Goal: Information Seeking & Learning: Learn about a topic

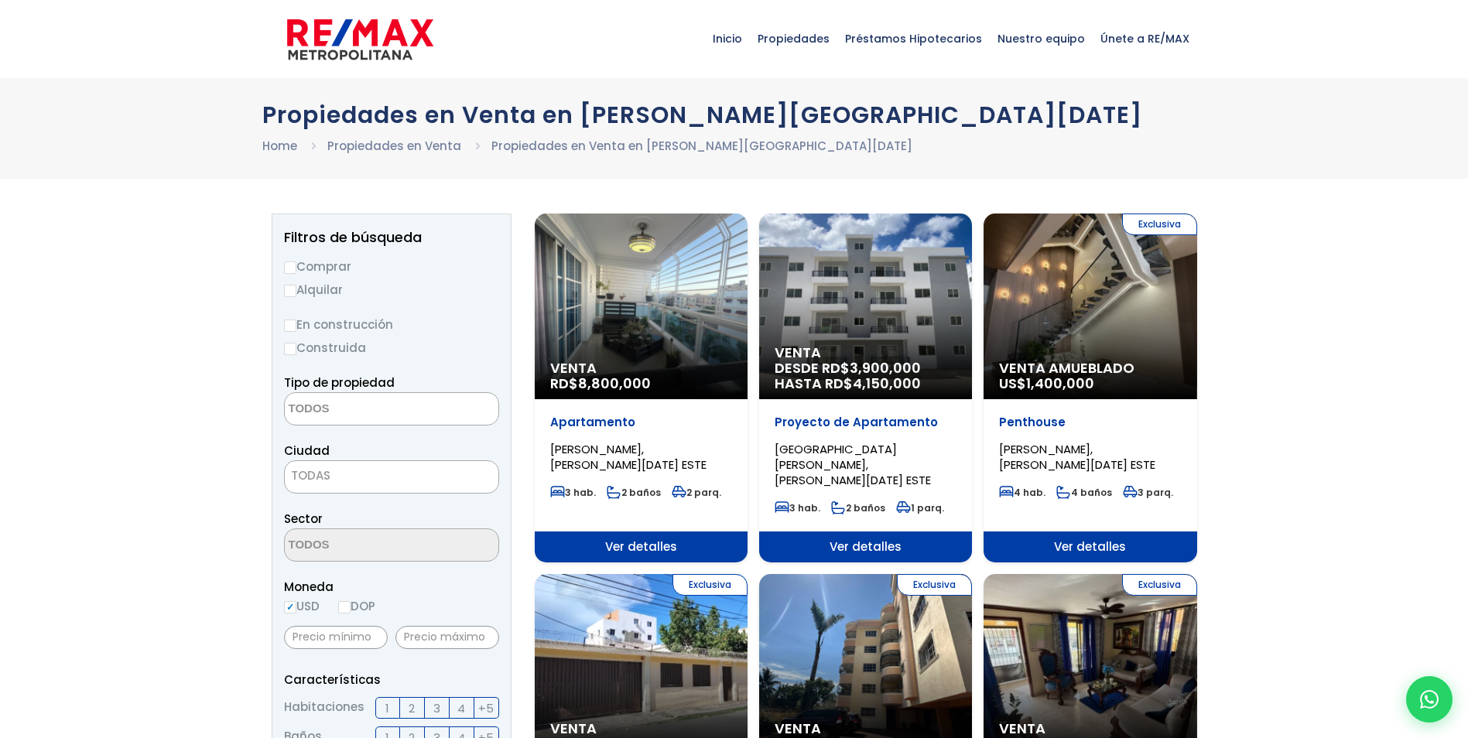
select select
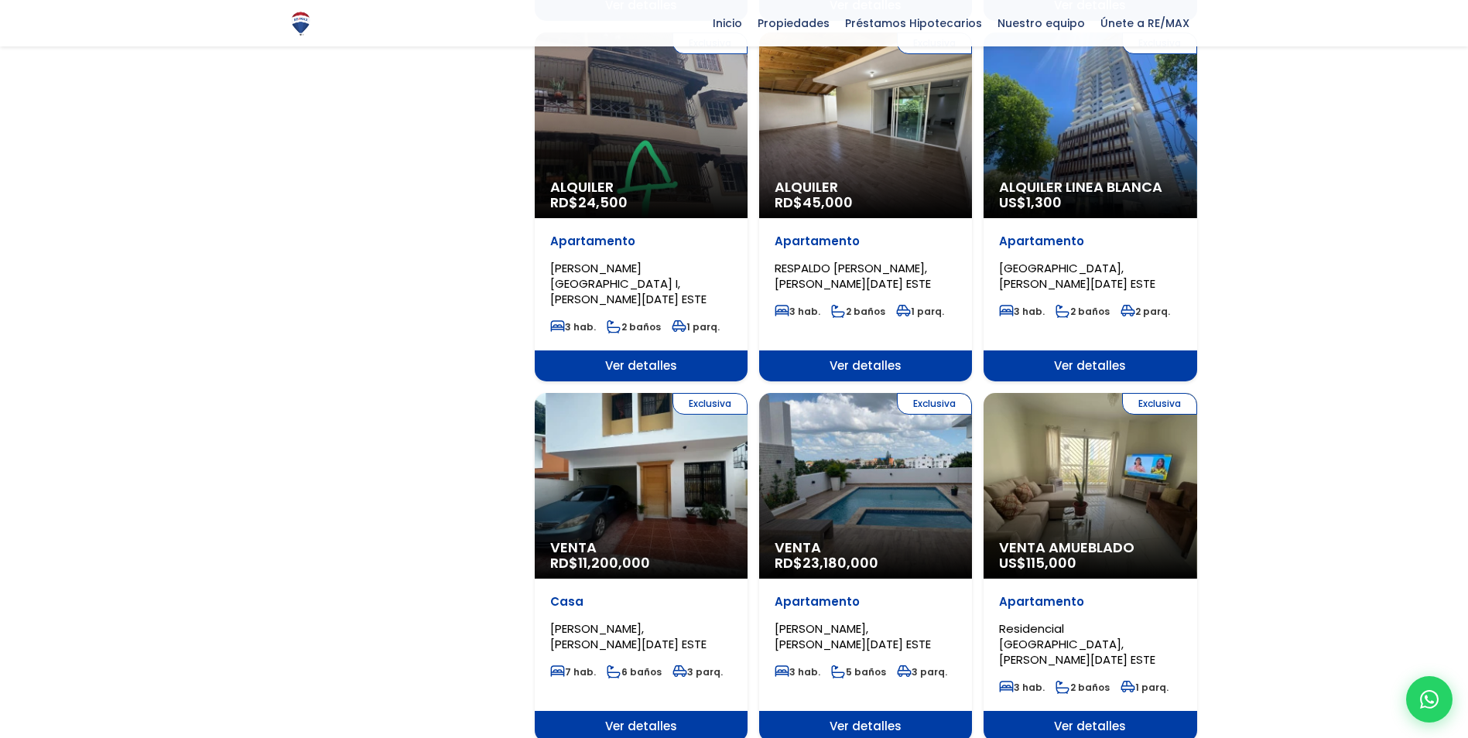
scroll to position [1256, 0]
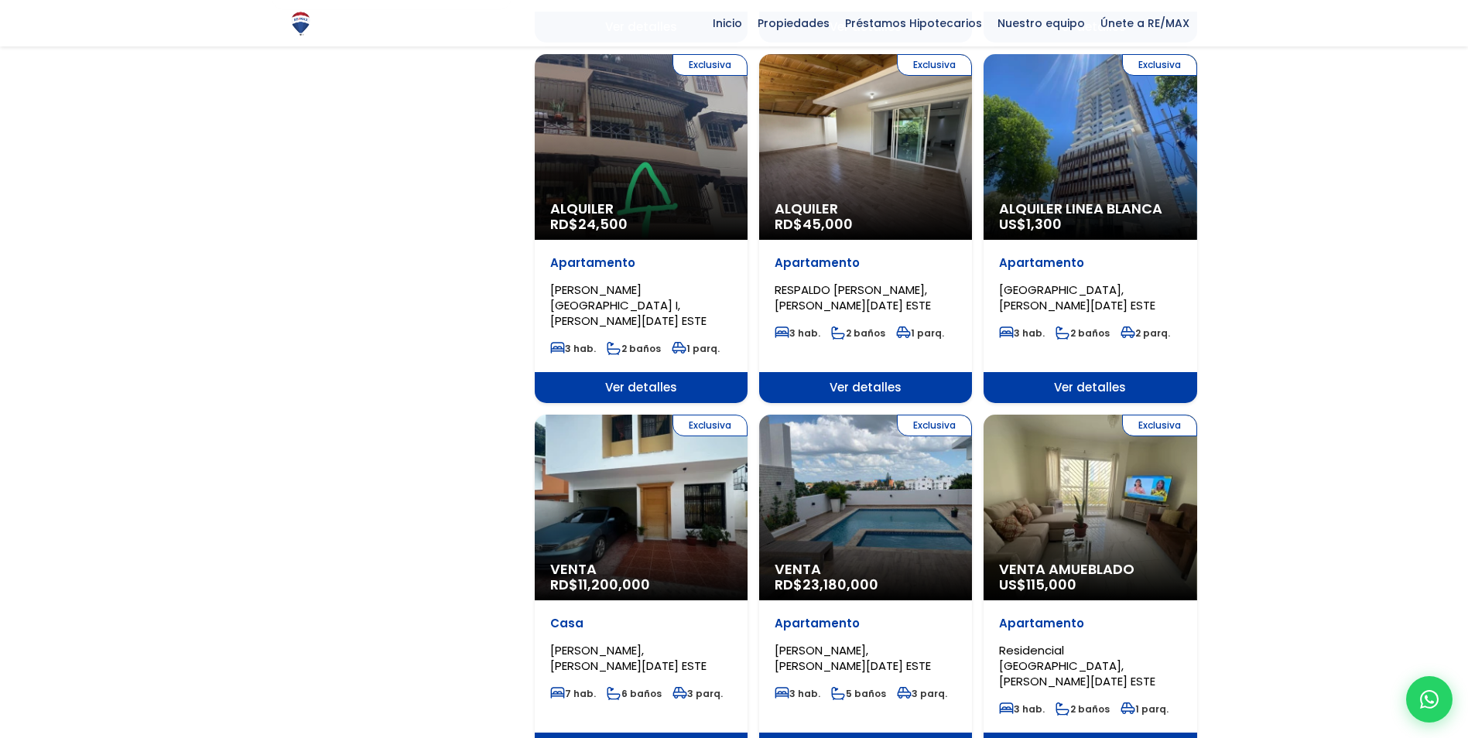
click at [1111, 455] on div "Exclusiva Venta Amueblado US$ 115,000" at bounding box center [1090, 508] width 213 height 186
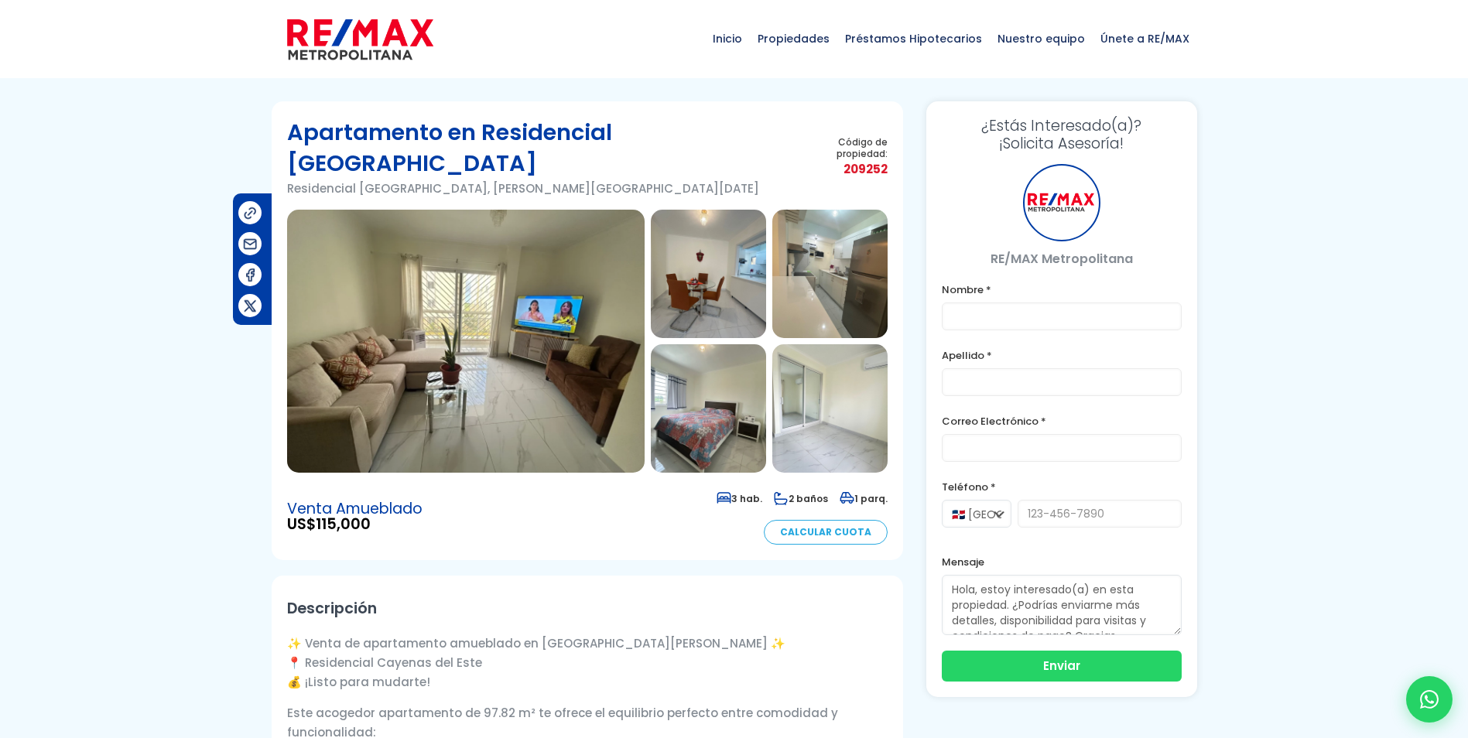
click at [416, 303] on img at bounding box center [466, 341] width 358 height 263
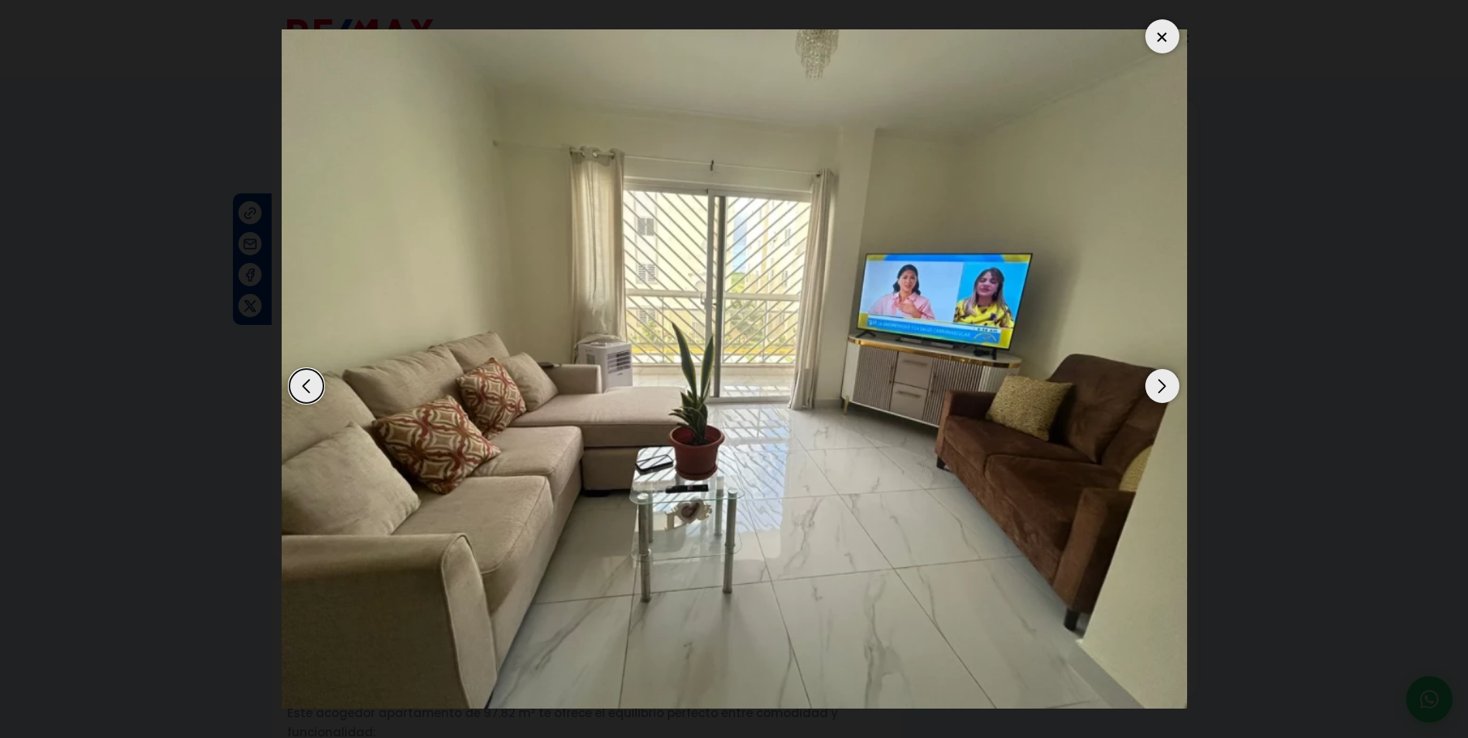
click at [1155, 382] on div "Next slide" at bounding box center [1162, 386] width 34 height 34
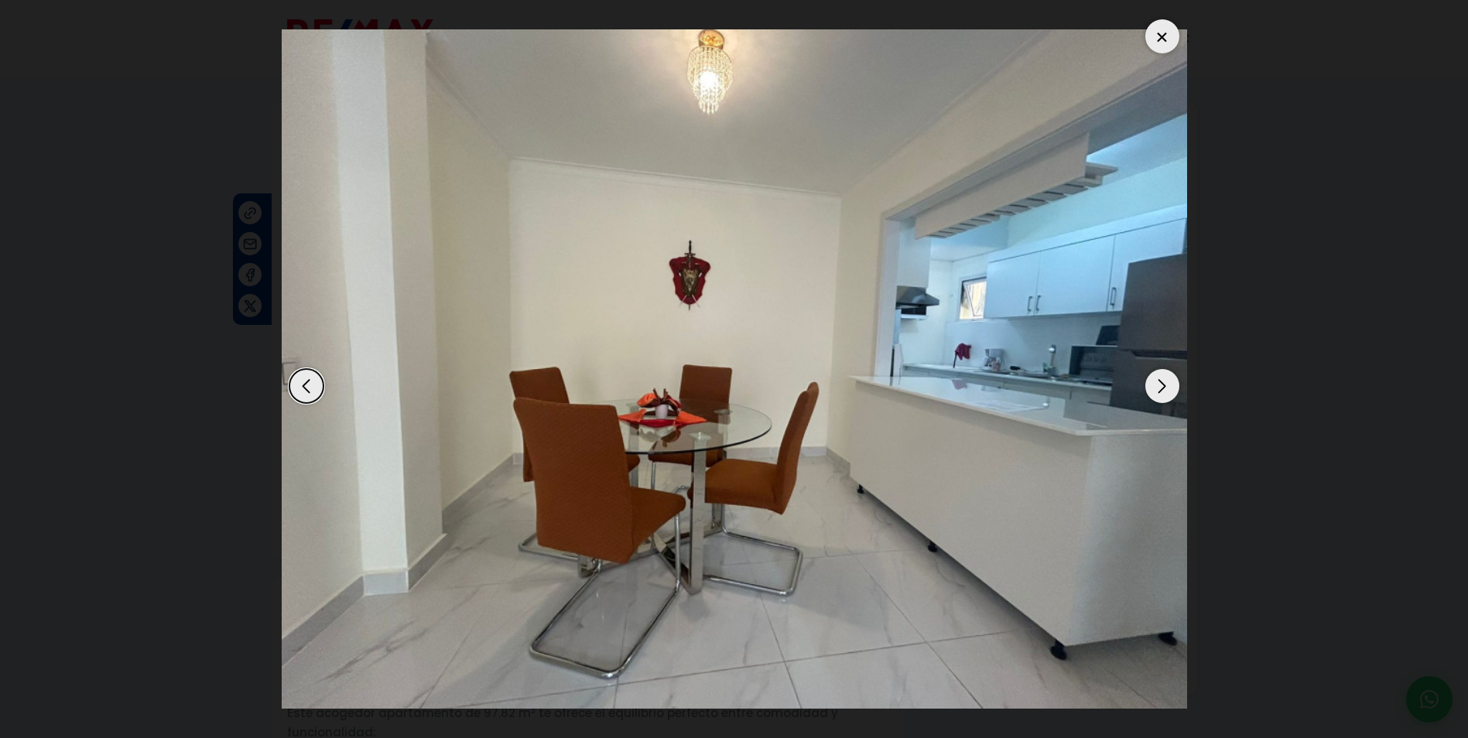
click at [1155, 382] on div "Next slide" at bounding box center [1162, 386] width 34 height 34
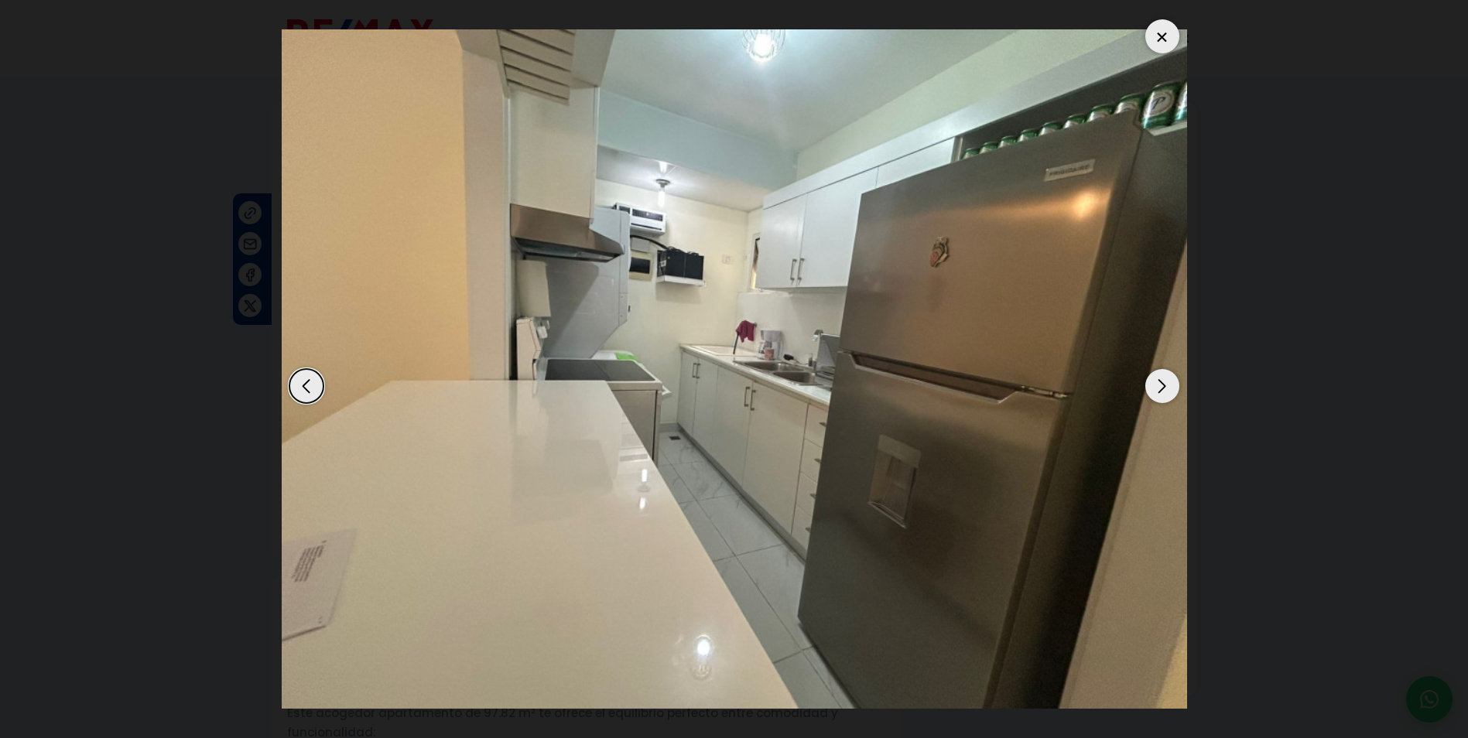
click at [1155, 382] on div "Next slide" at bounding box center [1162, 386] width 34 height 34
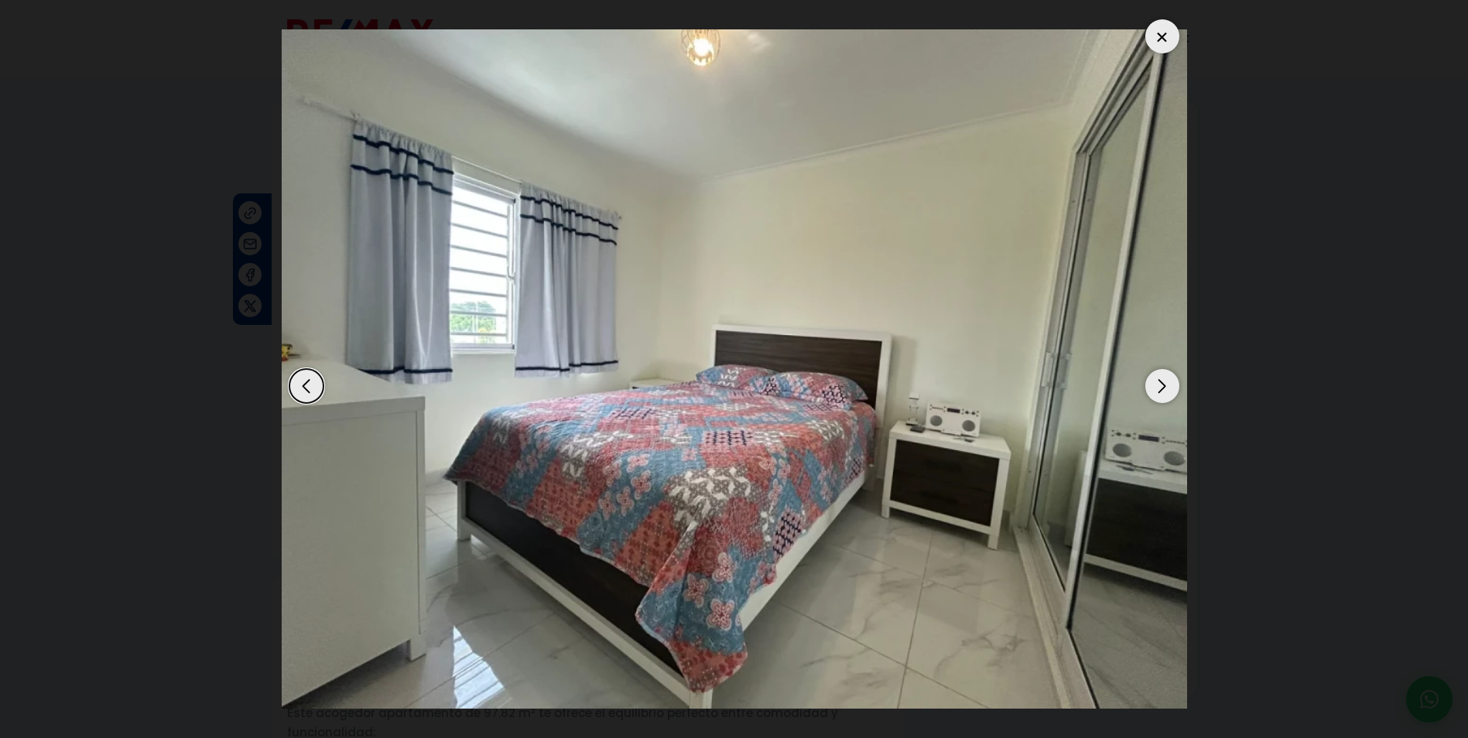
click at [1155, 382] on div "Next slide" at bounding box center [1162, 386] width 34 height 34
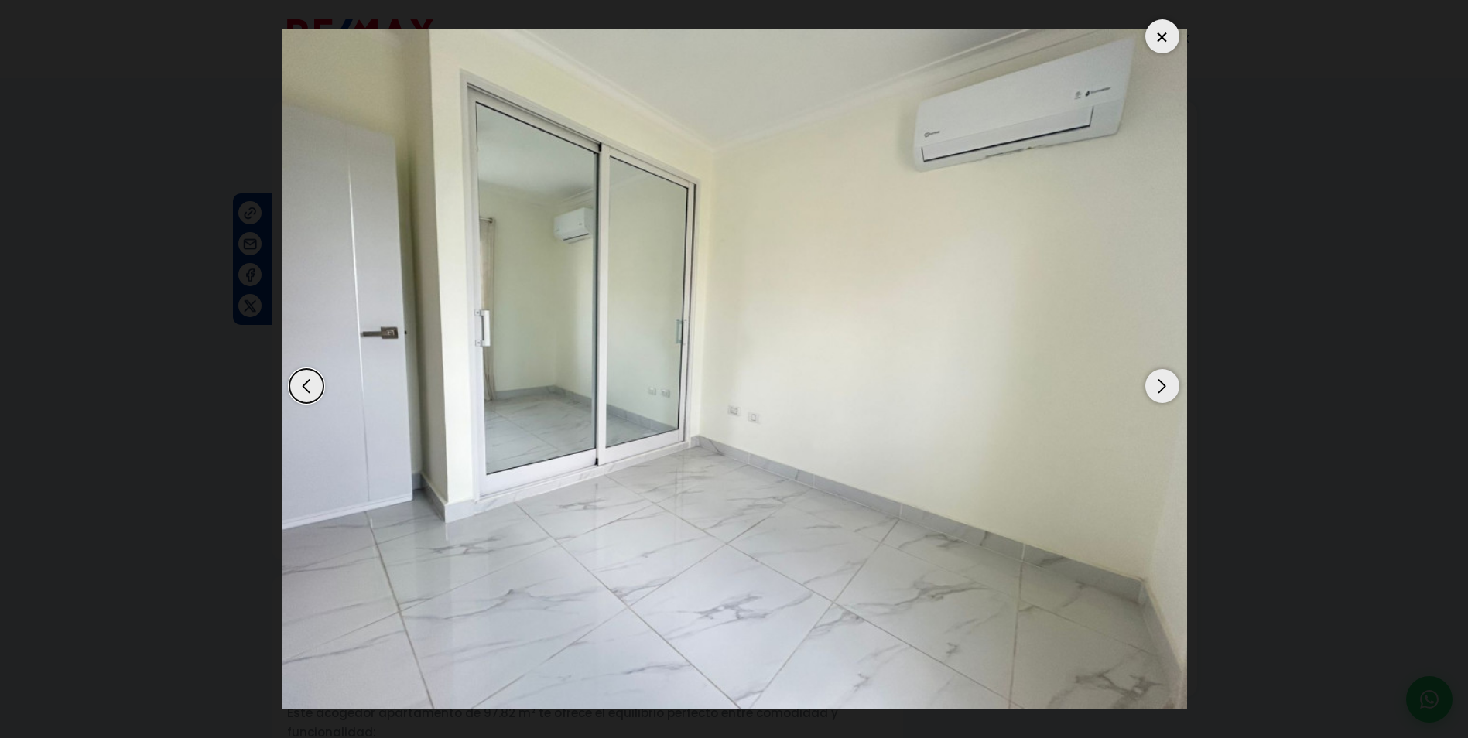
click at [1155, 382] on div "Next slide" at bounding box center [1162, 386] width 34 height 34
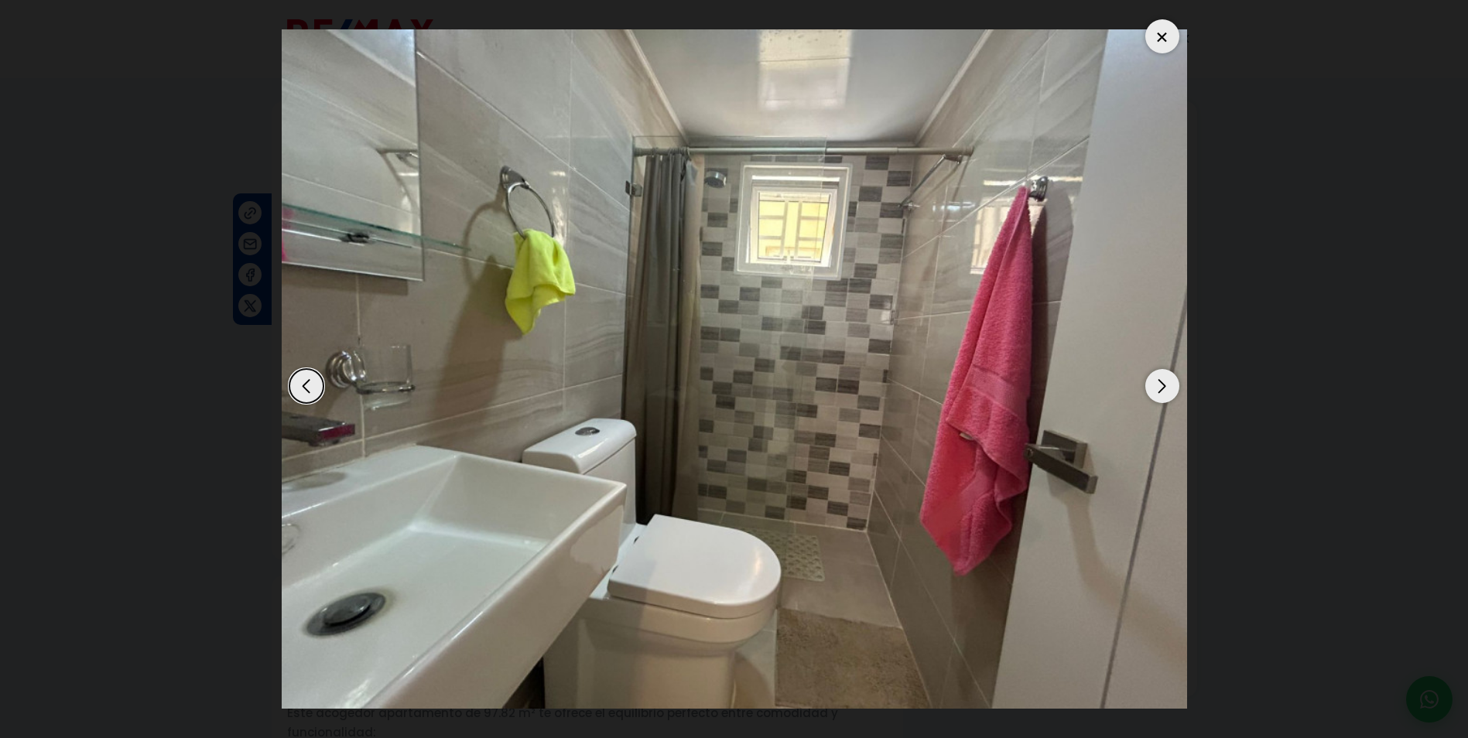
click at [1155, 382] on div "Next slide" at bounding box center [1162, 386] width 34 height 34
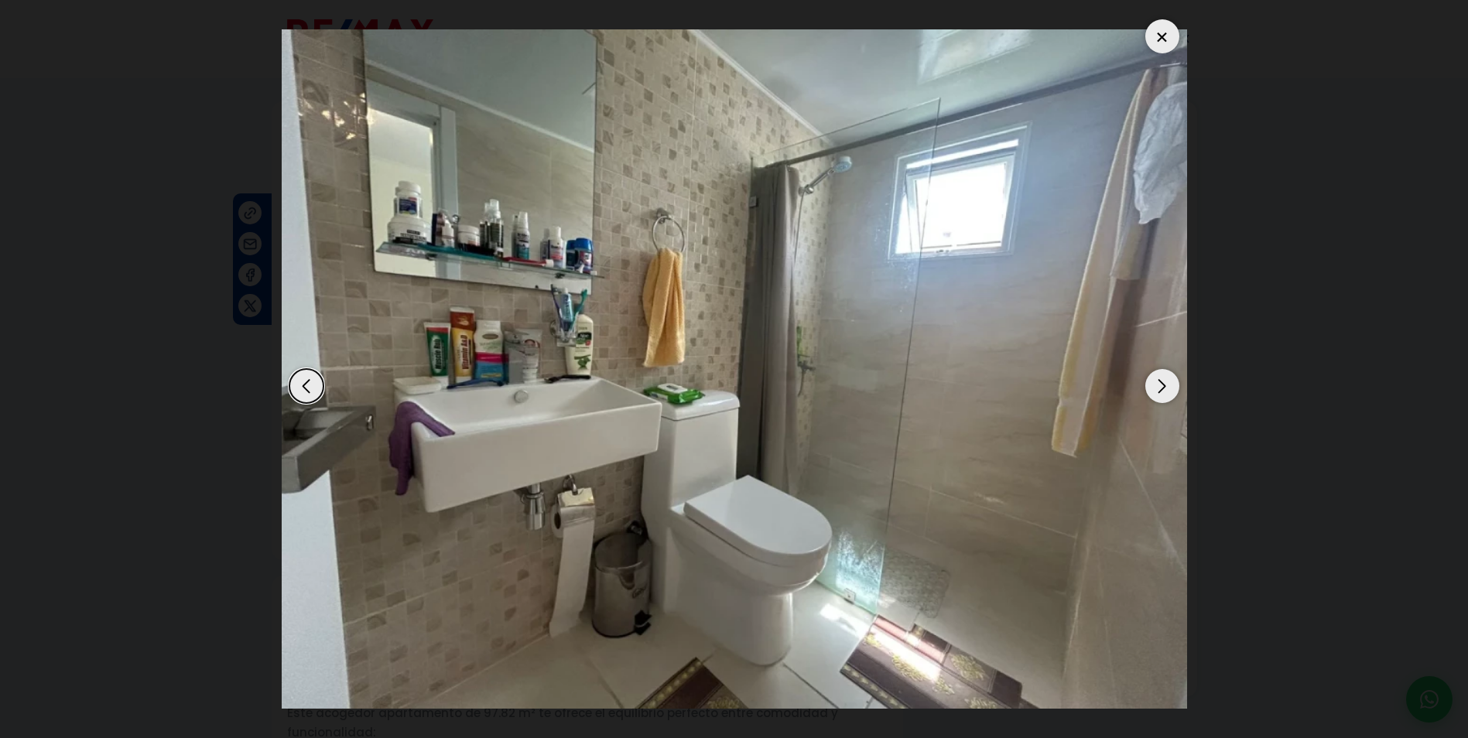
click at [1155, 382] on div "Next slide" at bounding box center [1162, 386] width 34 height 34
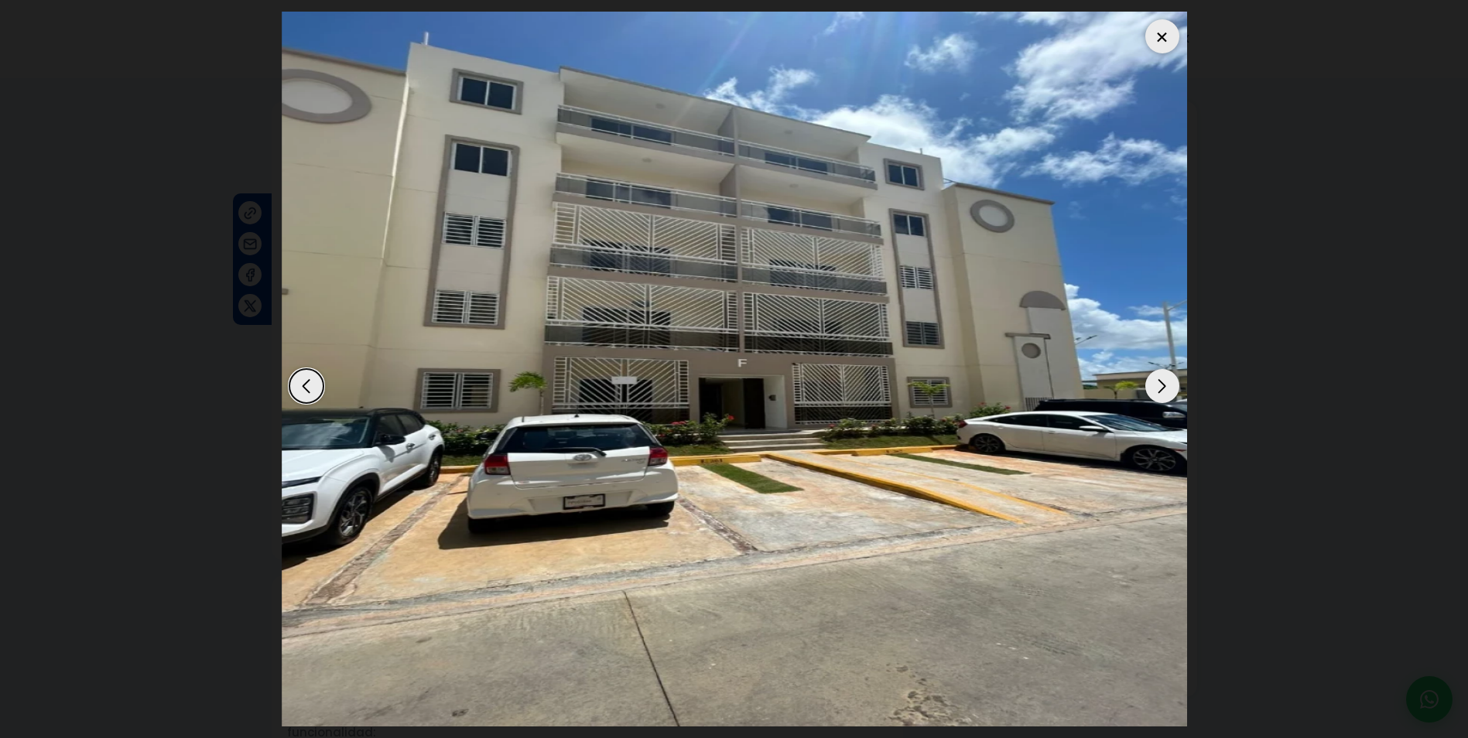
click at [1155, 382] on div "Next slide" at bounding box center [1162, 386] width 34 height 34
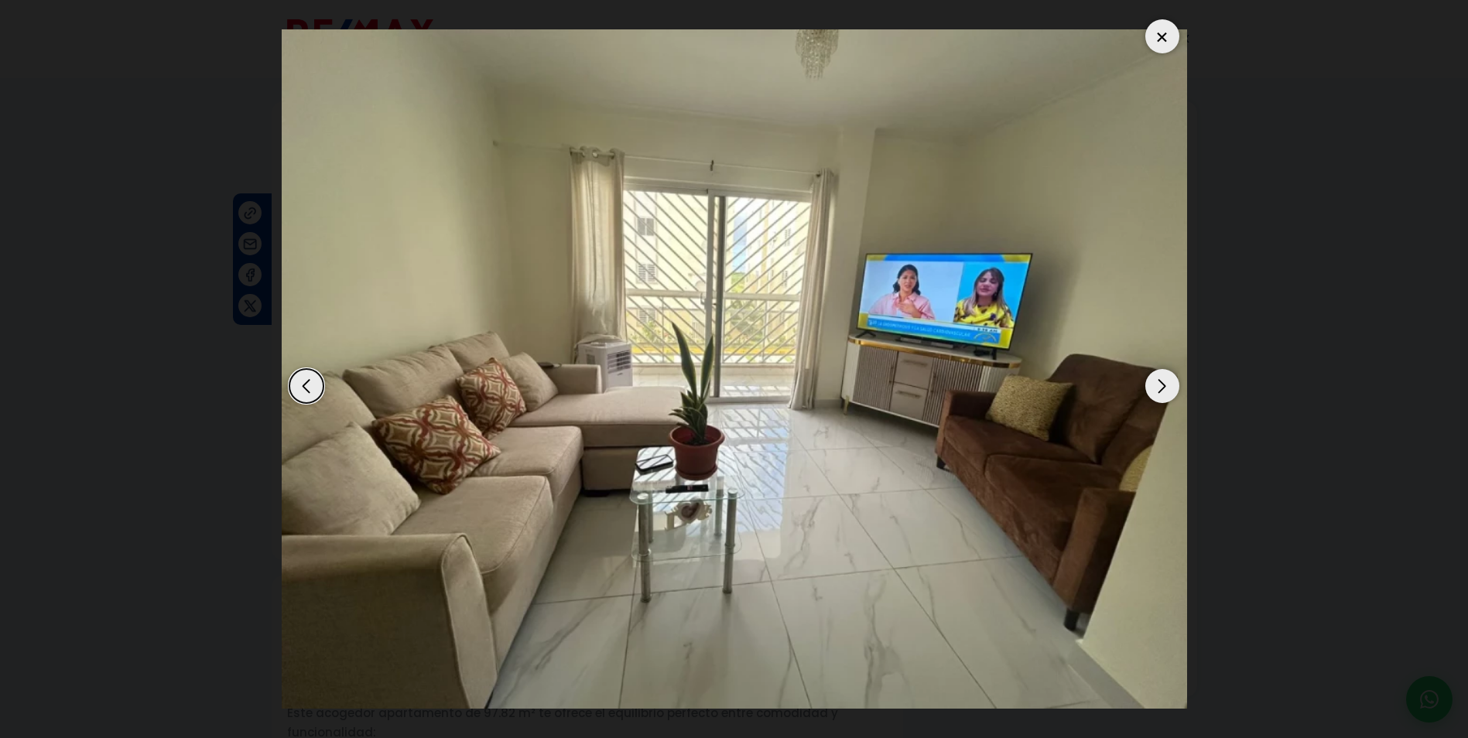
click at [1155, 382] on div "Next slide" at bounding box center [1162, 386] width 34 height 34
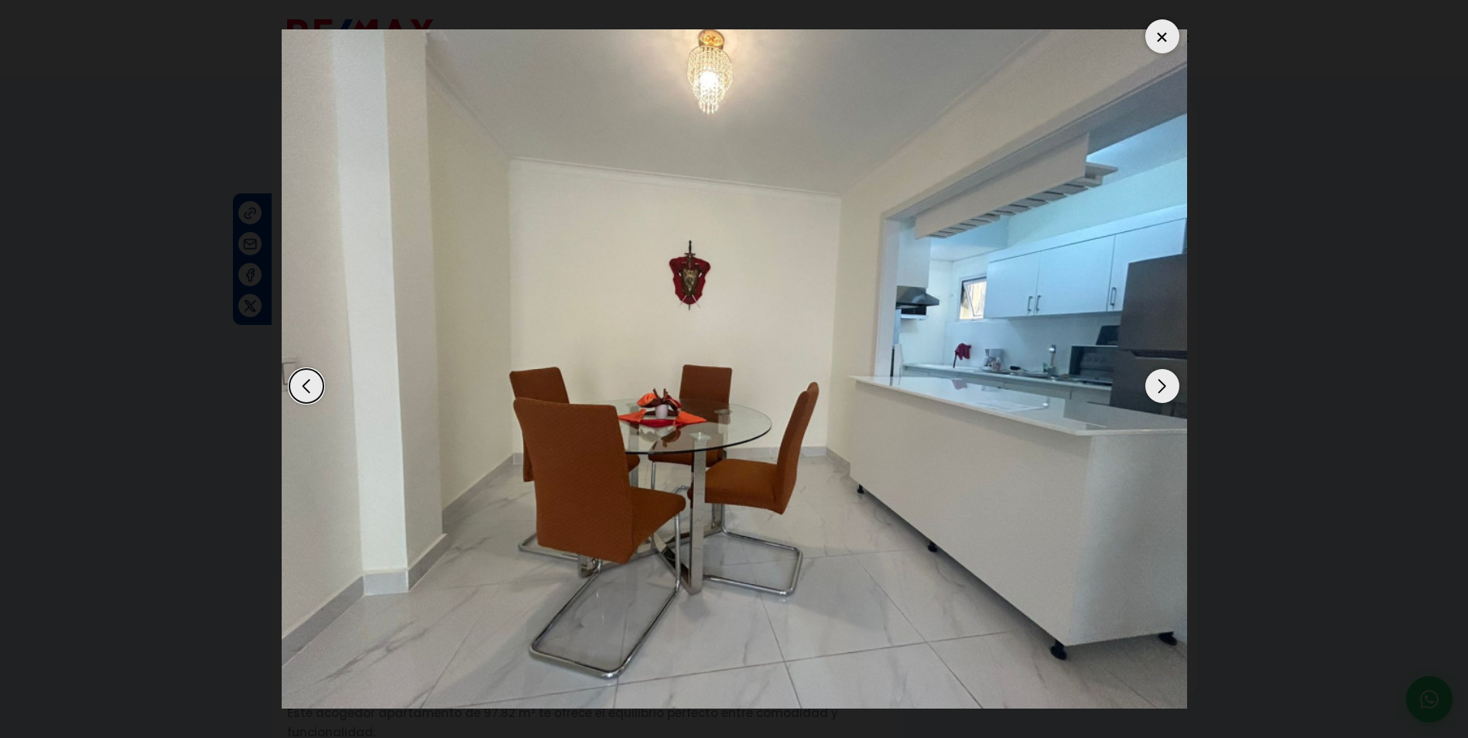
click at [1155, 382] on div "Next slide" at bounding box center [1162, 386] width 34 height 34
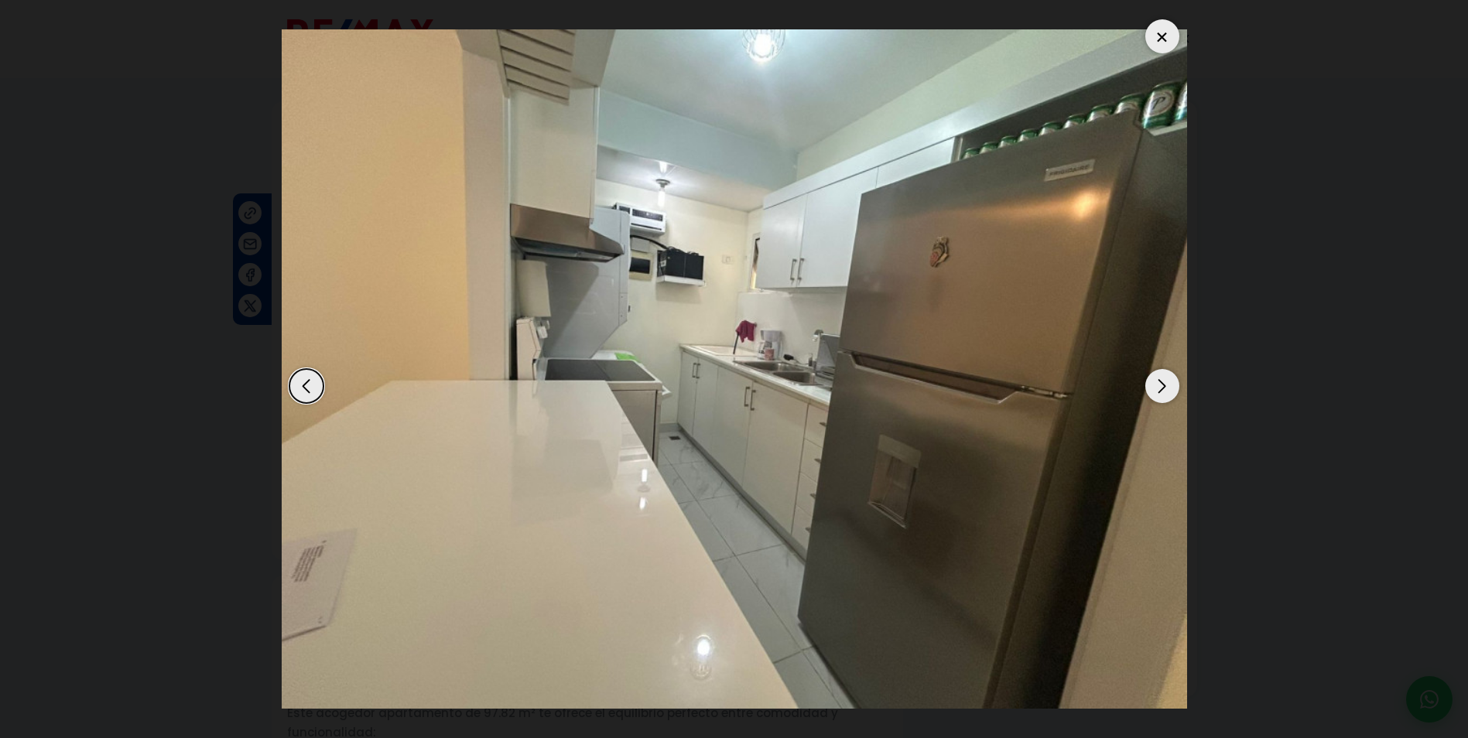
click at [1155, 382] on div "Next slide" at bounding box center [1162, 386] width 34 height 34
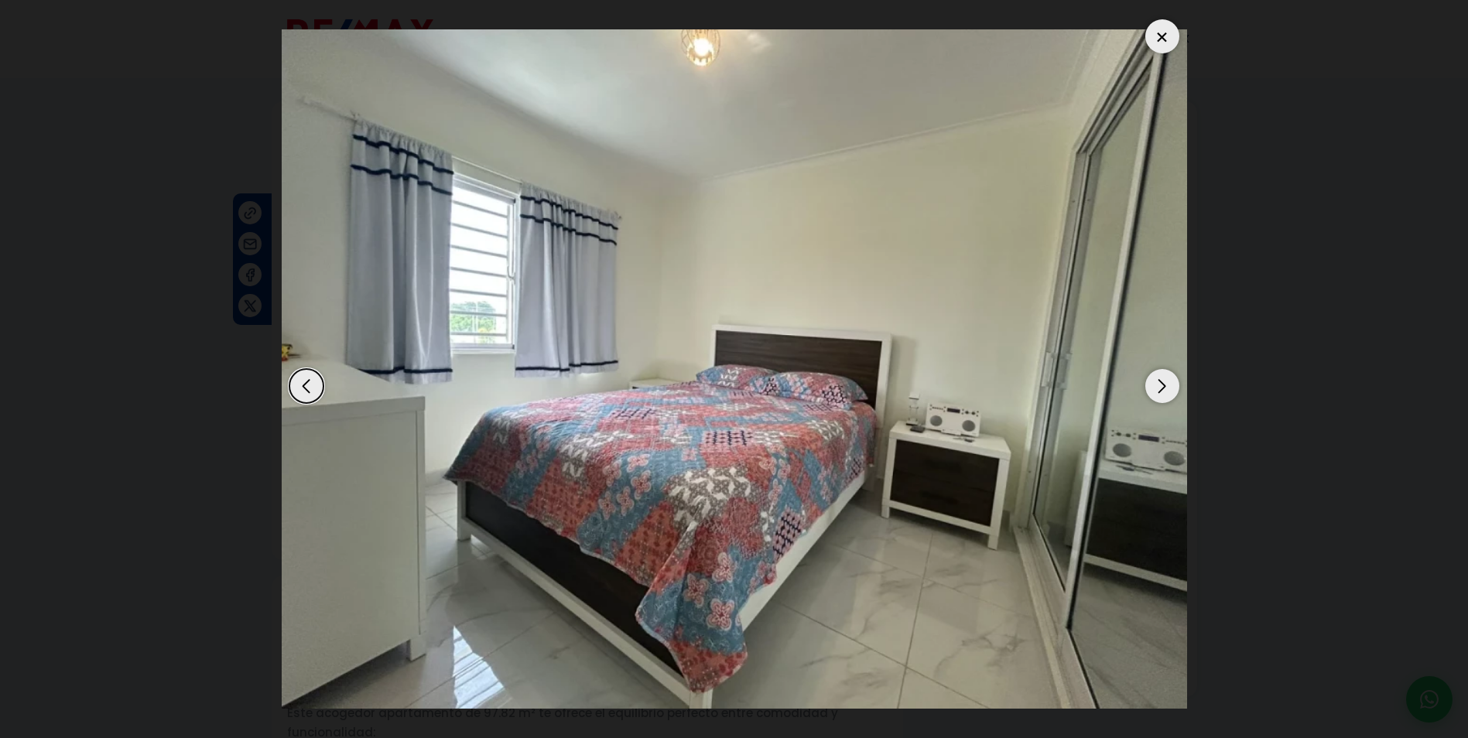
click at [1155, 382] on div "Next slide" at bounding box center [1162, 386] width 34 height 34
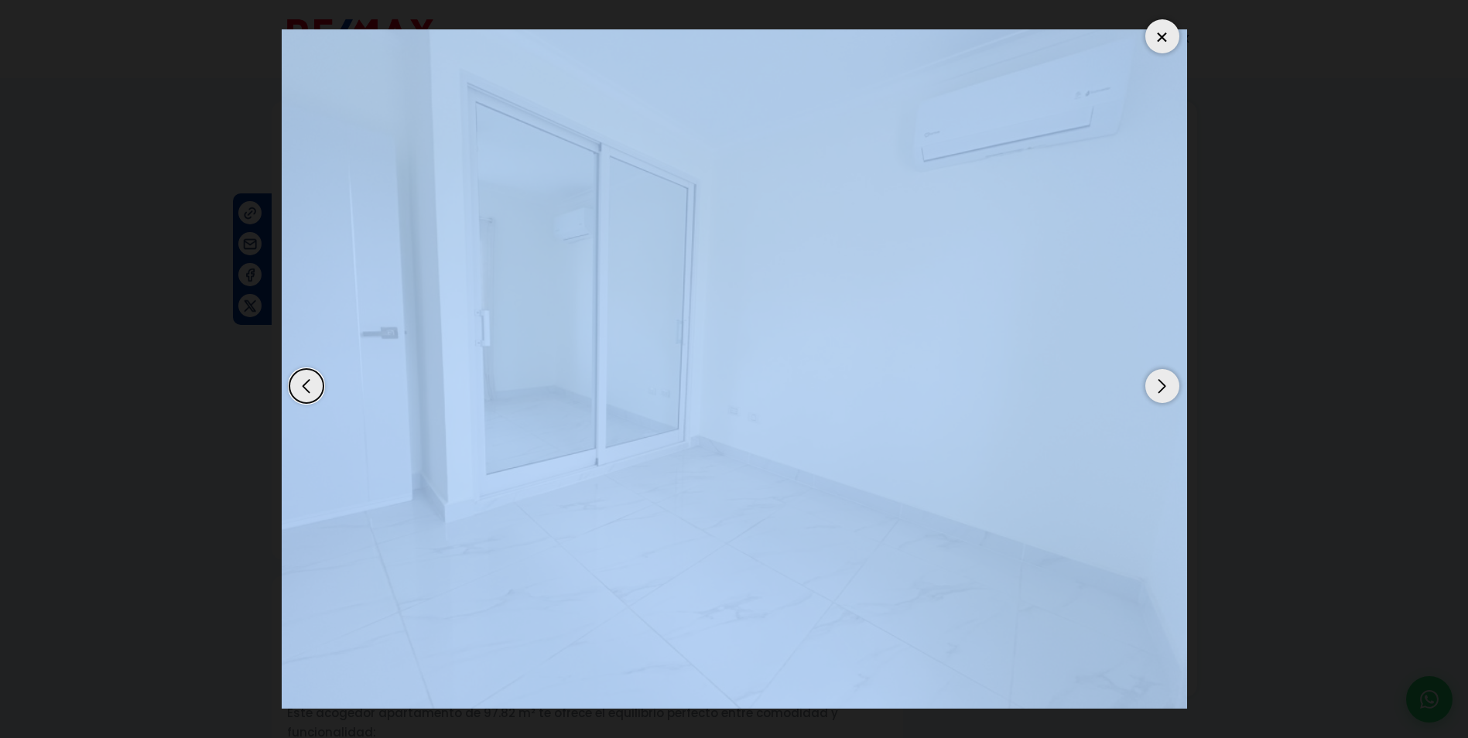
click at [1155, 382] on div "Next slide" at bounding box center [1162, 386] width 34 height 34
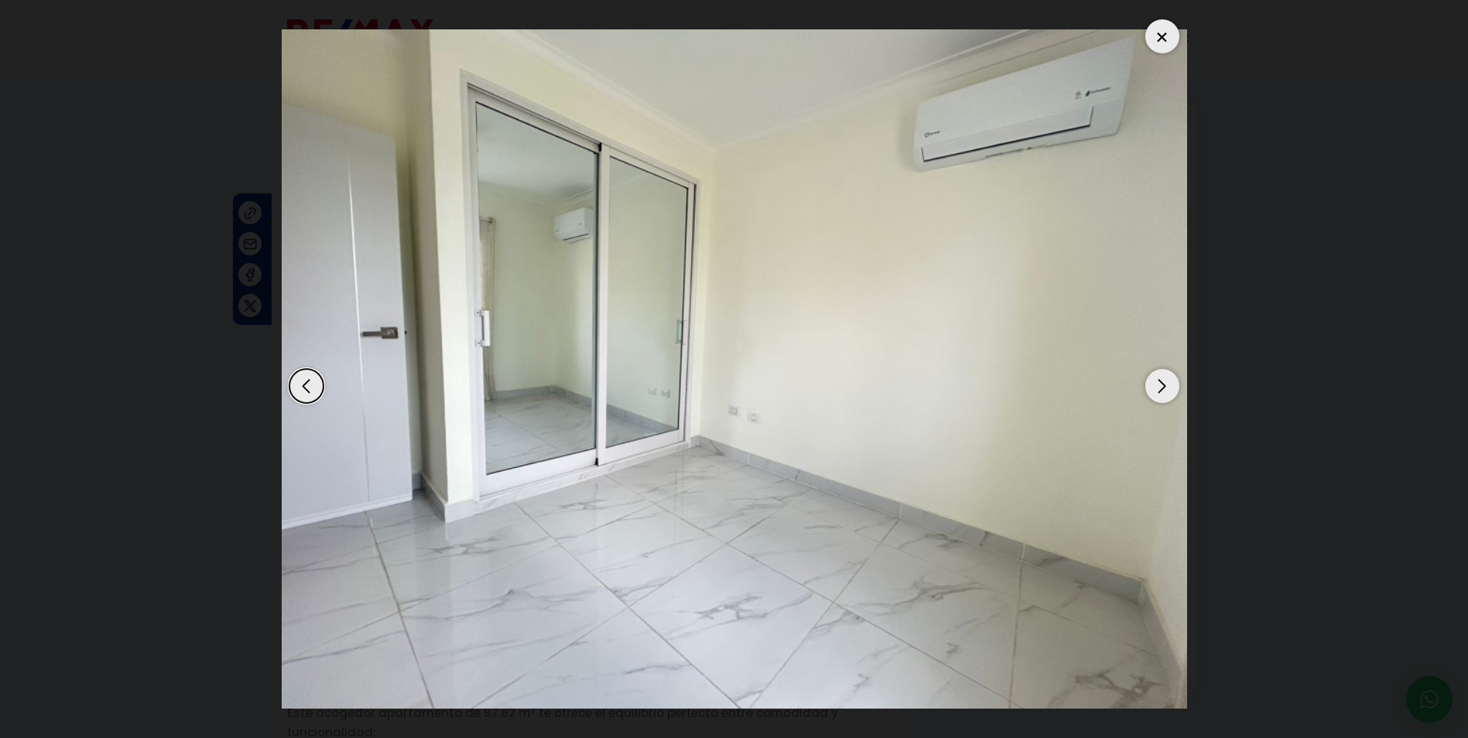
click at [1155, 382] on div "Next slide" at bounding box center [1162, 386] width 34 height 34
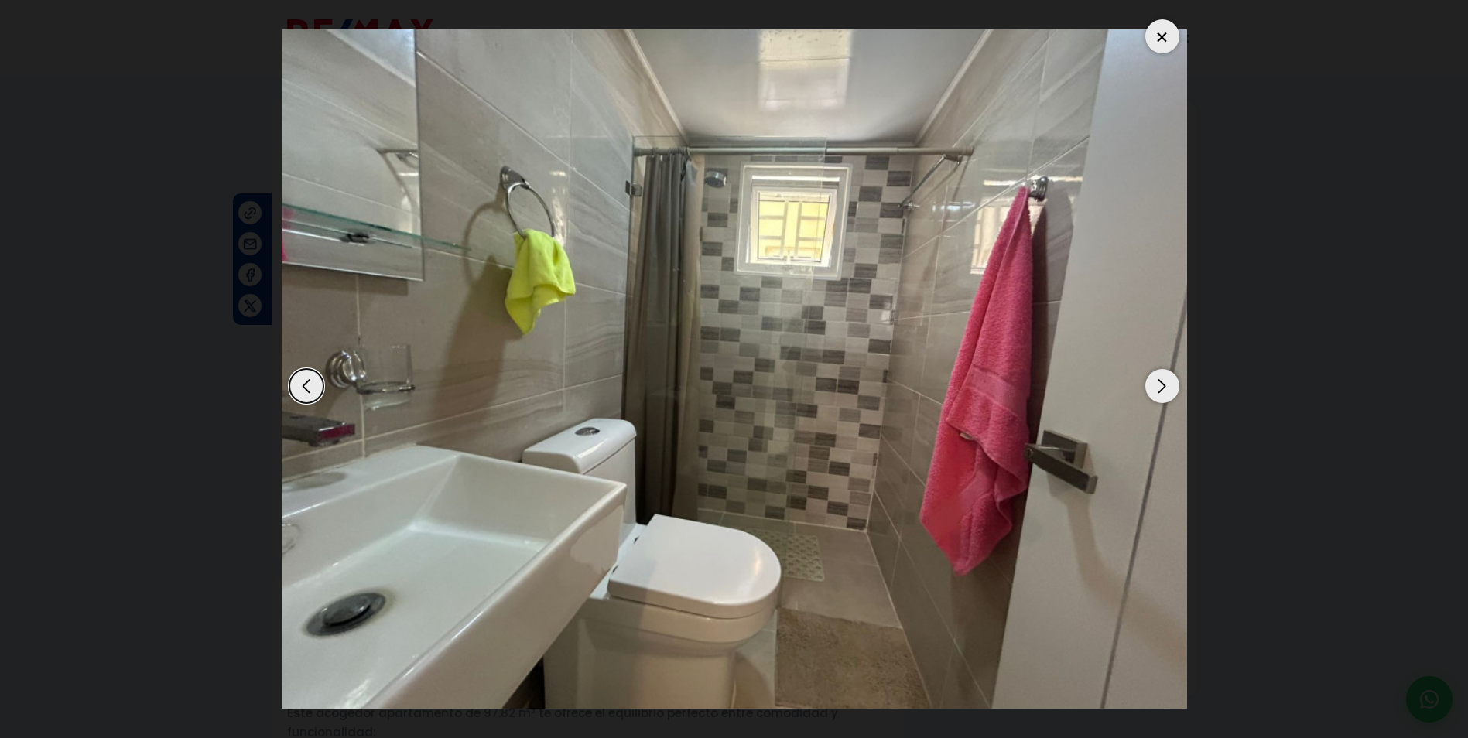
click at [1158, 33] on div at bounding box center [1162, 36] width 34 height 34
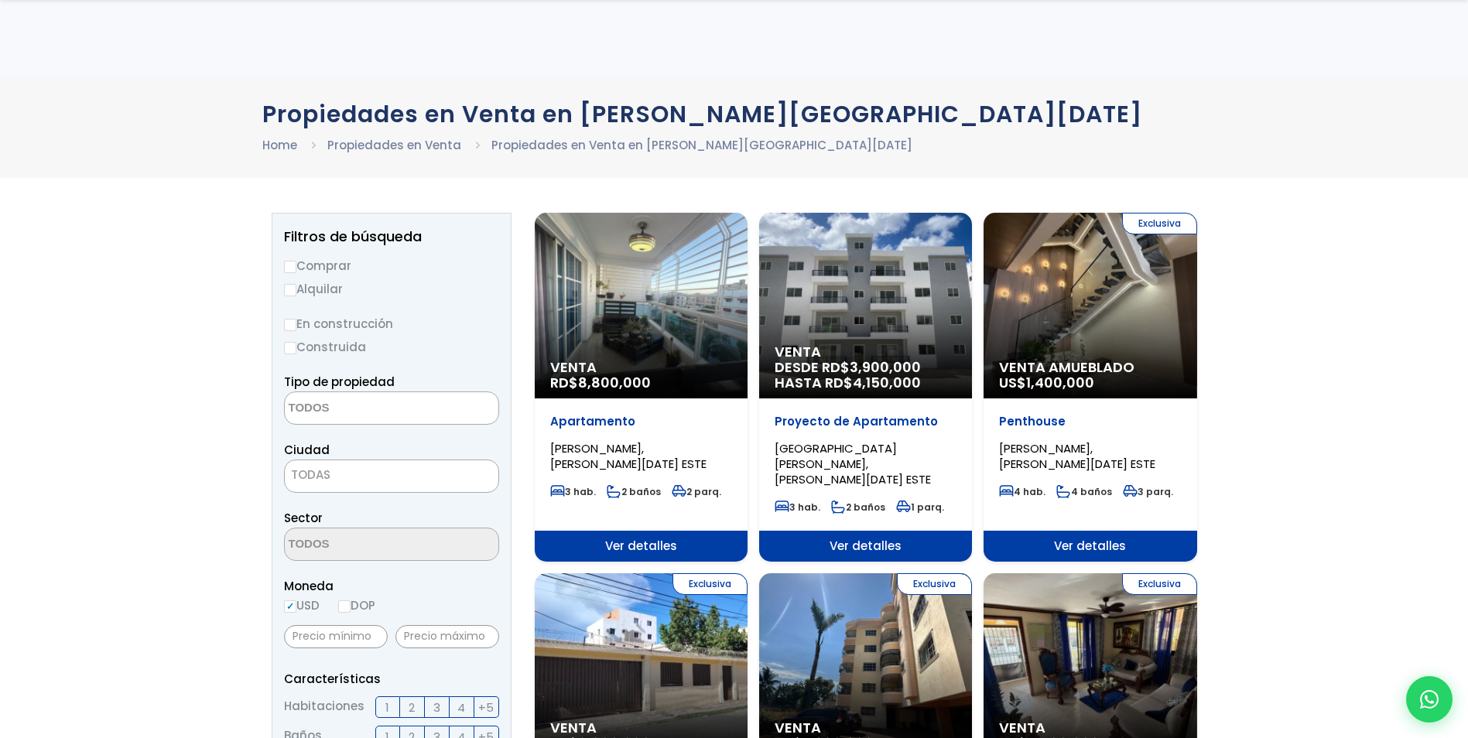
select select
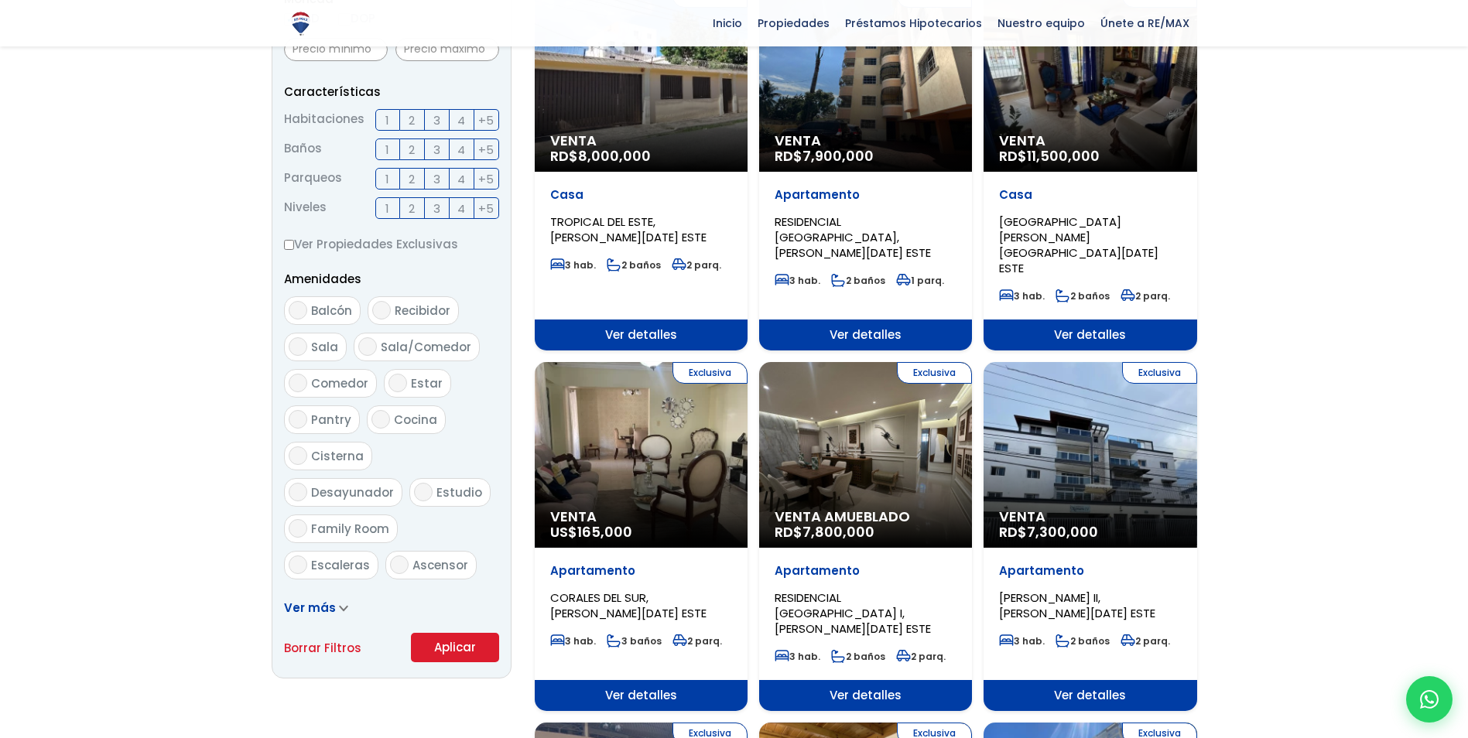
scroll to position [560, 0]
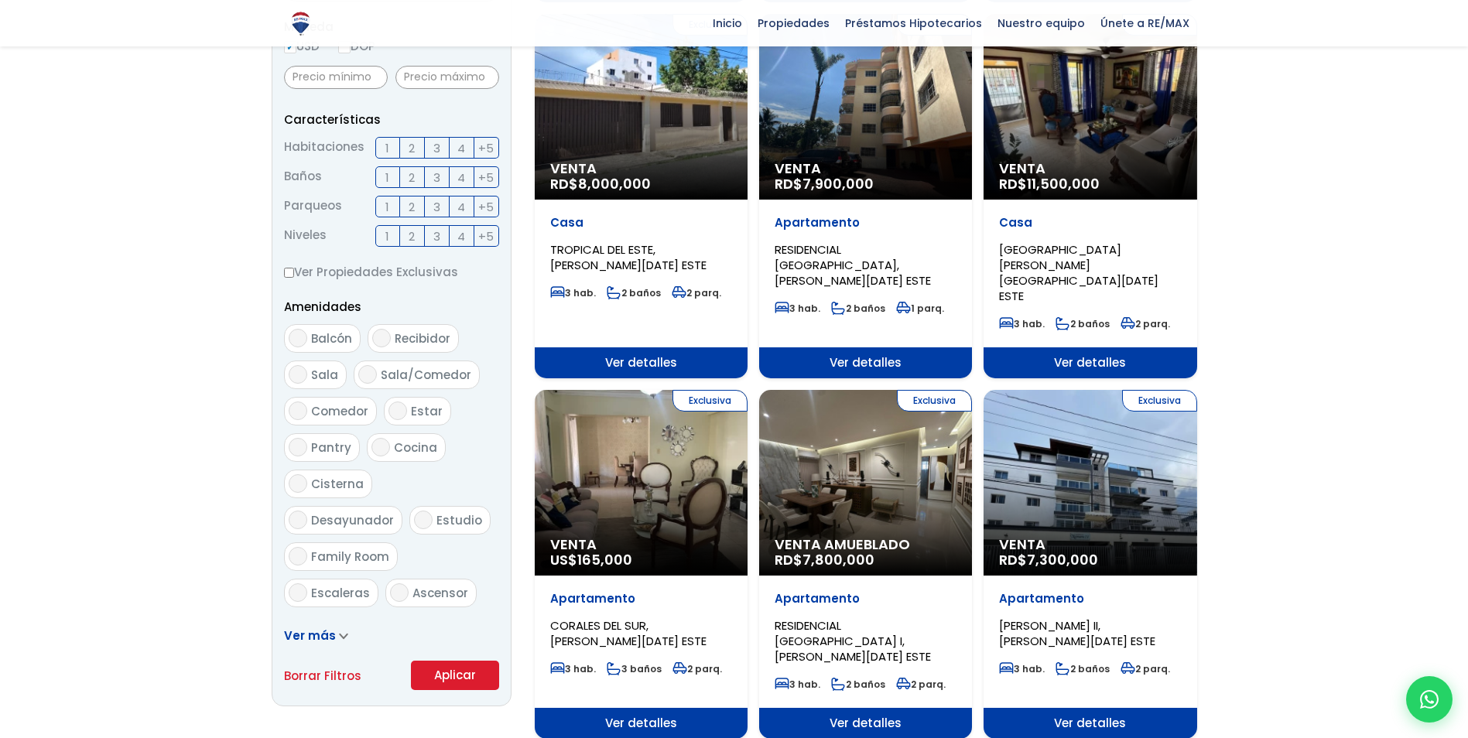
click at [645, 450] on div "Exclusiva Venta US$ 165,000" at bounding box center [641, 483] width 213 height 186
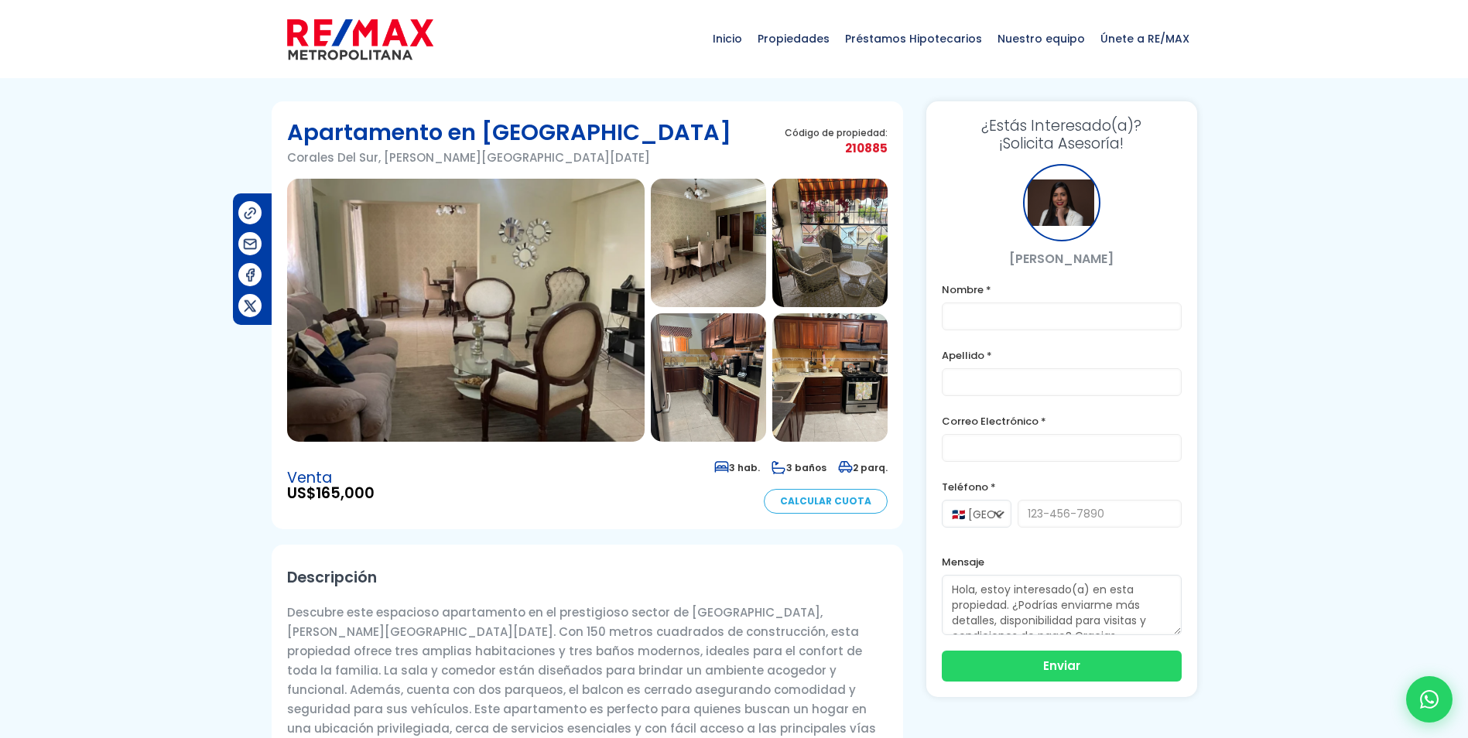
click at [575, 303] on img at bounding box center [466, 310] width 358 height 263
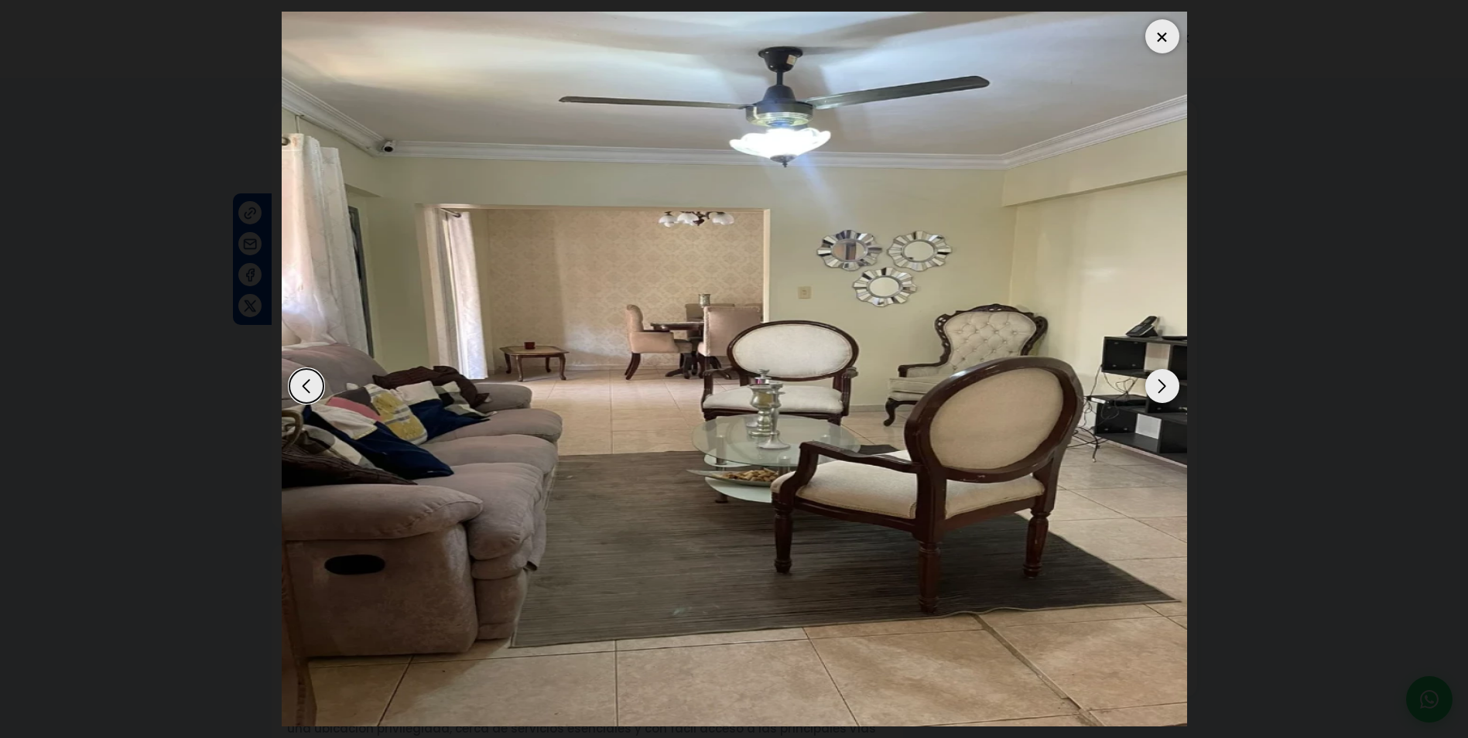
click at [1155, 382] on div "Next slide" at bounding box center [1162, 386] width 34 height 34
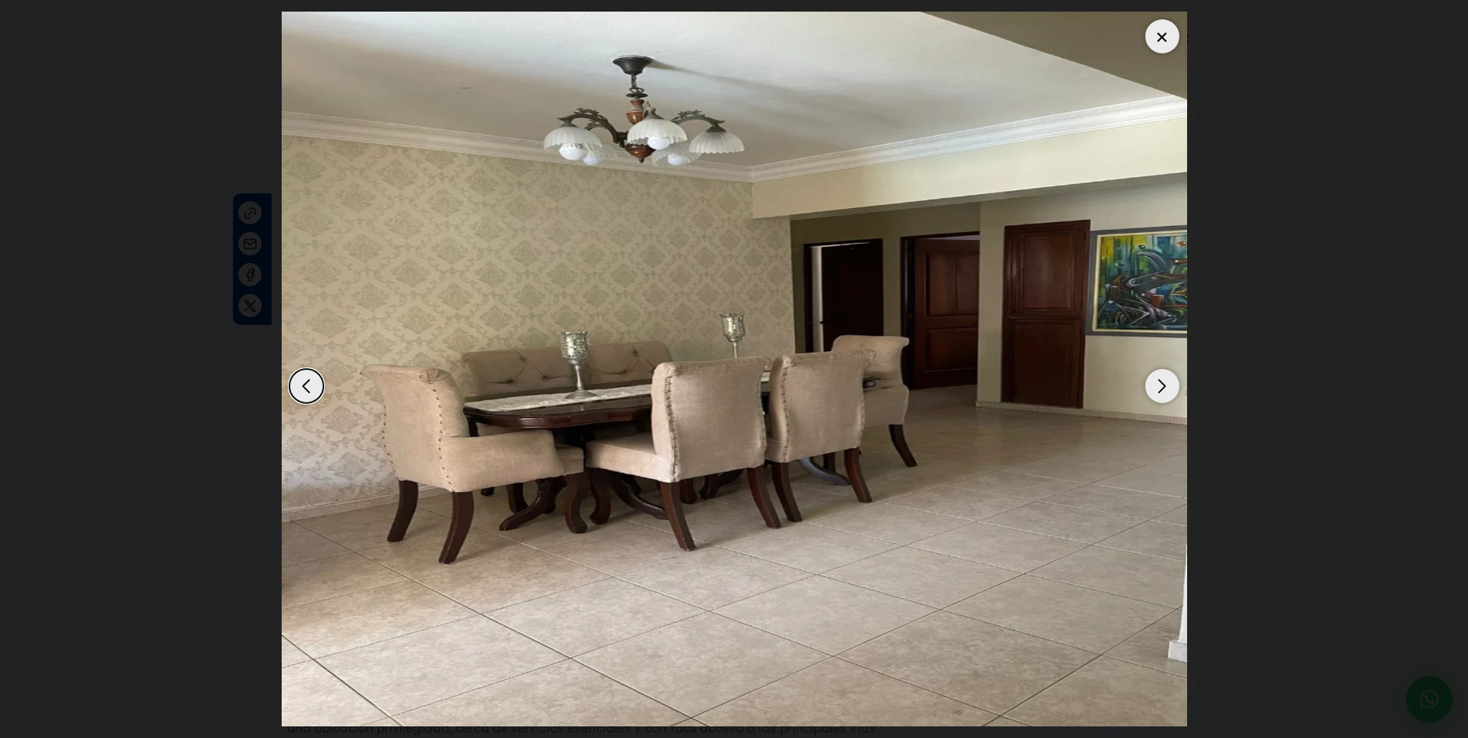
click at [1155, 382] on div "Next slide" at bounding box center [1162, 386] width 34 height 34
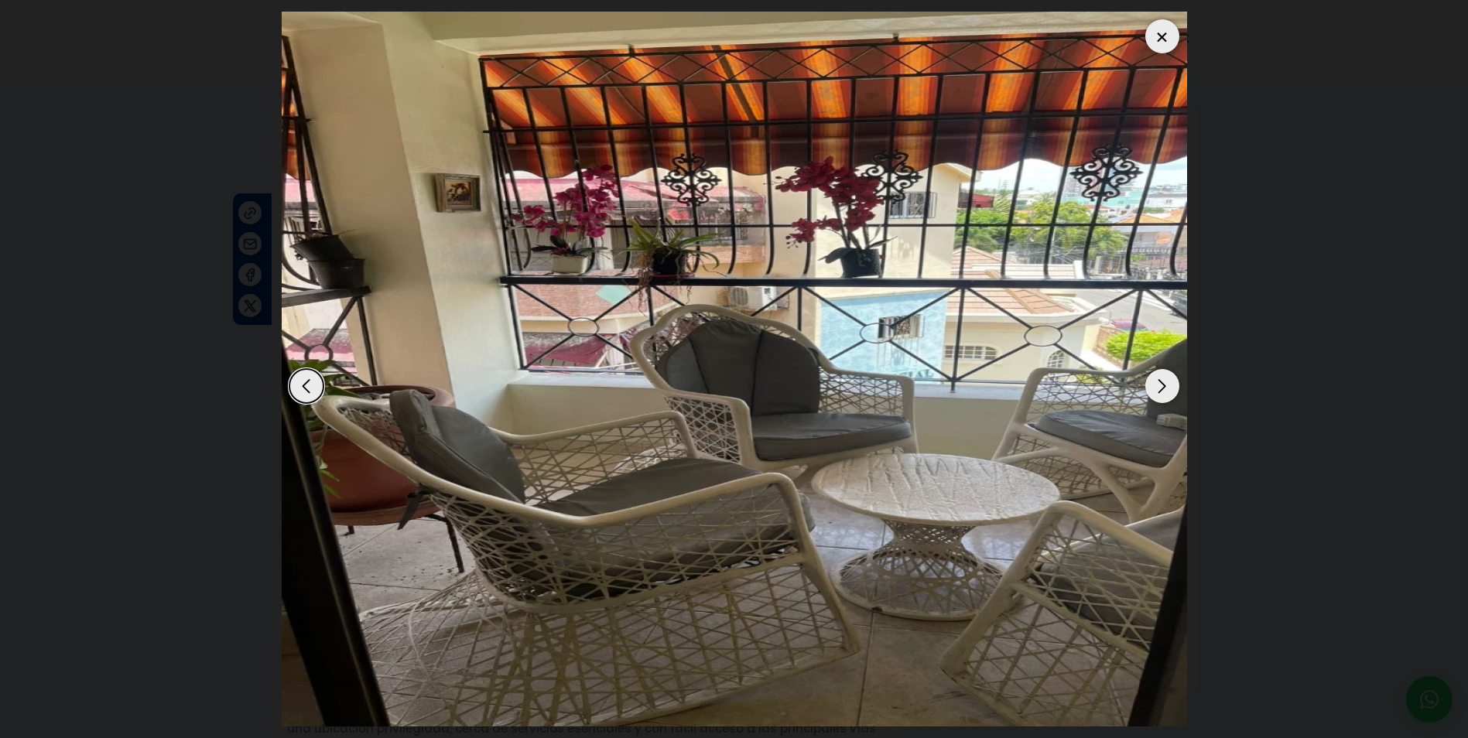
click at [1155, 382] on div "Next slide" at bounding box center [1162, 386] width 34 height 34
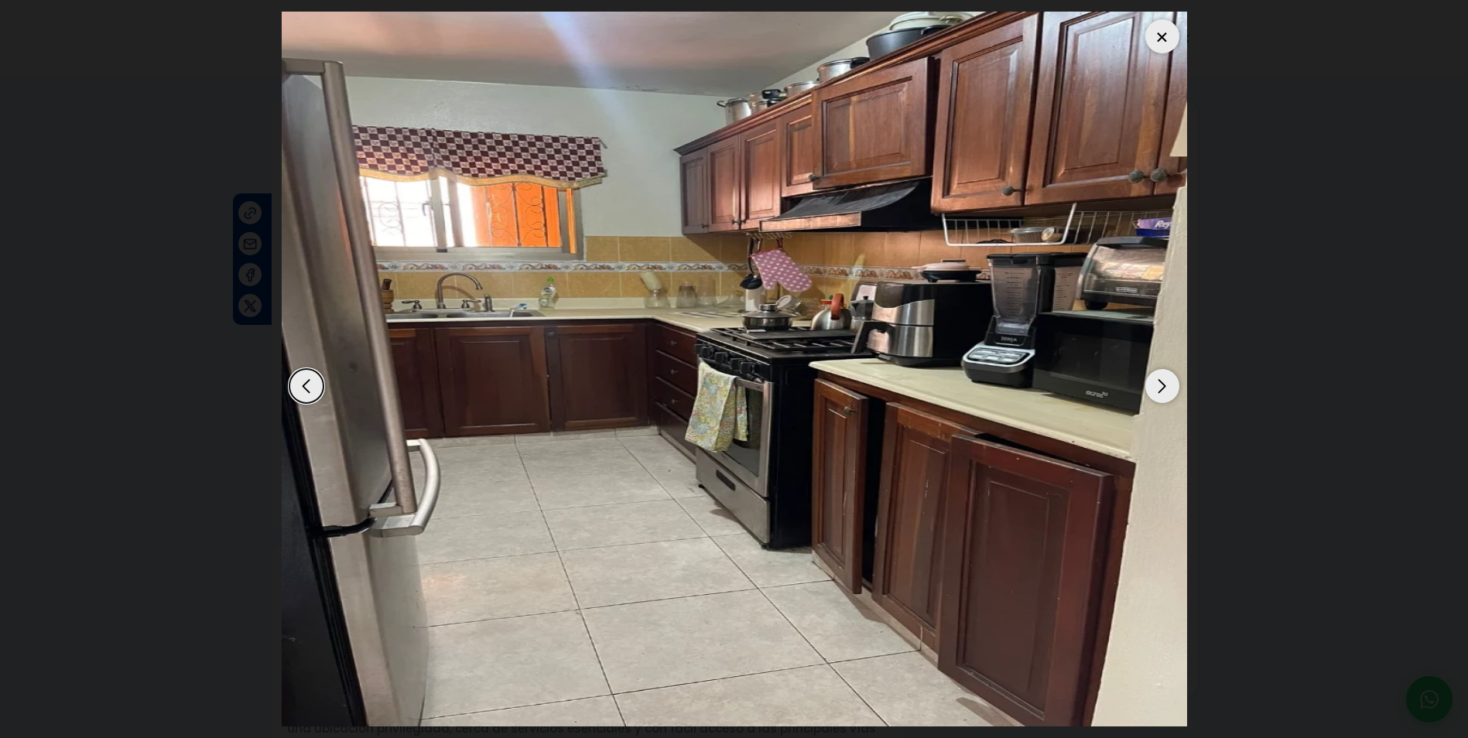
click at [1155, 382] on div "Next slide" at bounding box center [1162, 386] width 34 height 34
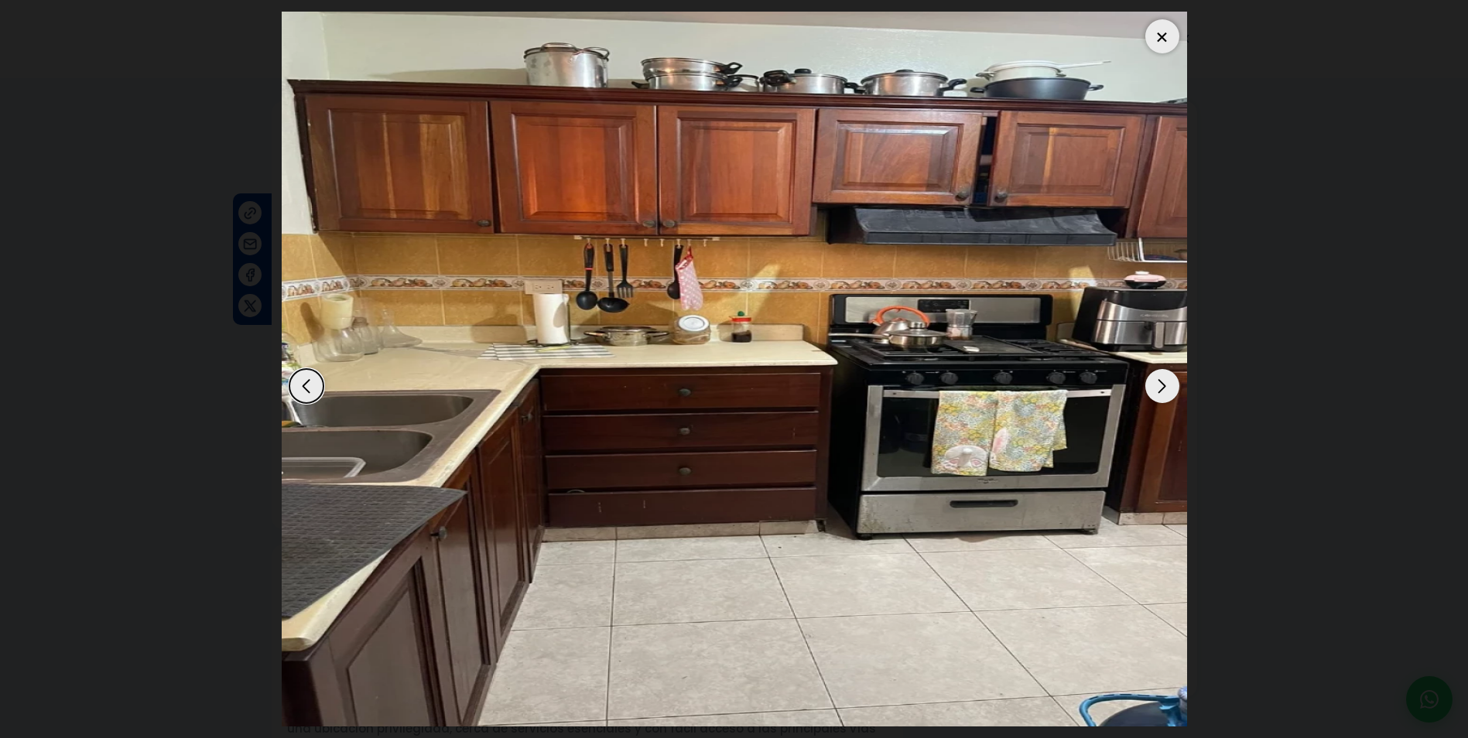
click at [1155, 382] on div "Next slide" at bounding box center [1162, 386] width 34 height 34
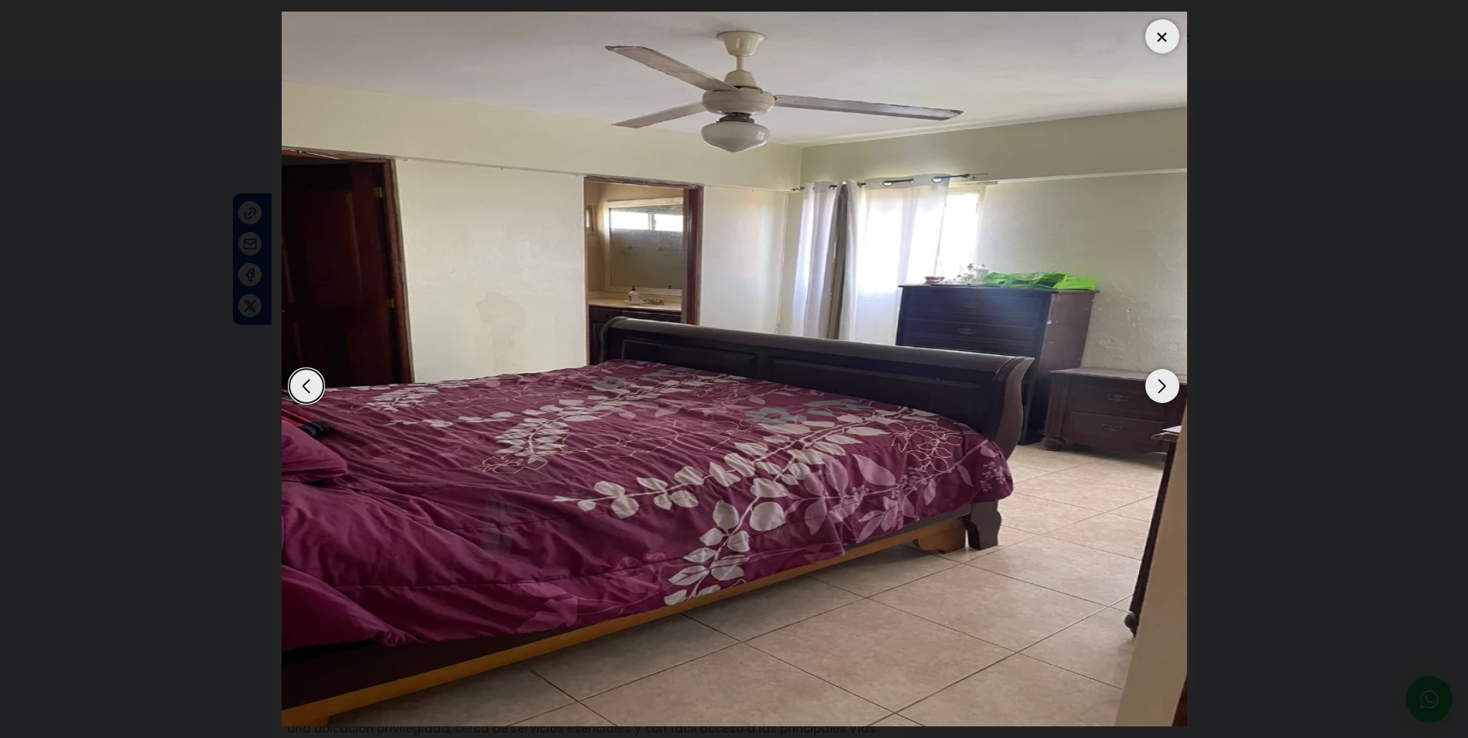
click at [1155, 382] on div "Next slide" at bounding box center [1162, 386] width 34 height 34
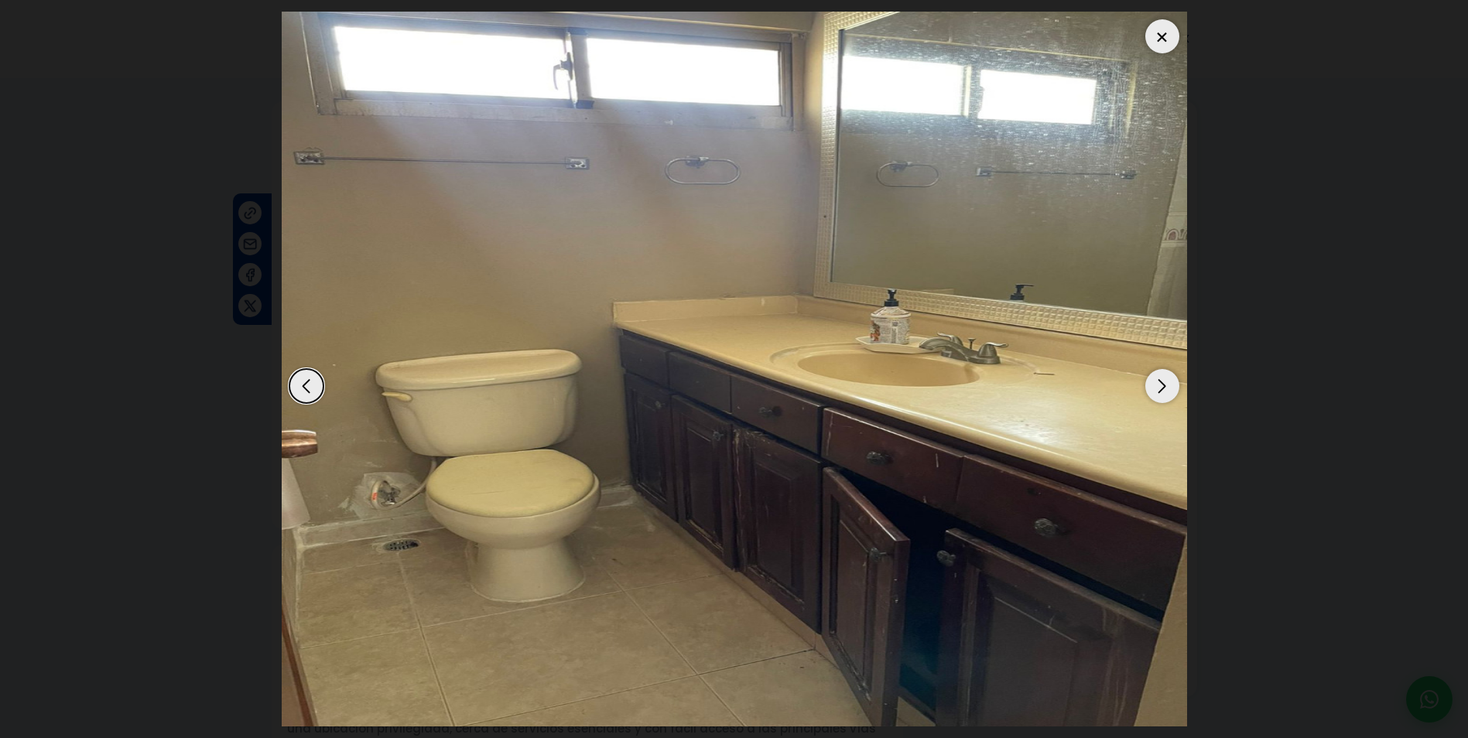
click at [1155, 382] on div "Next slide" at bounding box center [1162, 386] width 34 height 34
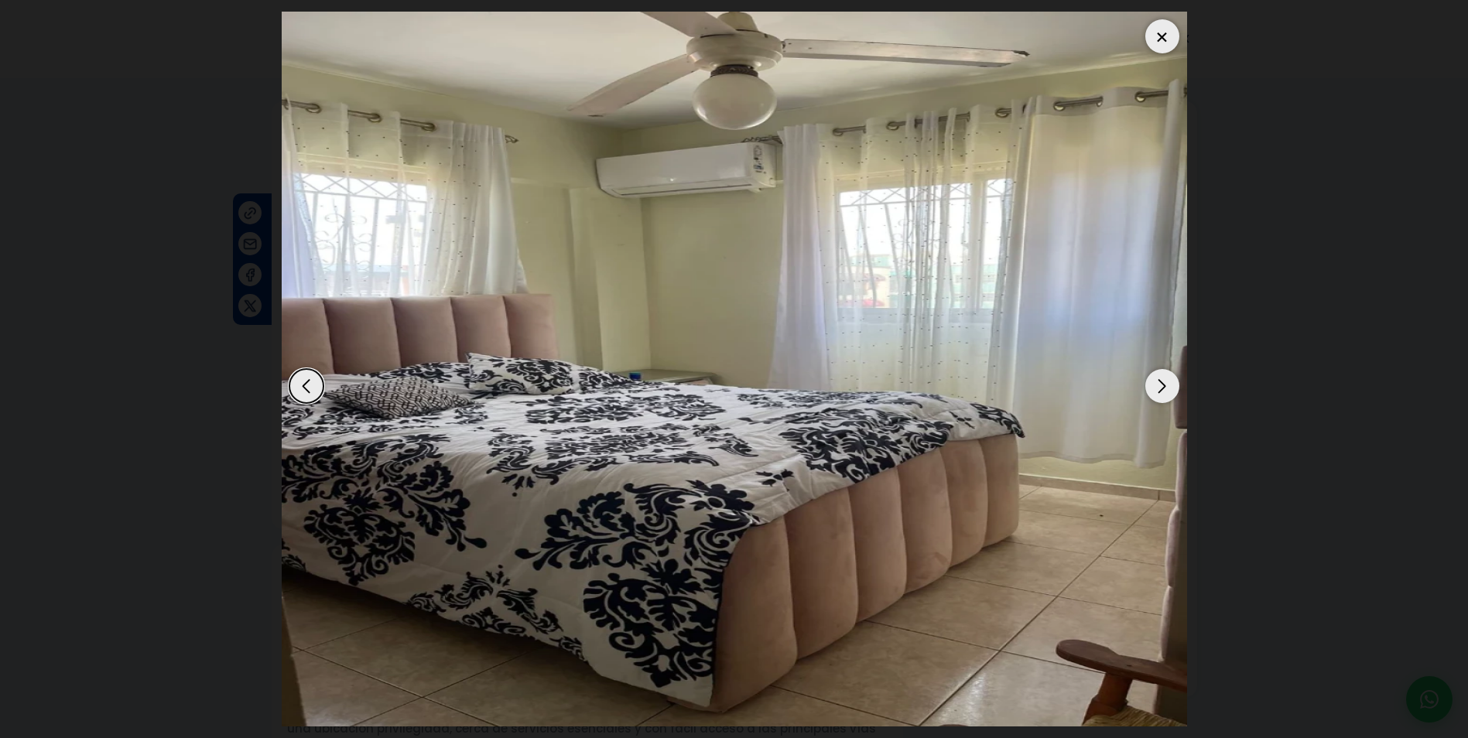
click at [1155, 382] on div "Next slide" at bounding box center [1162, 386] width 34 height 34
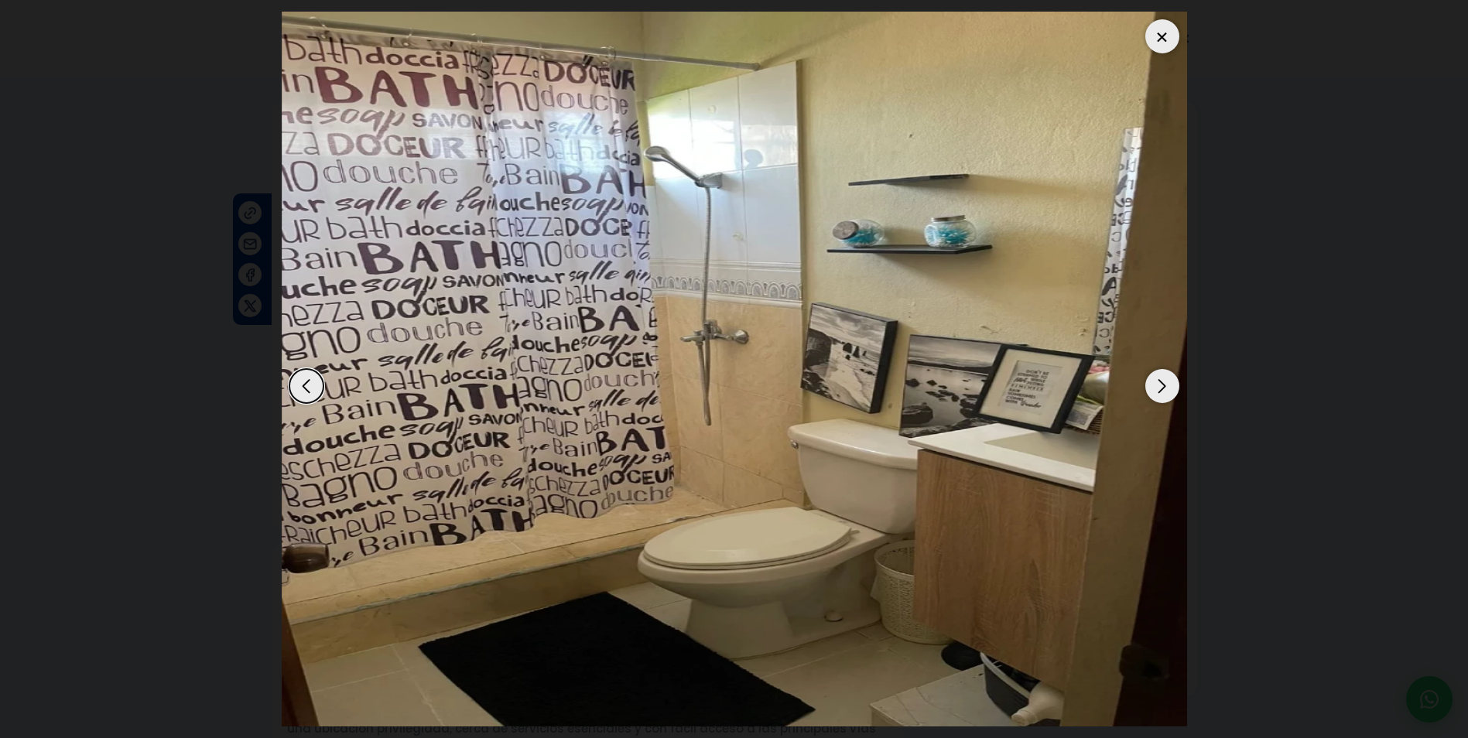
click at [1155, 382] on div "Next slide" at bounding box center [1162, 386] width 34 height 34
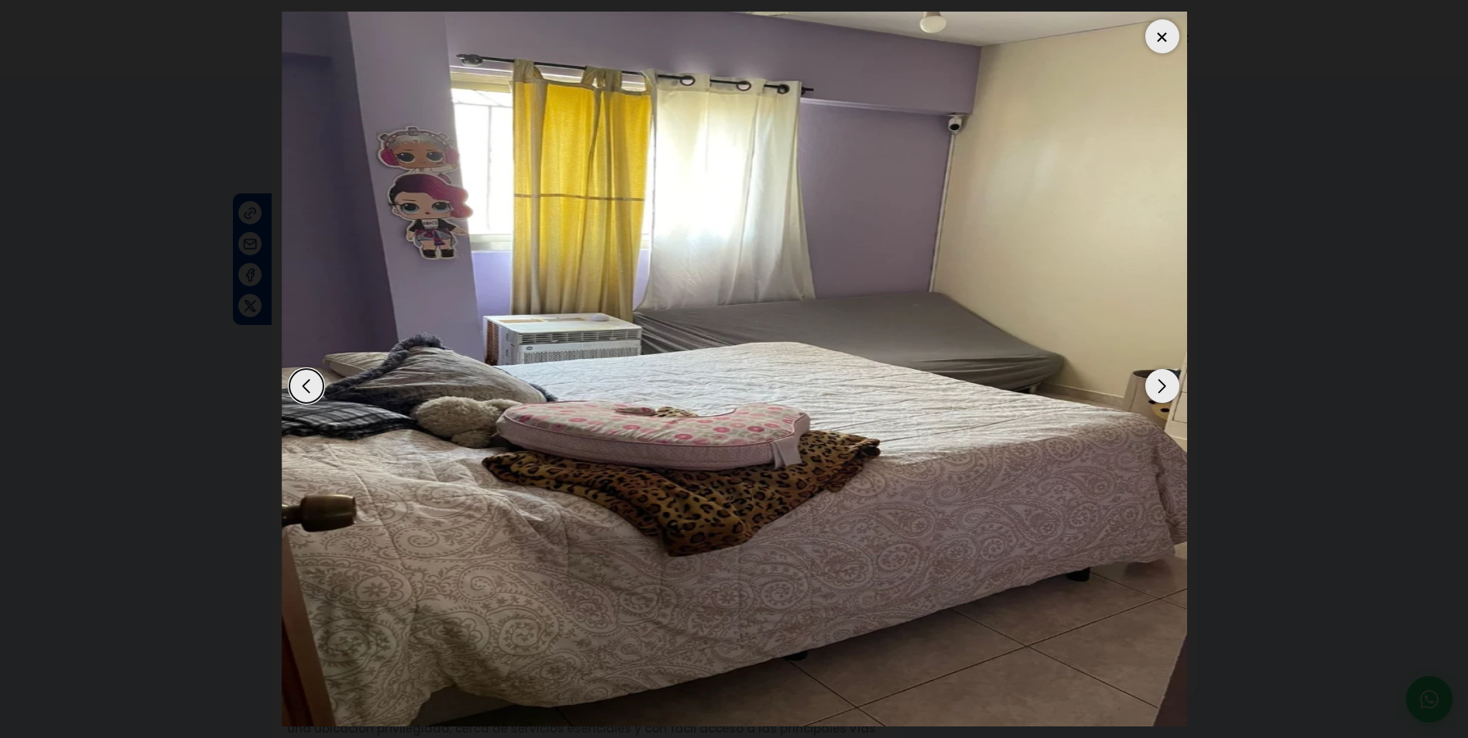
click at [1155, 382] on div "Next slide" at bounding box center [1162, 386] width 34 height 34
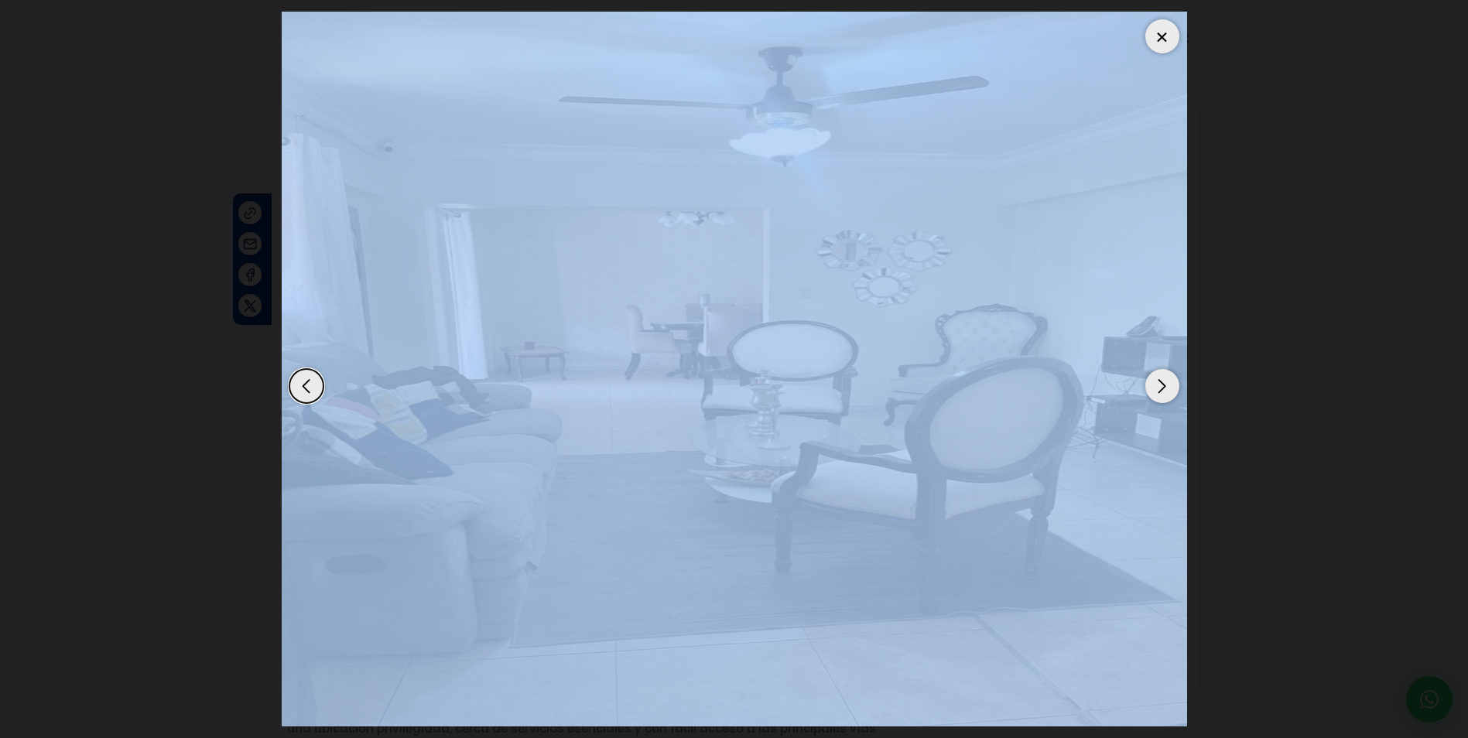
click at [1155, 382] on div "Next slide" at bounding box center [1162, 386] width 34 height 34
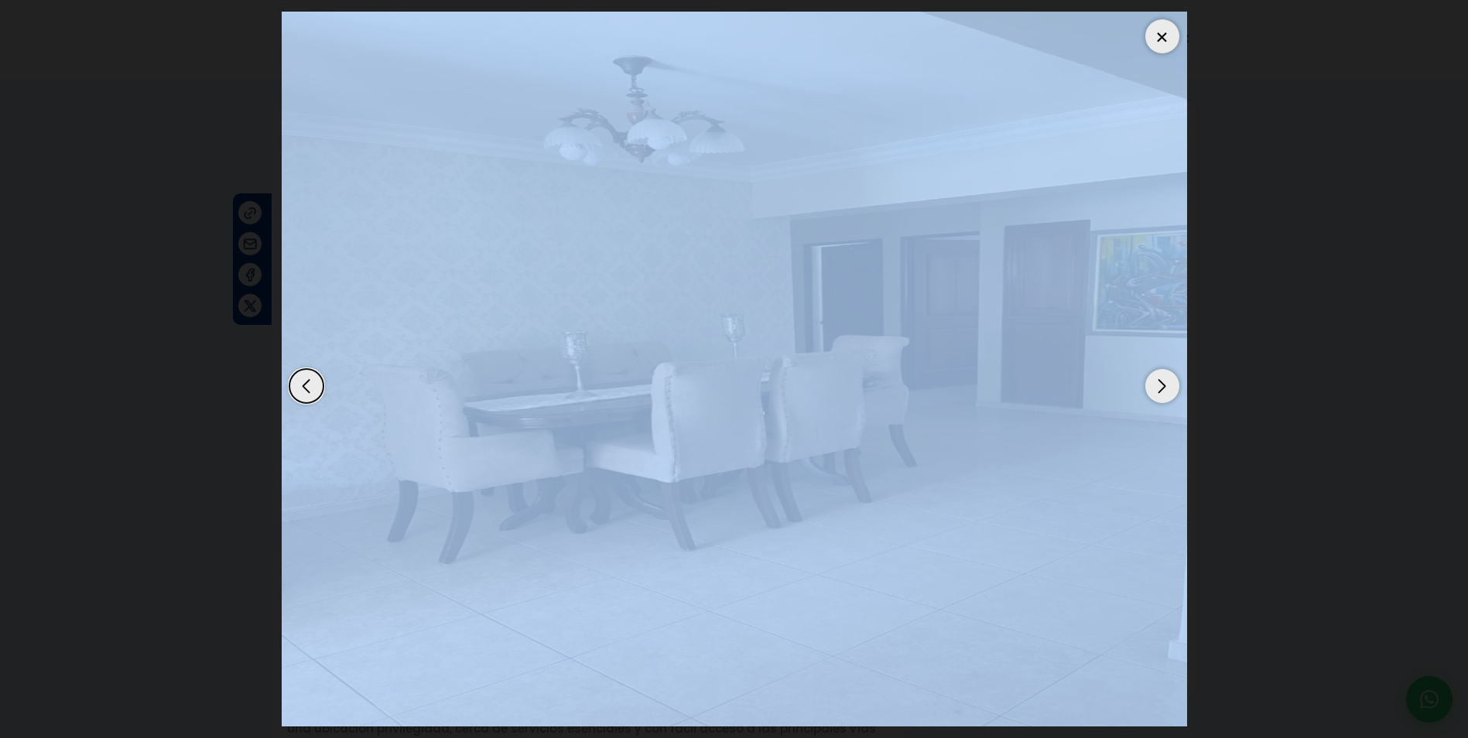
click at [1155, 382] on div "Next slide" at bounding box center [1162, 386] width 34 height 34
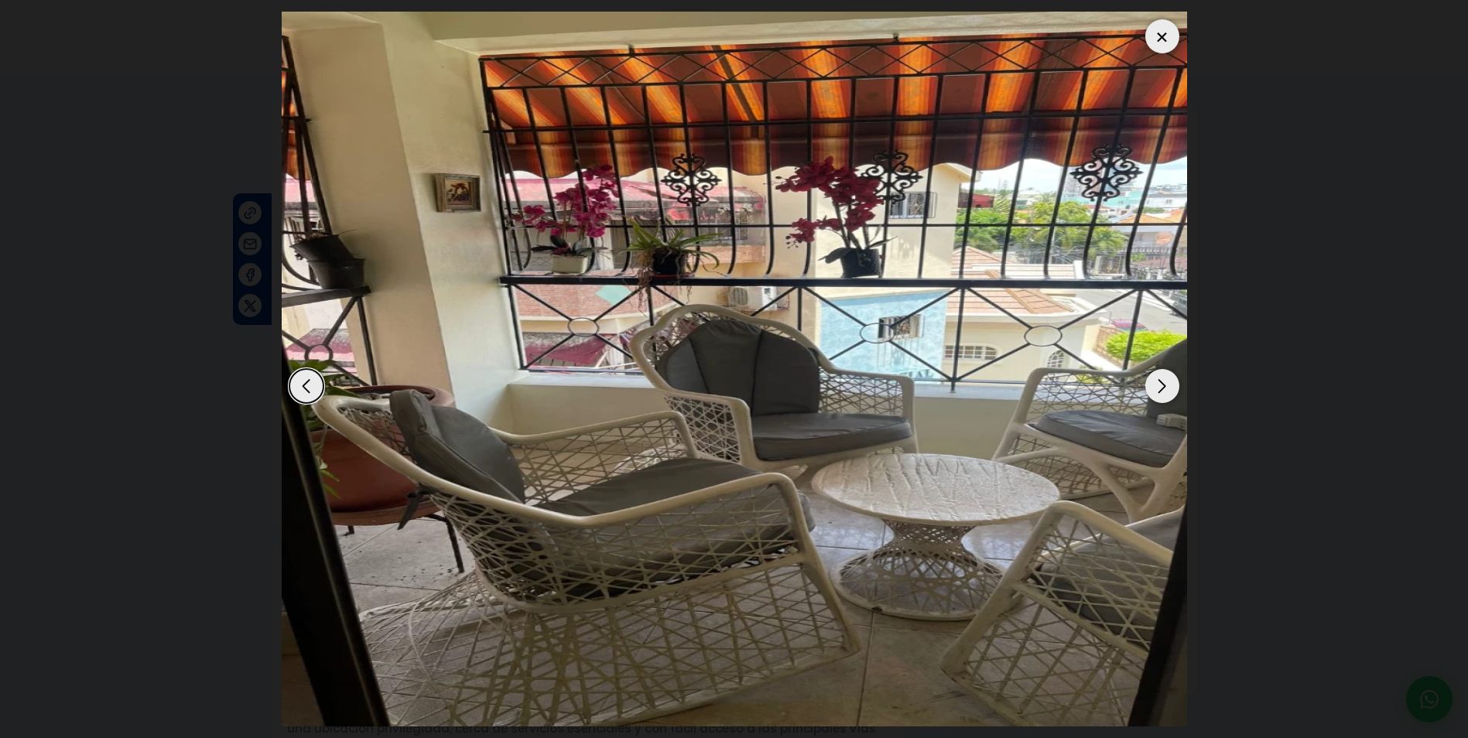
click at [1169, 39] on div at bounding box center [1162, 36] width 34 height 34
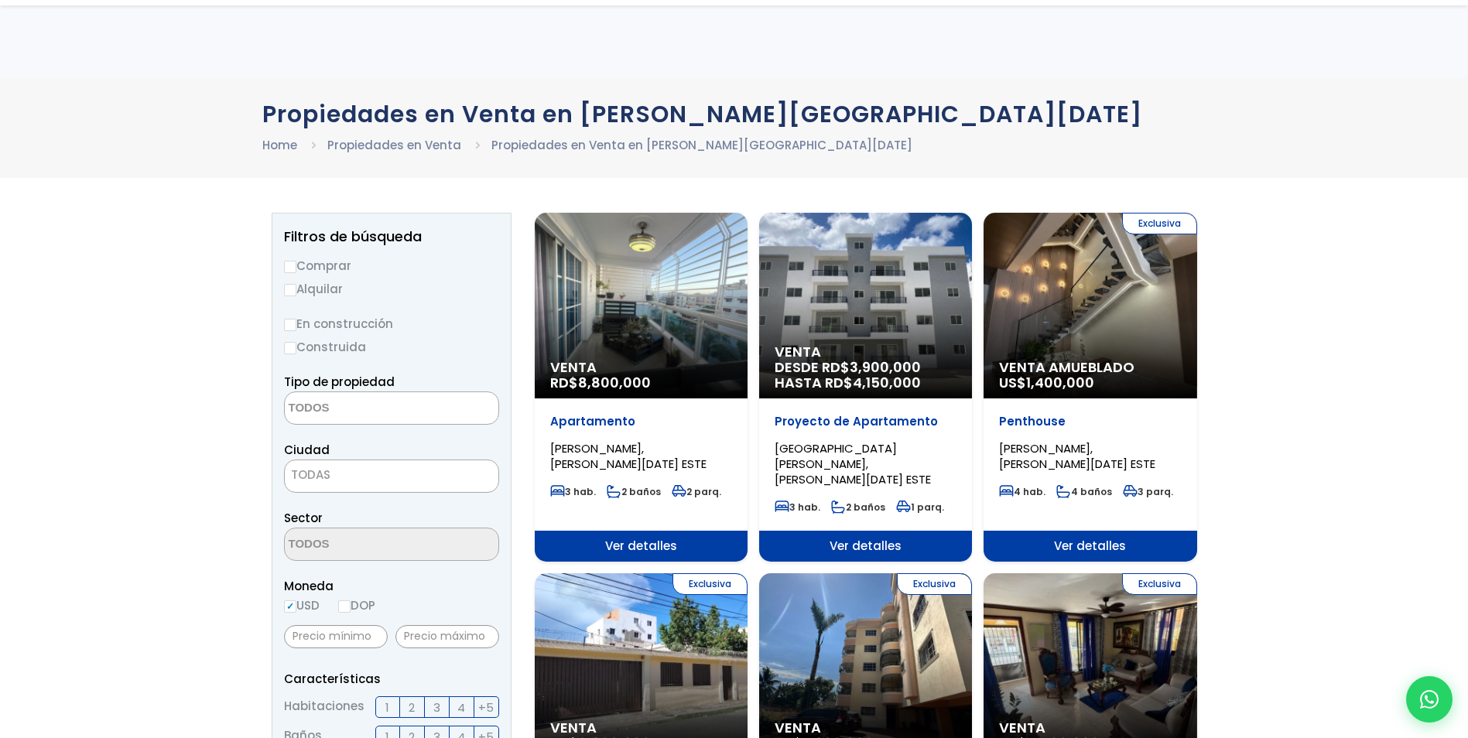
select select
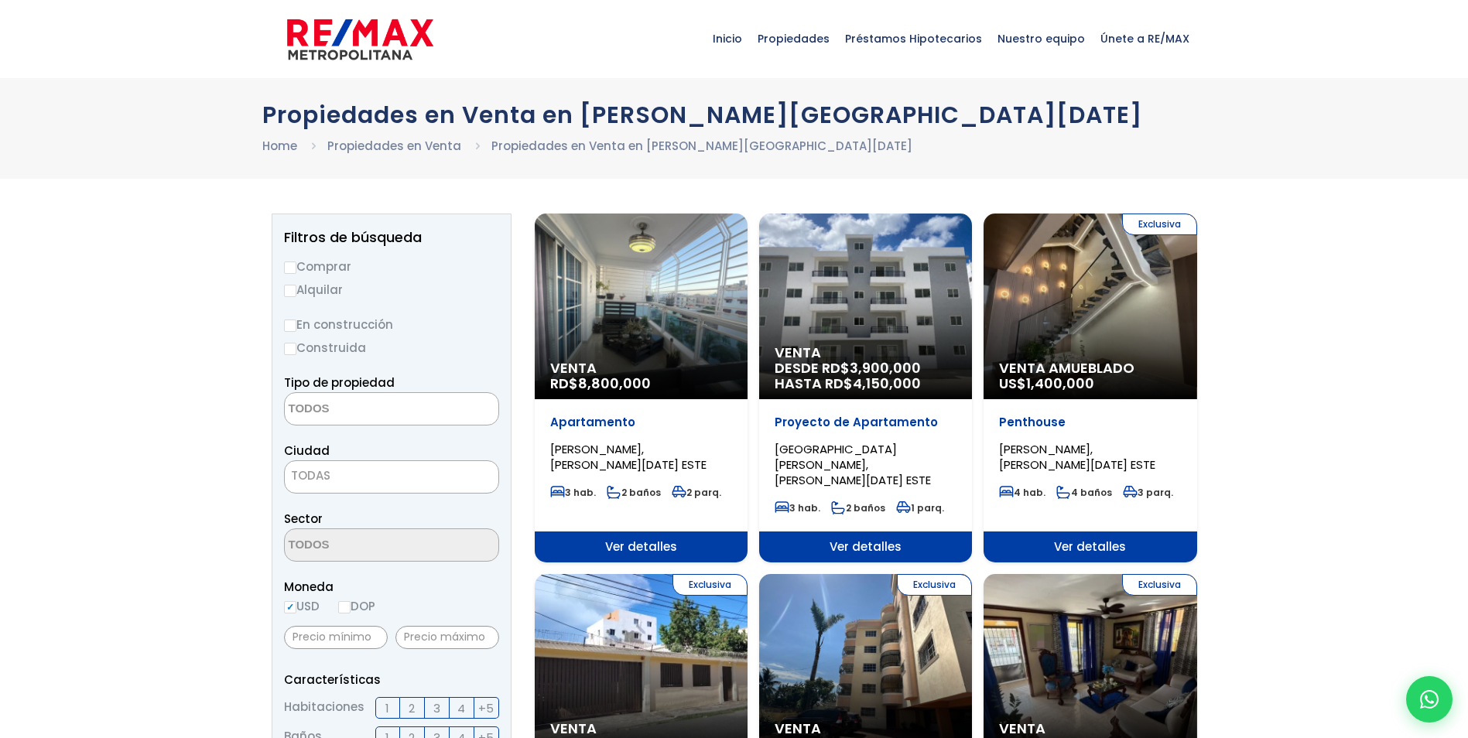
click at [1096, 309] on div "Exclusiva Venta Amueblado US$ 1,400,000" at bounding box center [1090, 307] width 213 height 186
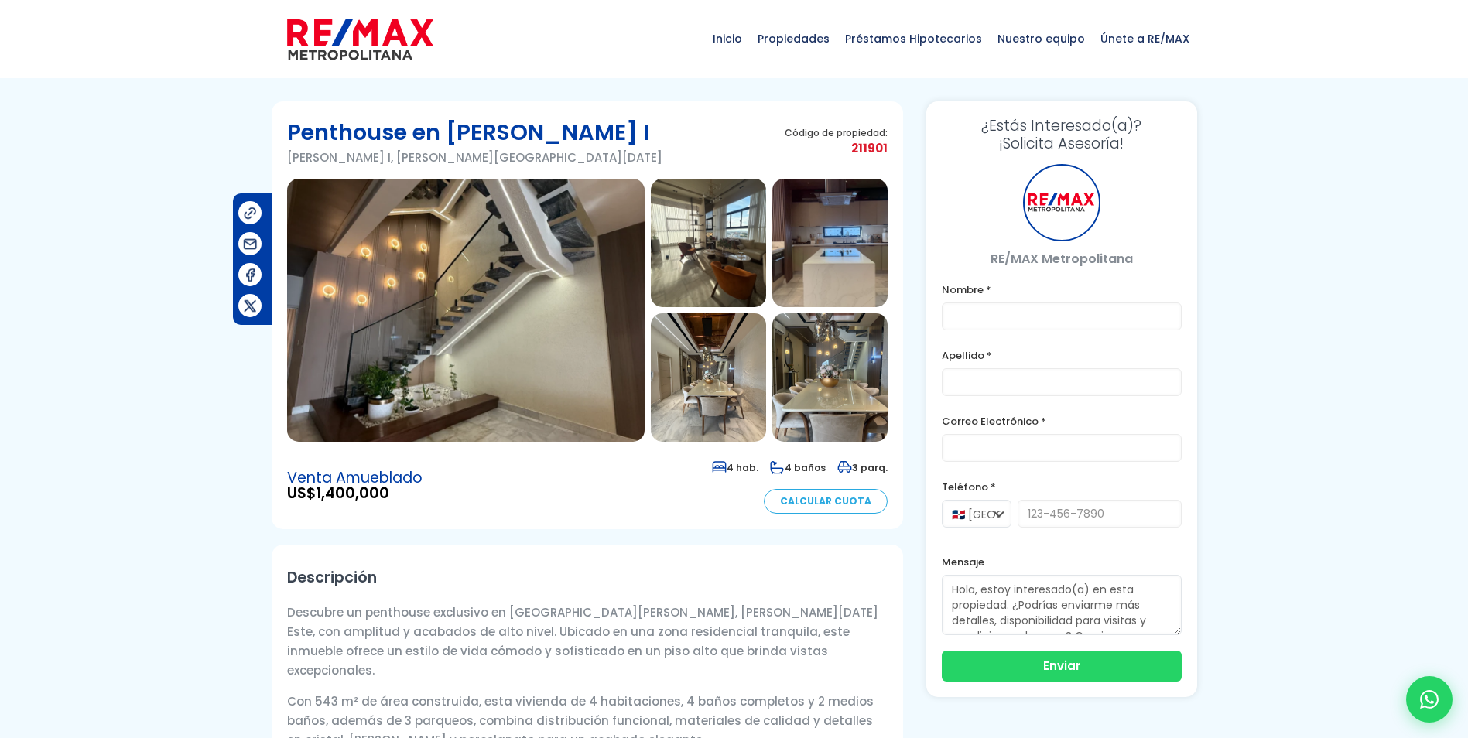
click at [495, 293] on img at bounding box center [466, 310] width 358 height 263
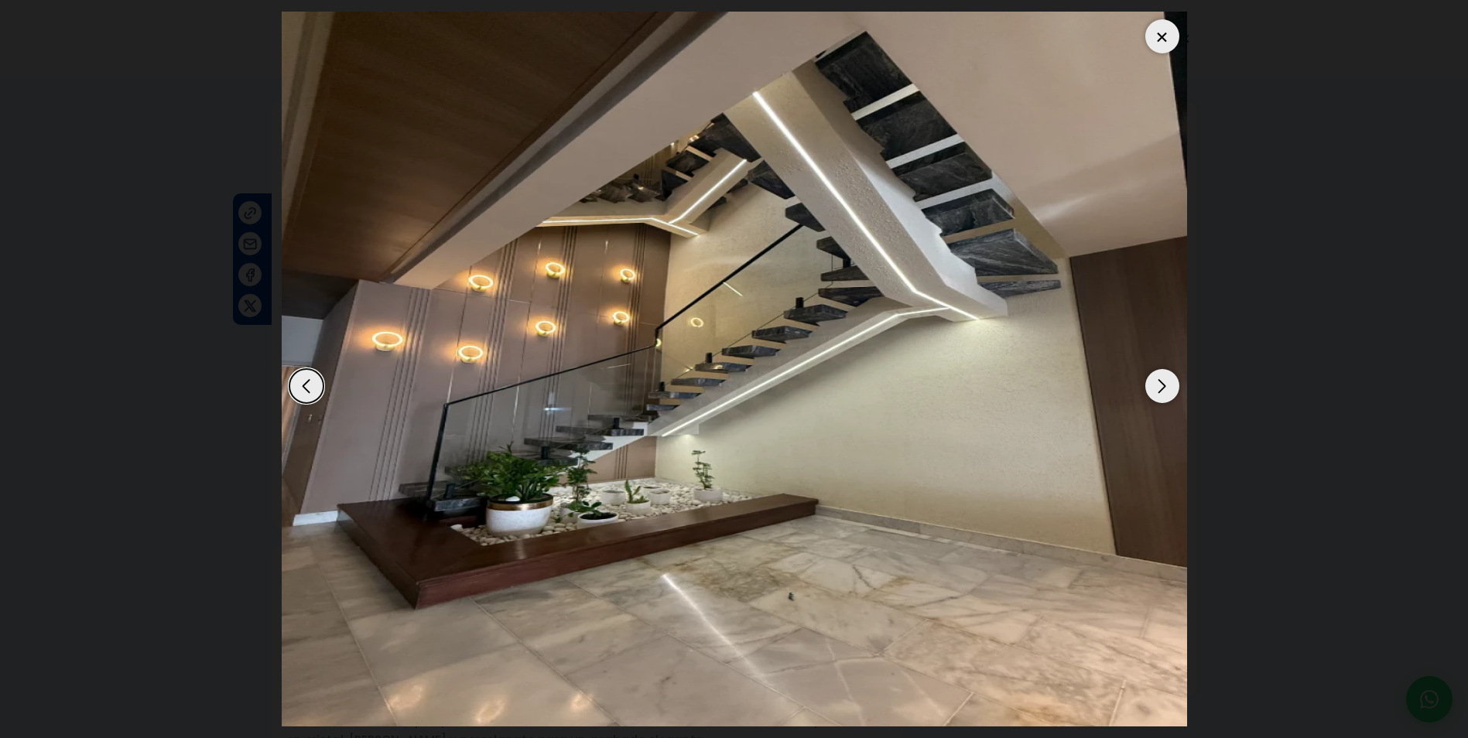
click at [1154, 376] on div "Next slide" at bounding box center [1162, 386] width 34 height 34
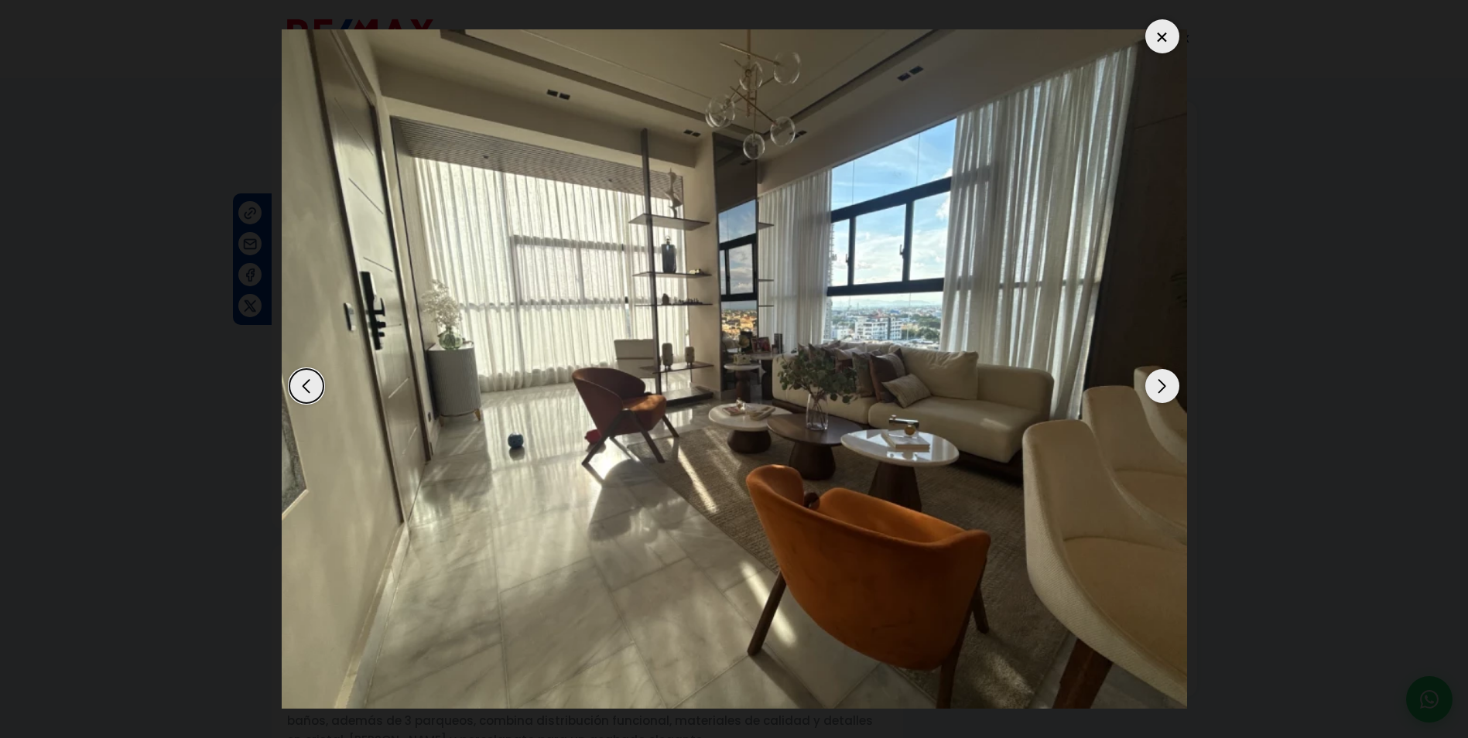
click at [1154, 376] on div "Next slide" at bounding box center [1162, 386] width 34 height 34
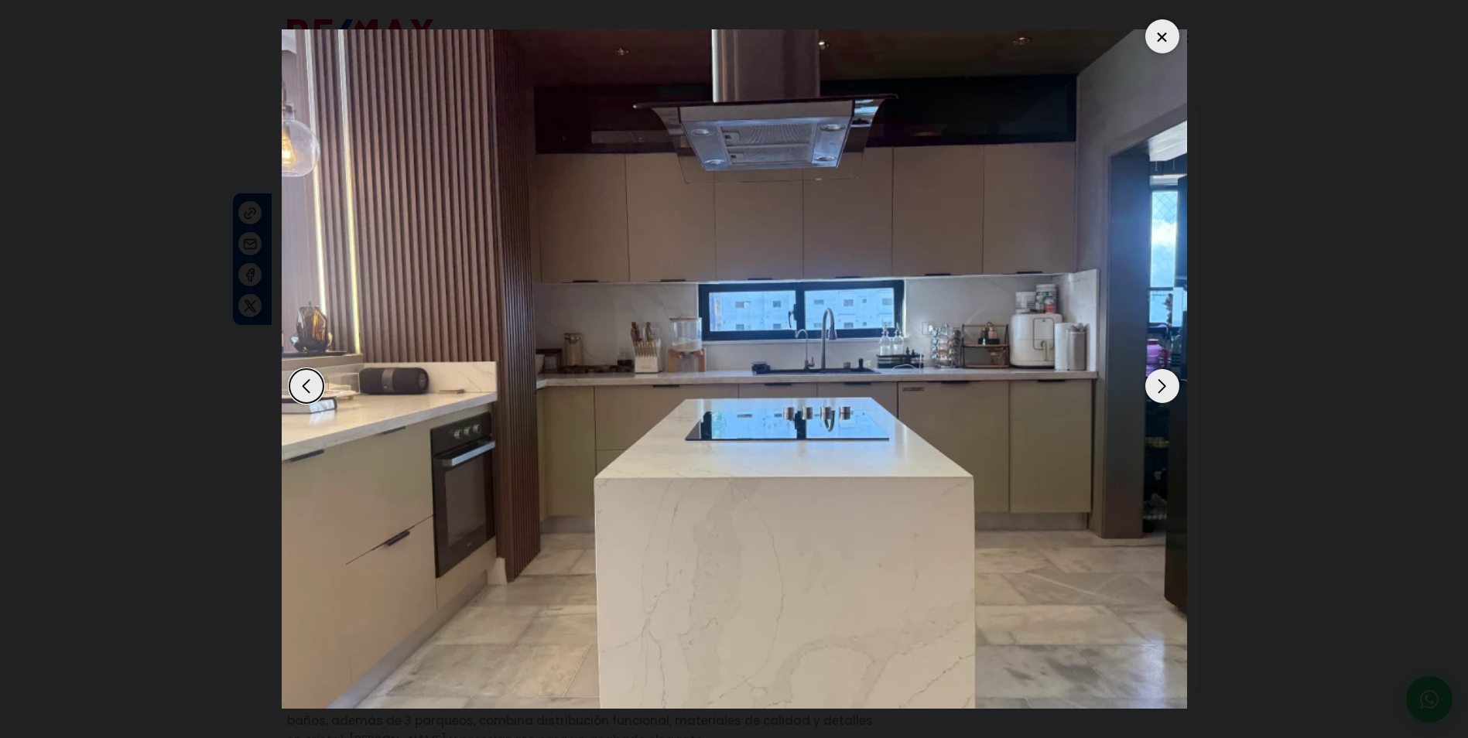
click at [1154, 376] on div "Next slide" at bounding box center [1162, 386] width 34 height 34
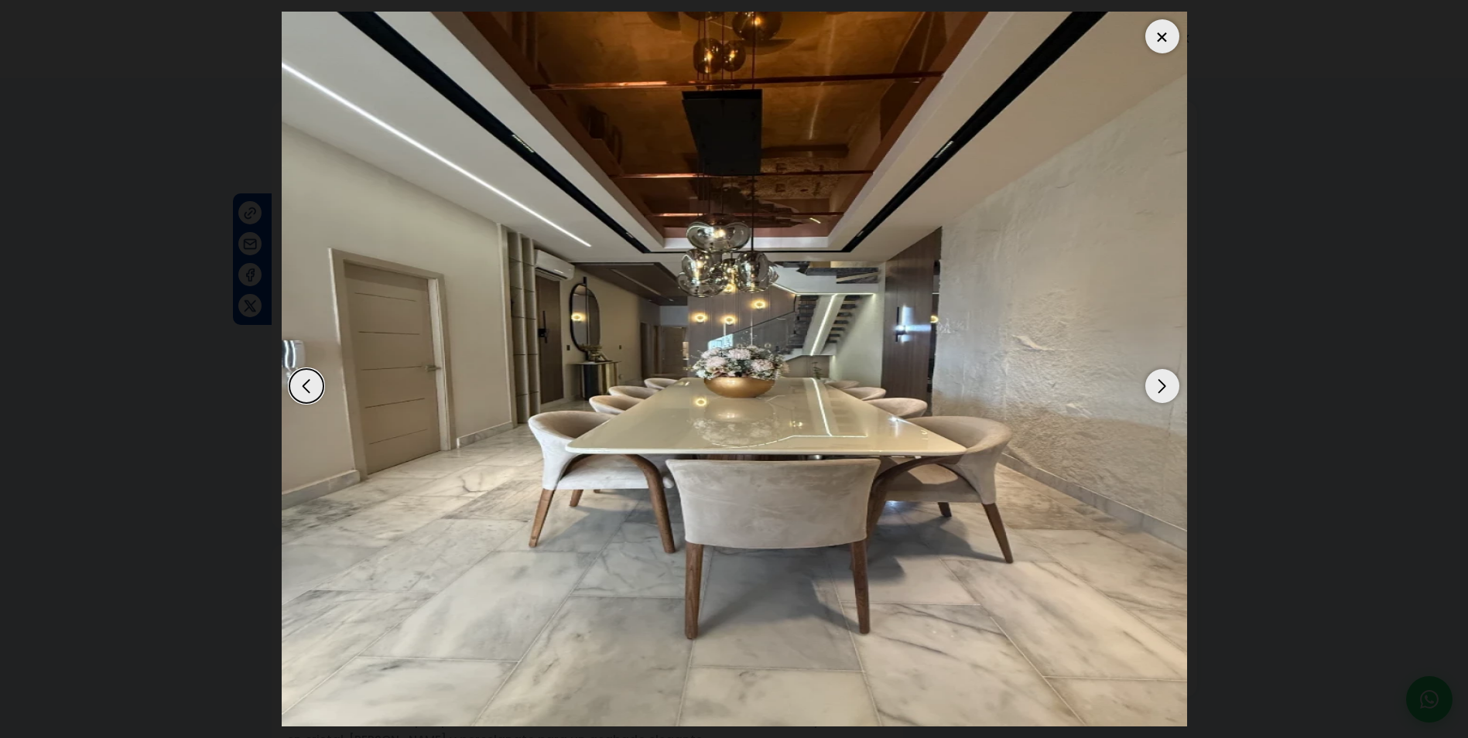
click at [1154, 376] on div "Next slide" at bounding box center [1162, 386] width 34 height 34
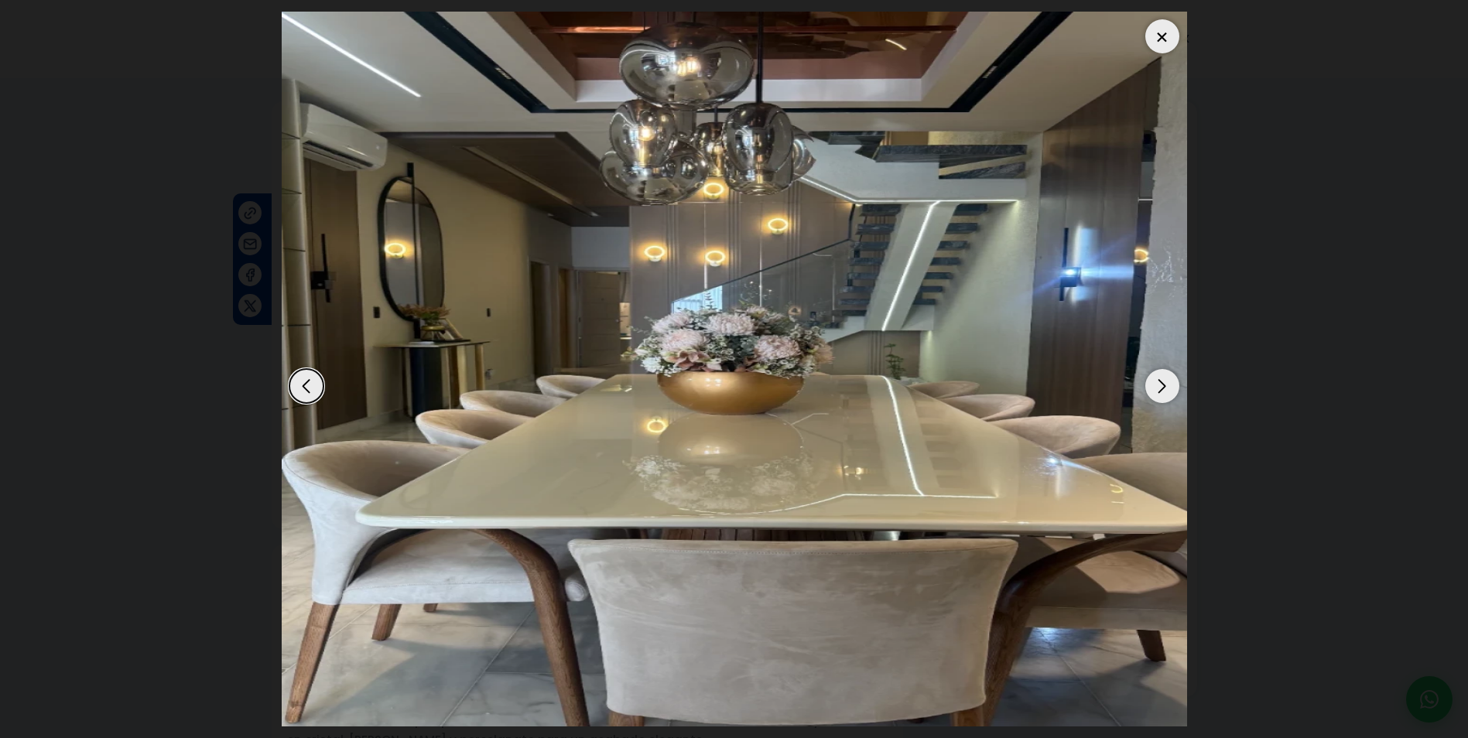
click at [1154, 376] on div "Next slide" at bounding box center [1162, 386] width 34 height 34
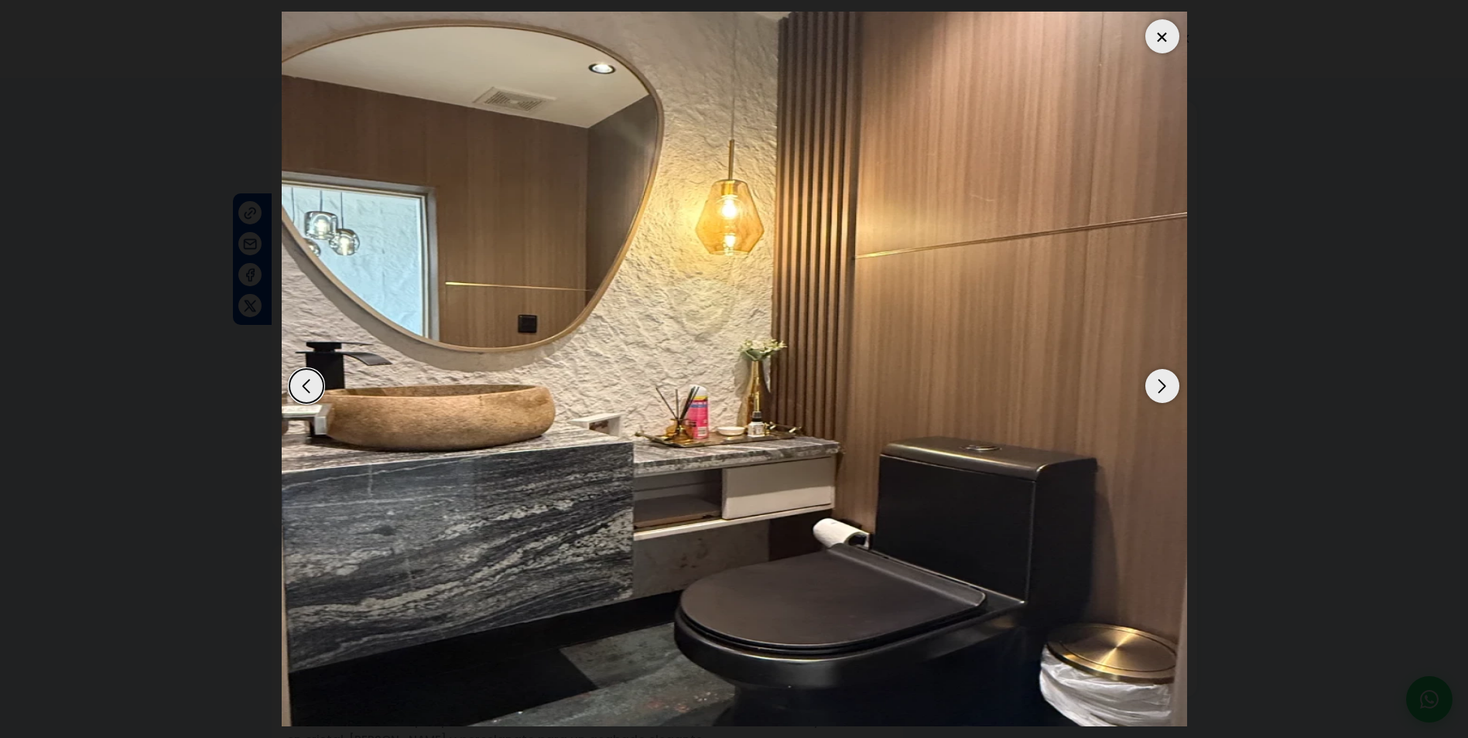
click at [1154, 376] on div "Next slide" at bounding box center [1162, 386] width 34 height 34
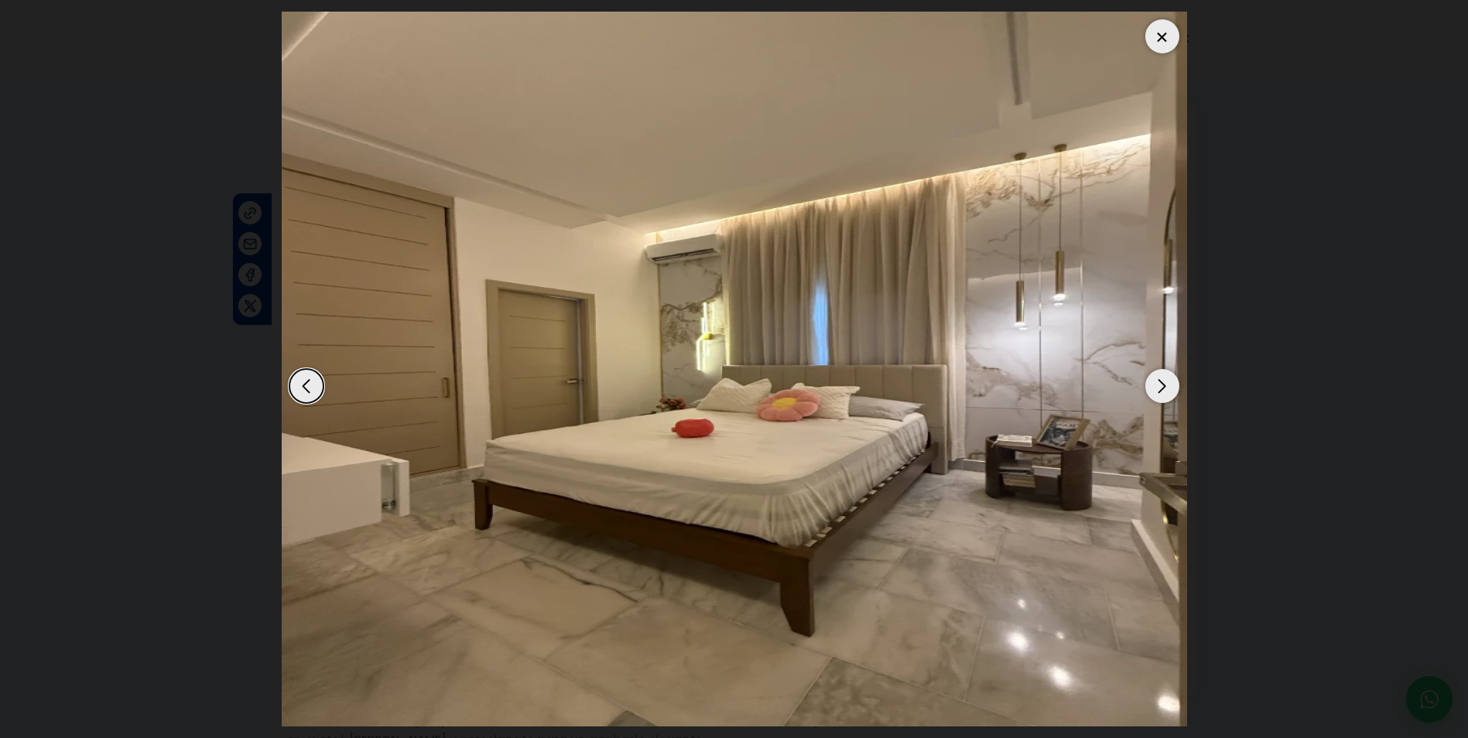
click at [1154, 376] on div "Next slide" at bounding box center [1162, 386] width 34 height 34
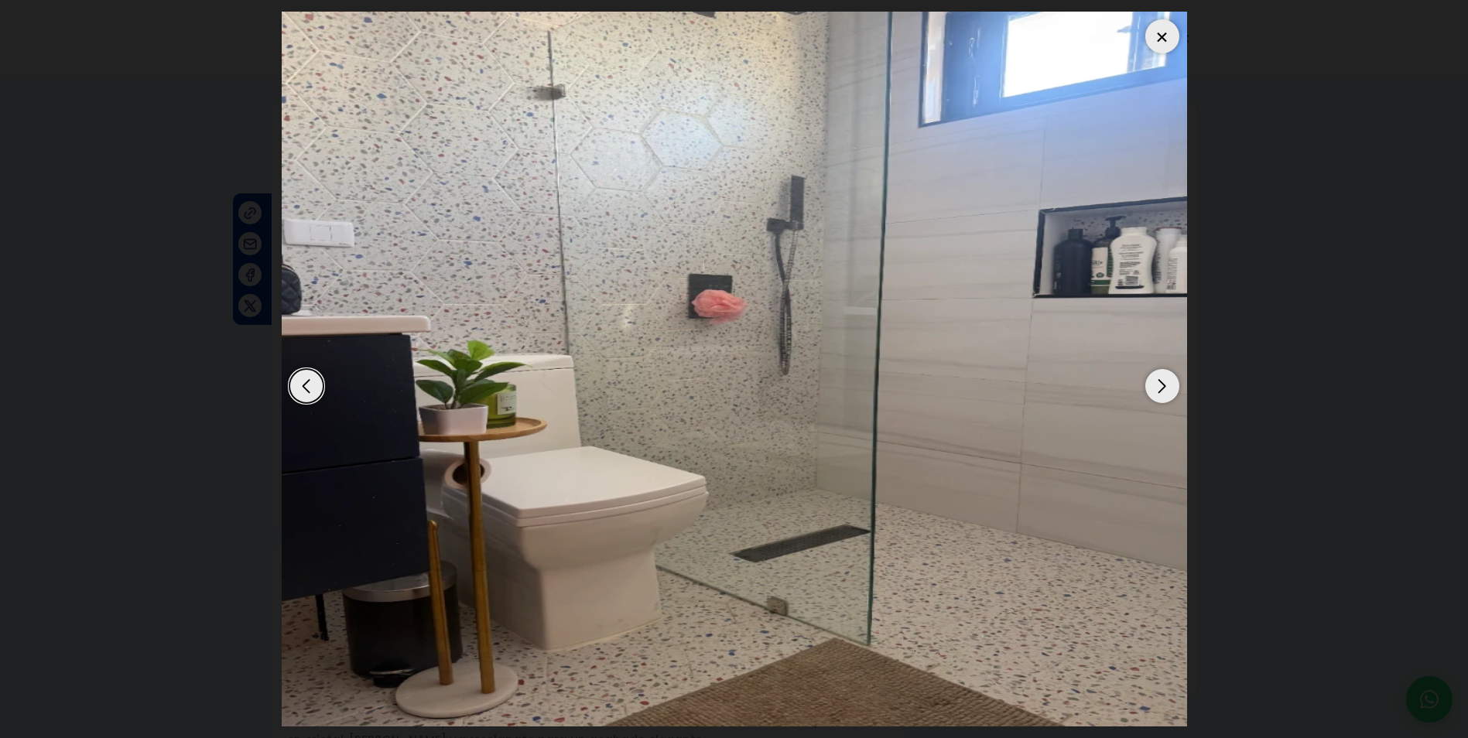
click at [1152, 387] on div "Next slide" at bounding box center [1162, 386] width 34 height 34
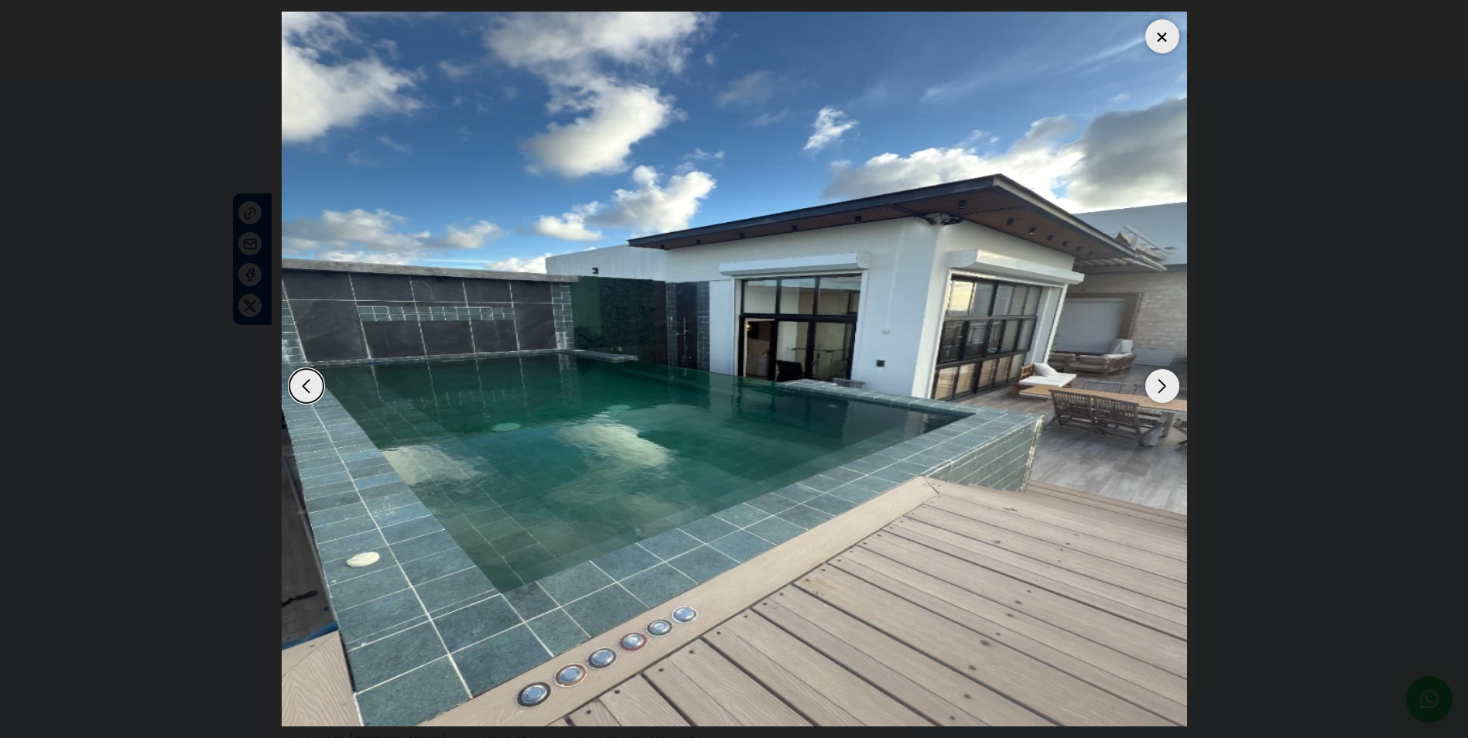
click at [1152, 387] on div "Next slide" at bounding box center [1162, 386] width 34 height 34
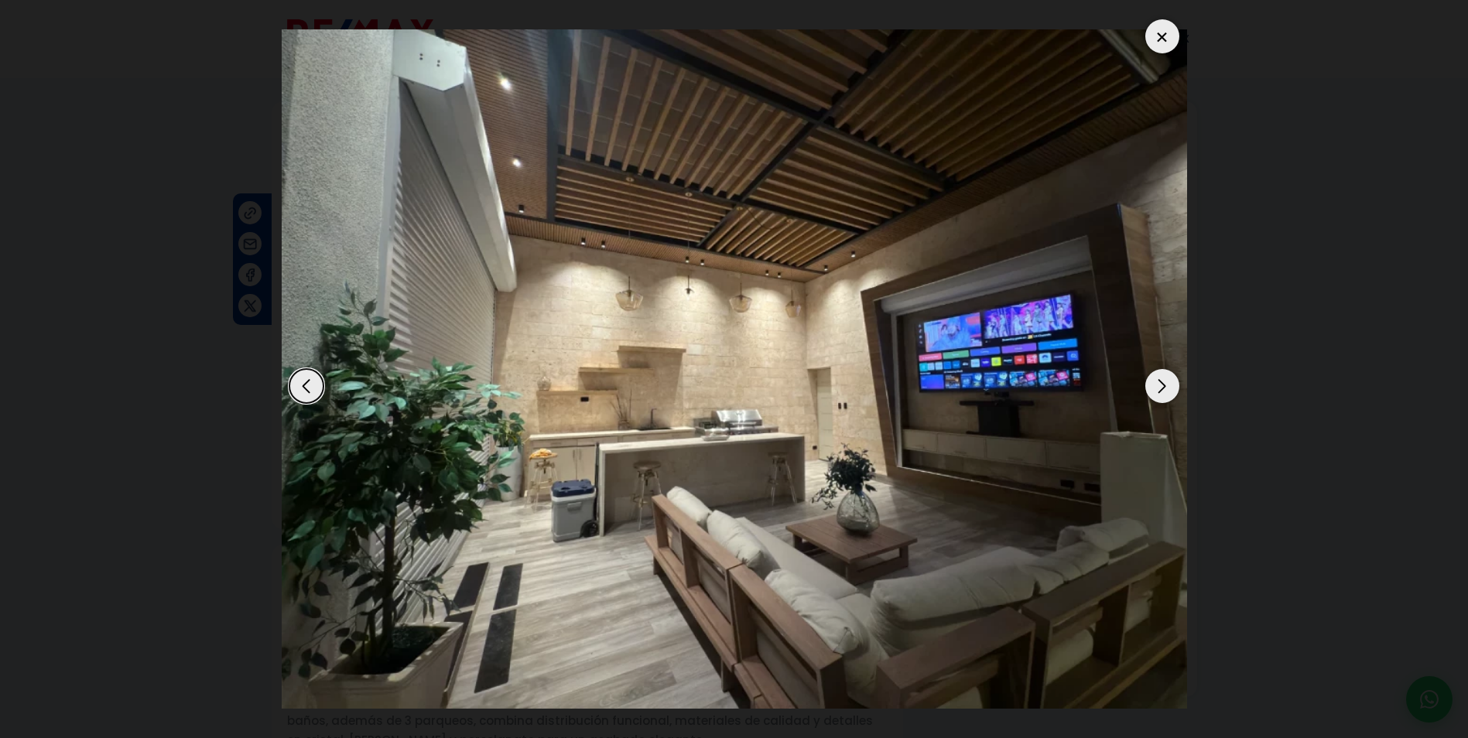
click at [1152, 387] on div "Next slide" at bounding box center [1162, 386] width 34 height 34
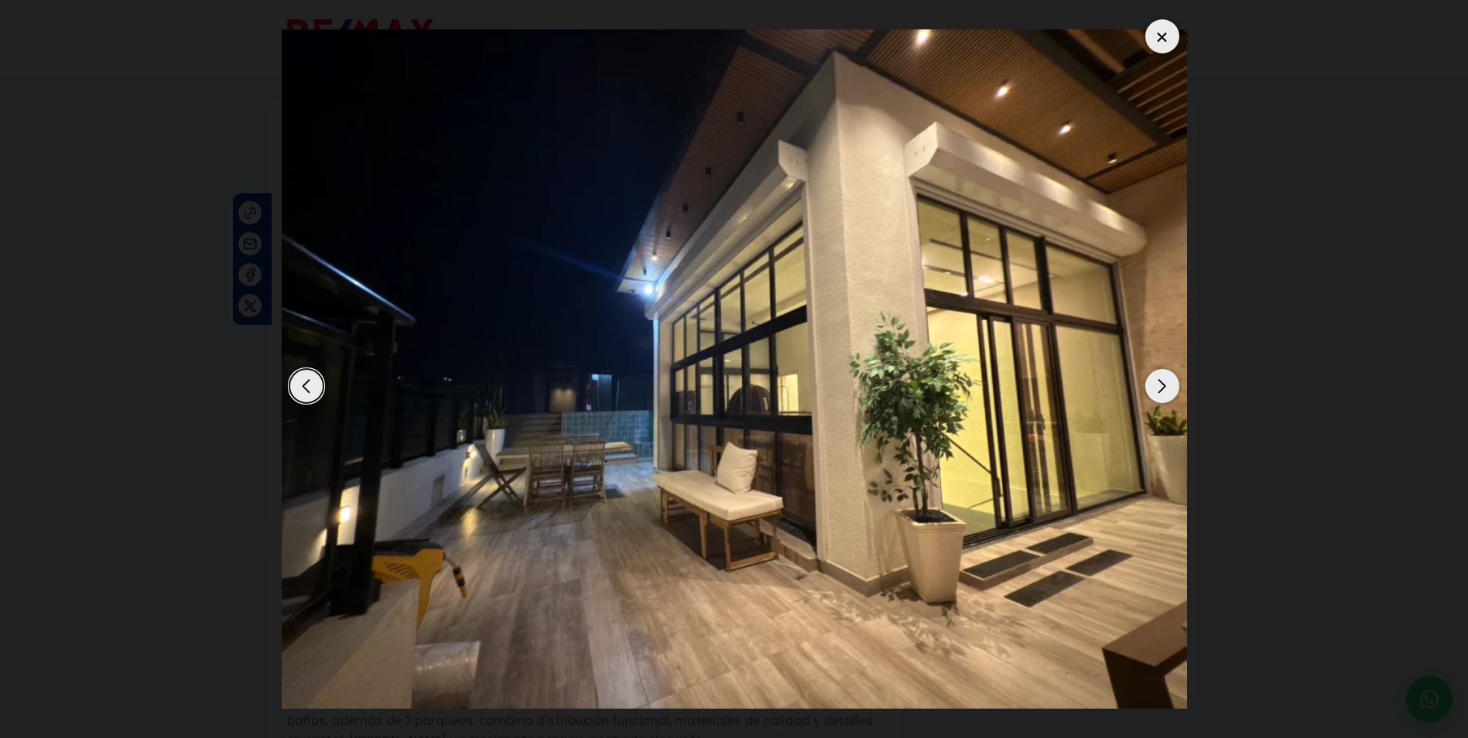
click at [1152, 387] on div "Next slide" at bounding box center [1162, 386] width 34 height 34
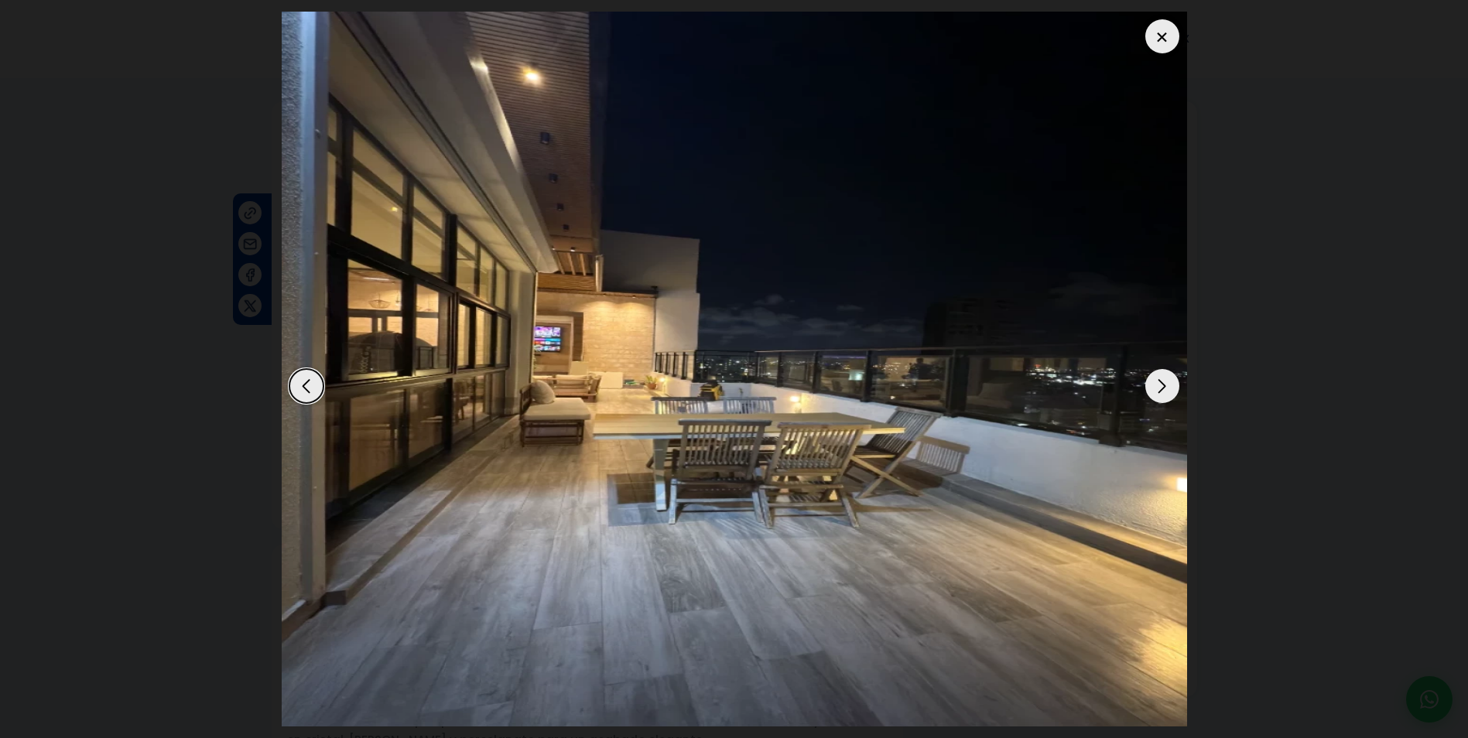
click at [1152, 387] on div "Next slide" at bounding box center [1162, 386] width 34 height 34
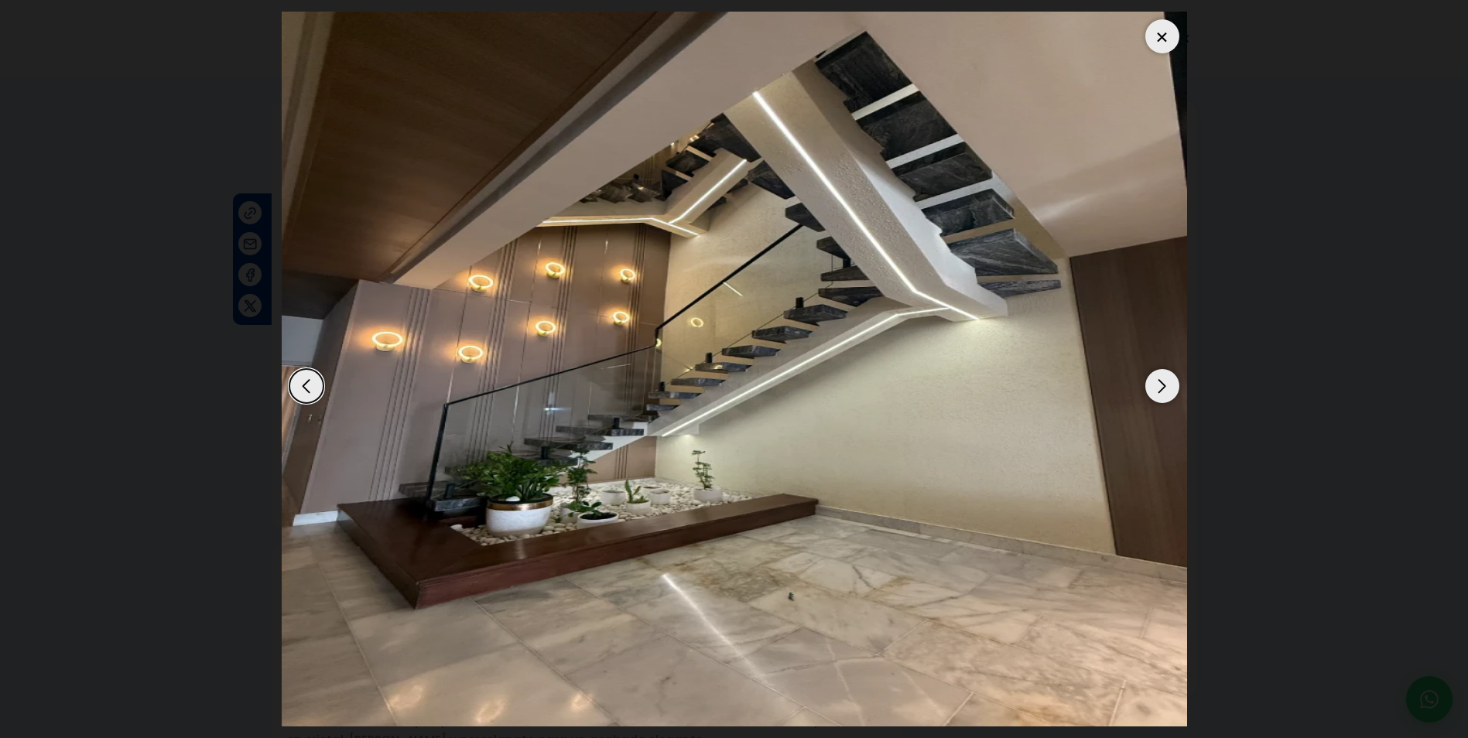
click at [1152, 387] on div "Next slide" at bounding box center [1162, 386] width 34 height 34
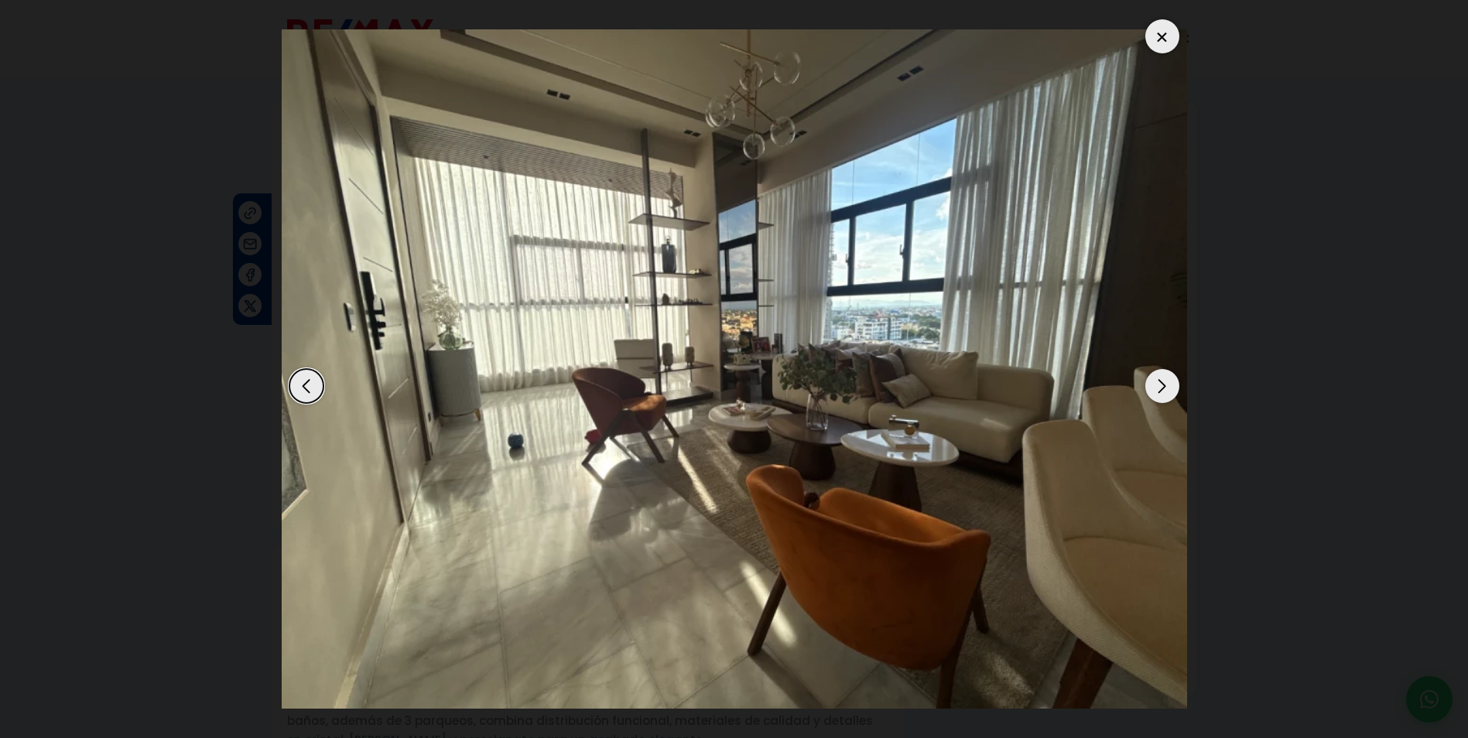
click at [1152, 387] on div "Next slide" at bounding box center [1162, 386] width 34 height 34
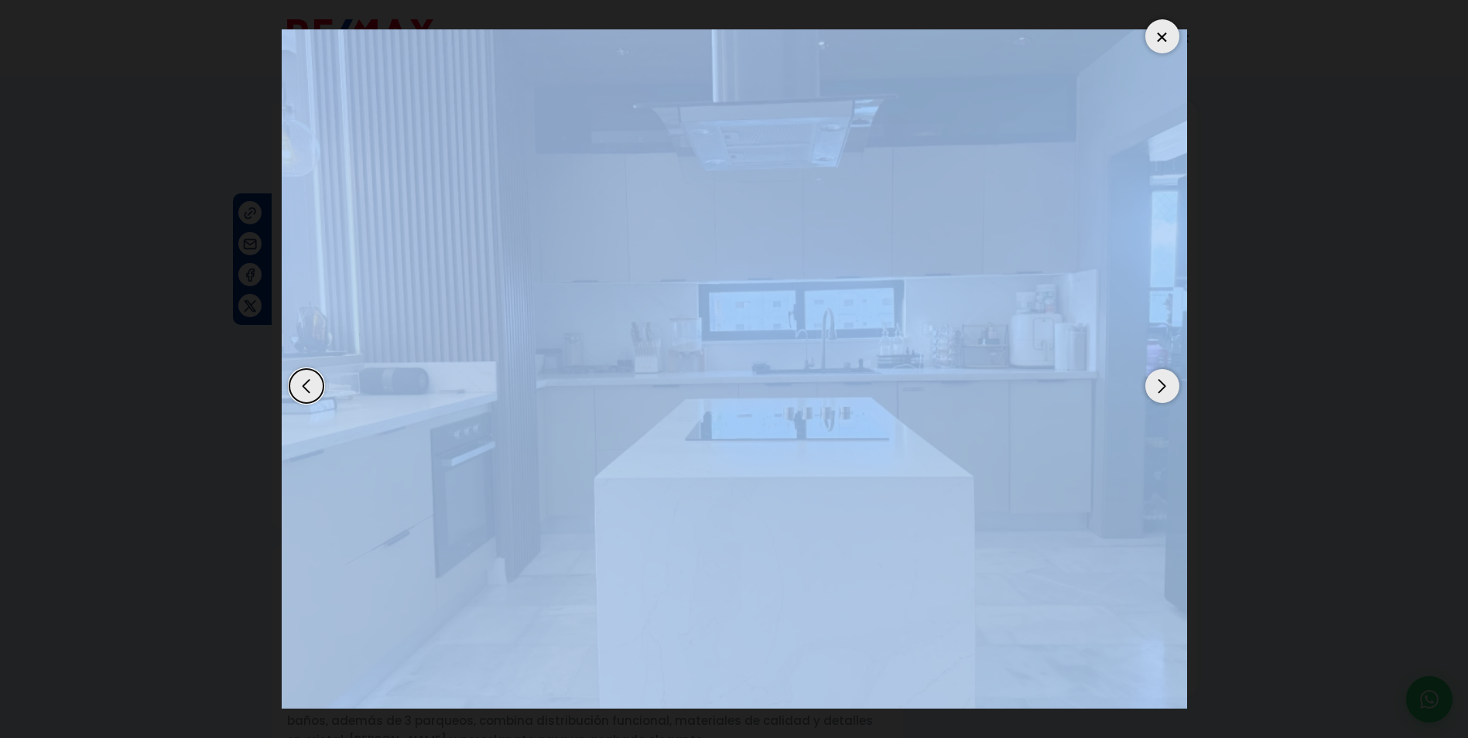
click at [1152, 387] on div "Next slide" at bounding box center [1162, 386] width 34 height 34
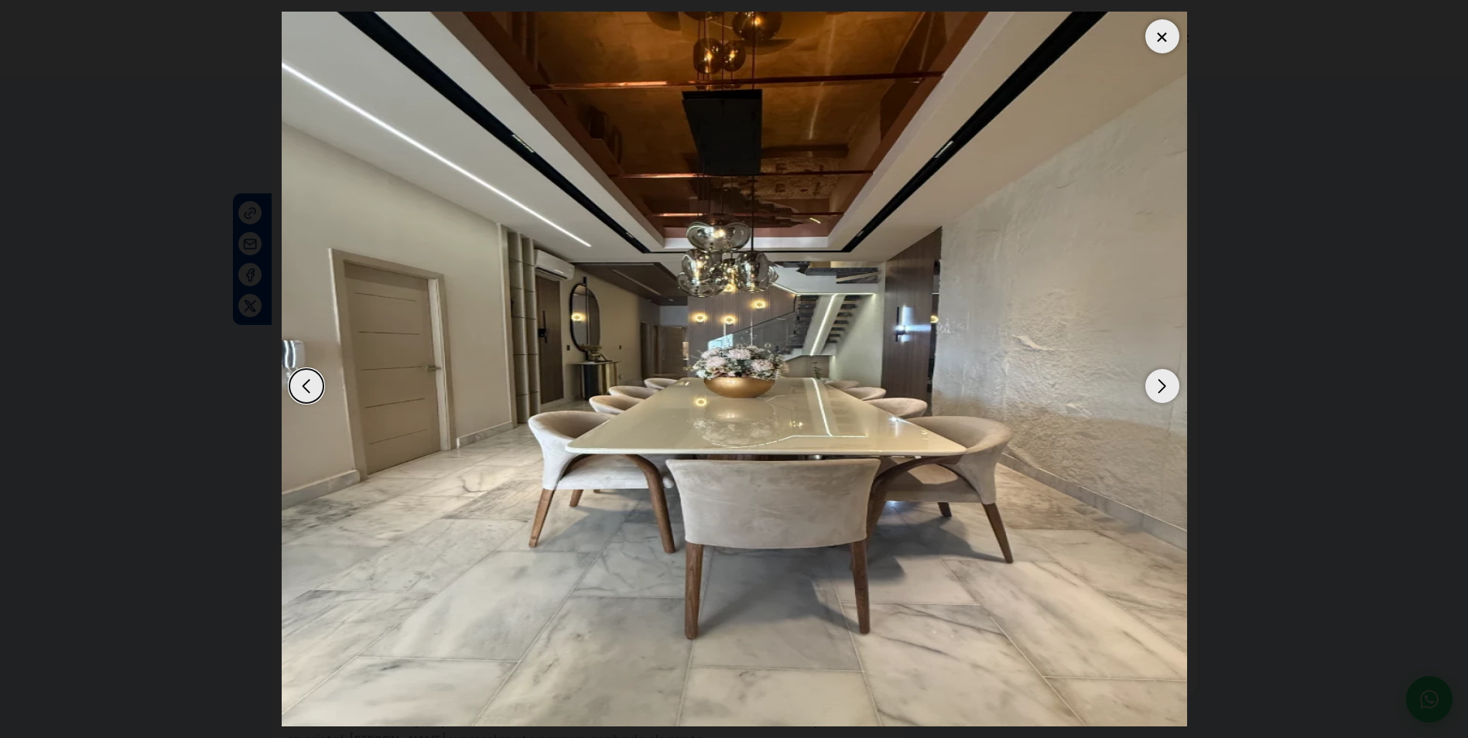
click at [1152, 387] on div "Next slide" at bounding box center [1162, 386] width 34 height 34
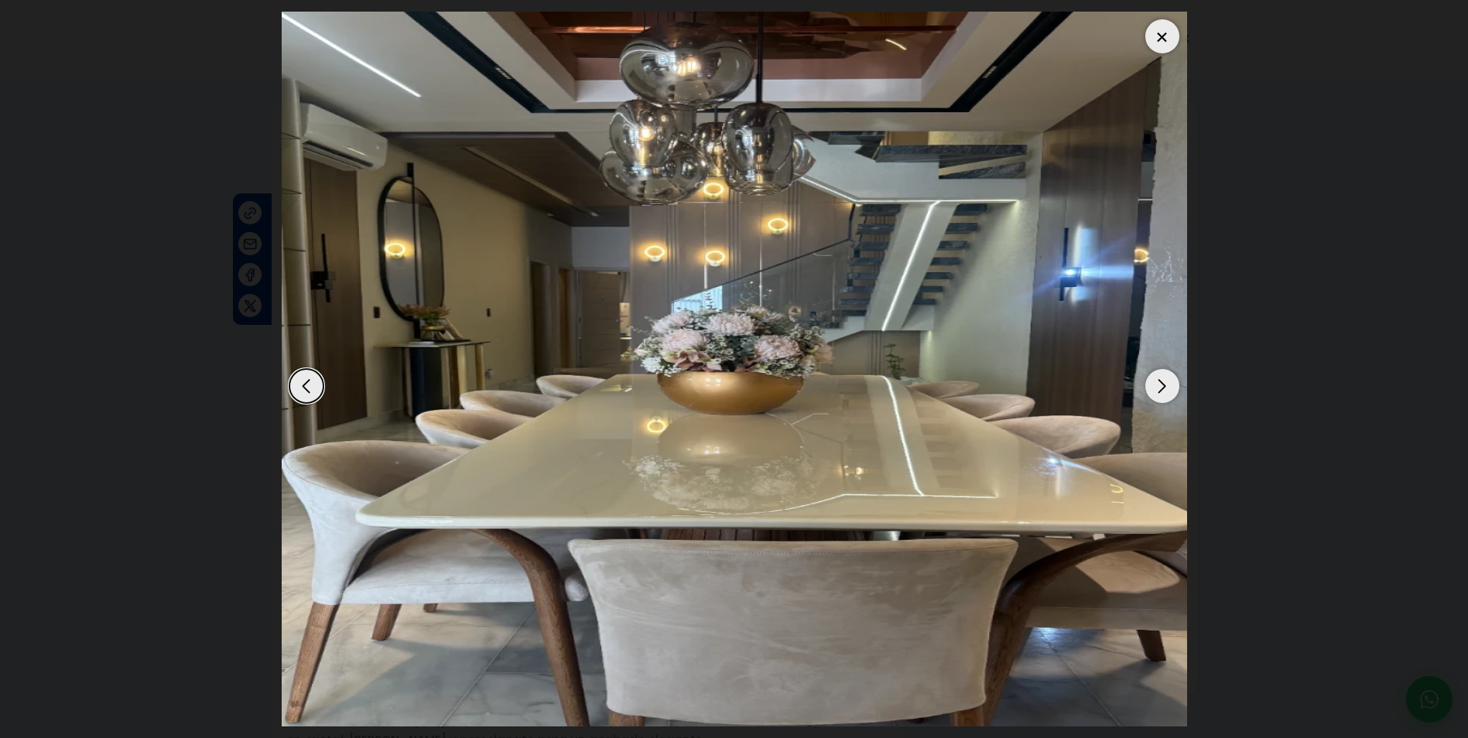
click at [1164, 27] on div at bounding box center [1162, 36] width 34 height 34
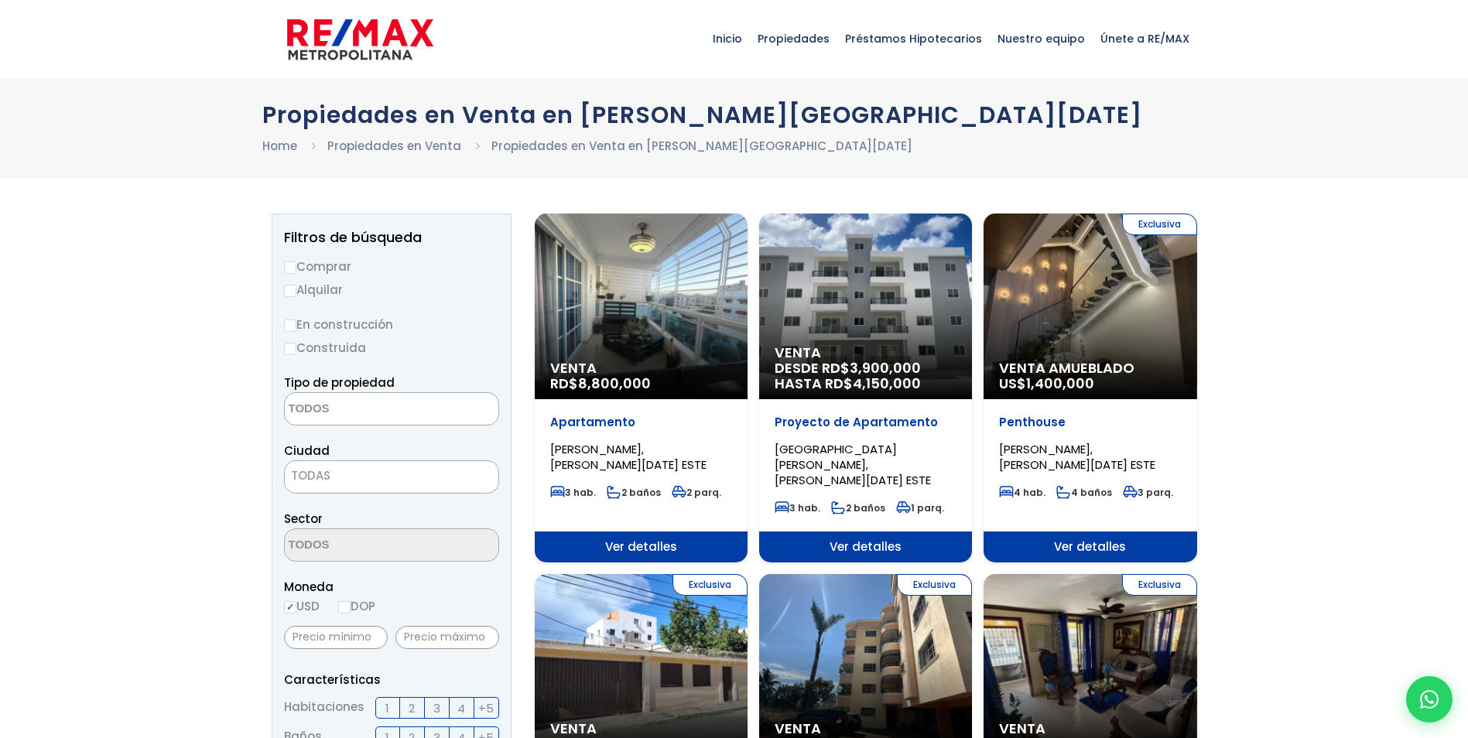
select select
click at [612, 337] on div "Venta RD$ 8,800,000" at bounding box center [641, 307] width 213 height 186
click at [613, 327] on div "Venta RD$ 8,800,000" at bounding box center [641, 307] width 213 height 186
click at [631, 321] on div "Venta RD$ 8,800,000" at bounding box center [641, 307] width 213 height 186
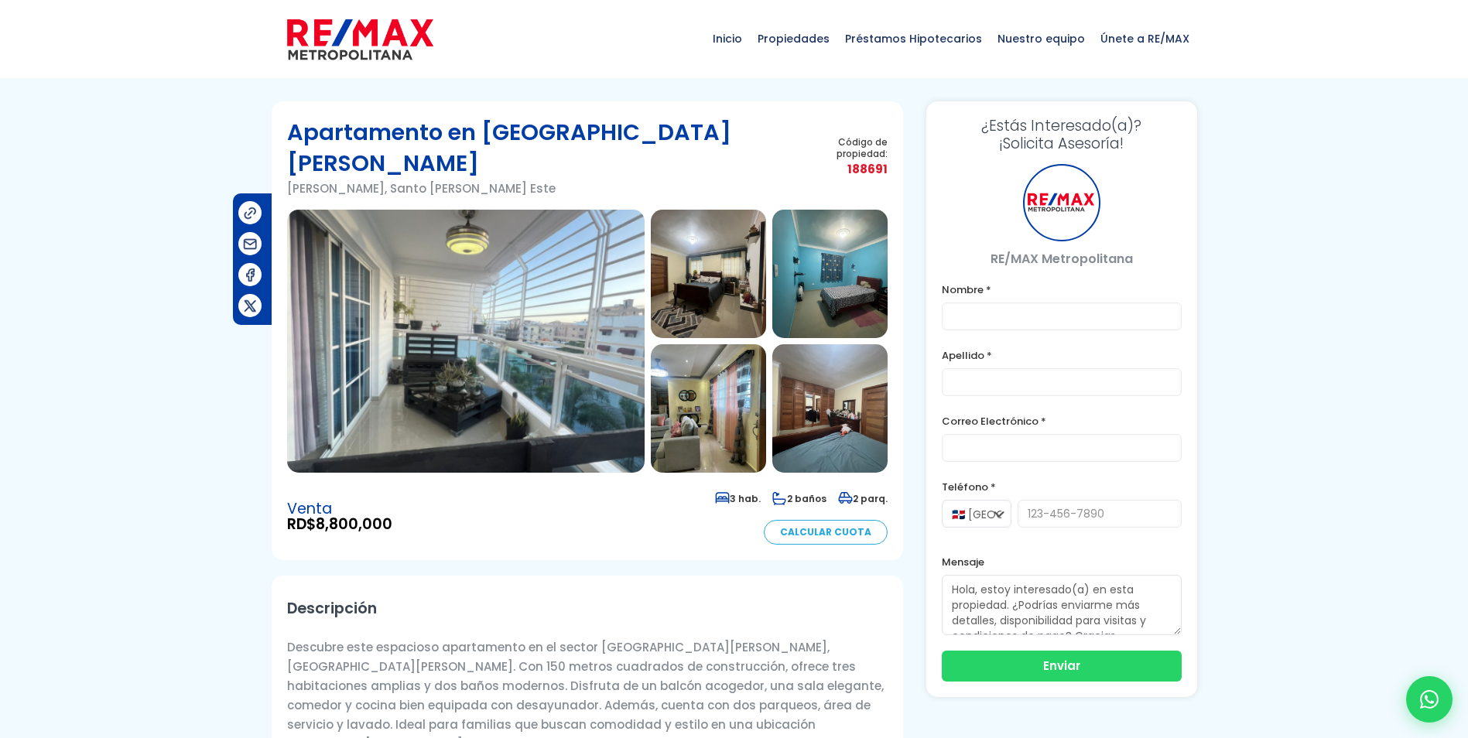
click at [463, 263] on img at bounding box center [466, 341] width 358 height 263
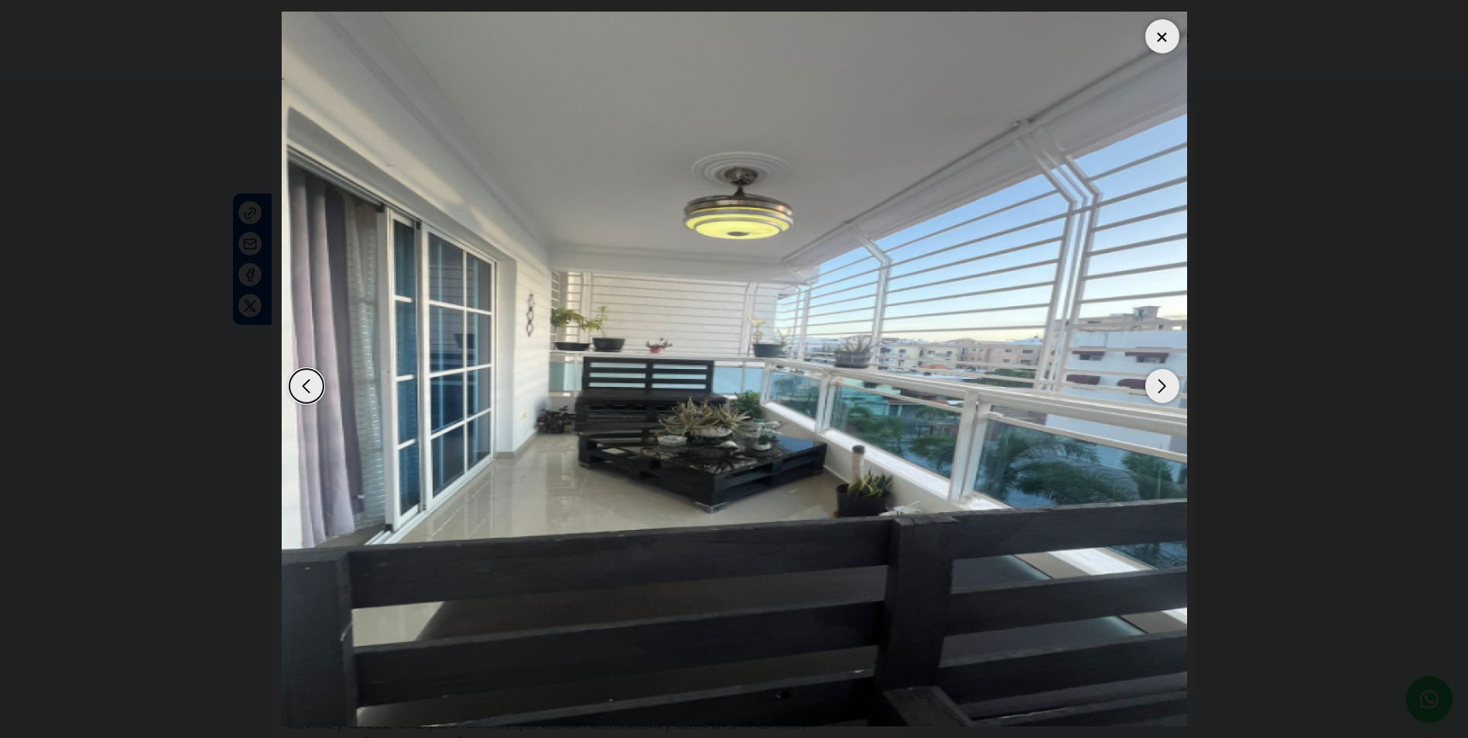
click at [1156, 388] on div "Next slide" at bounding box center [1162, 386] width 34 height 34
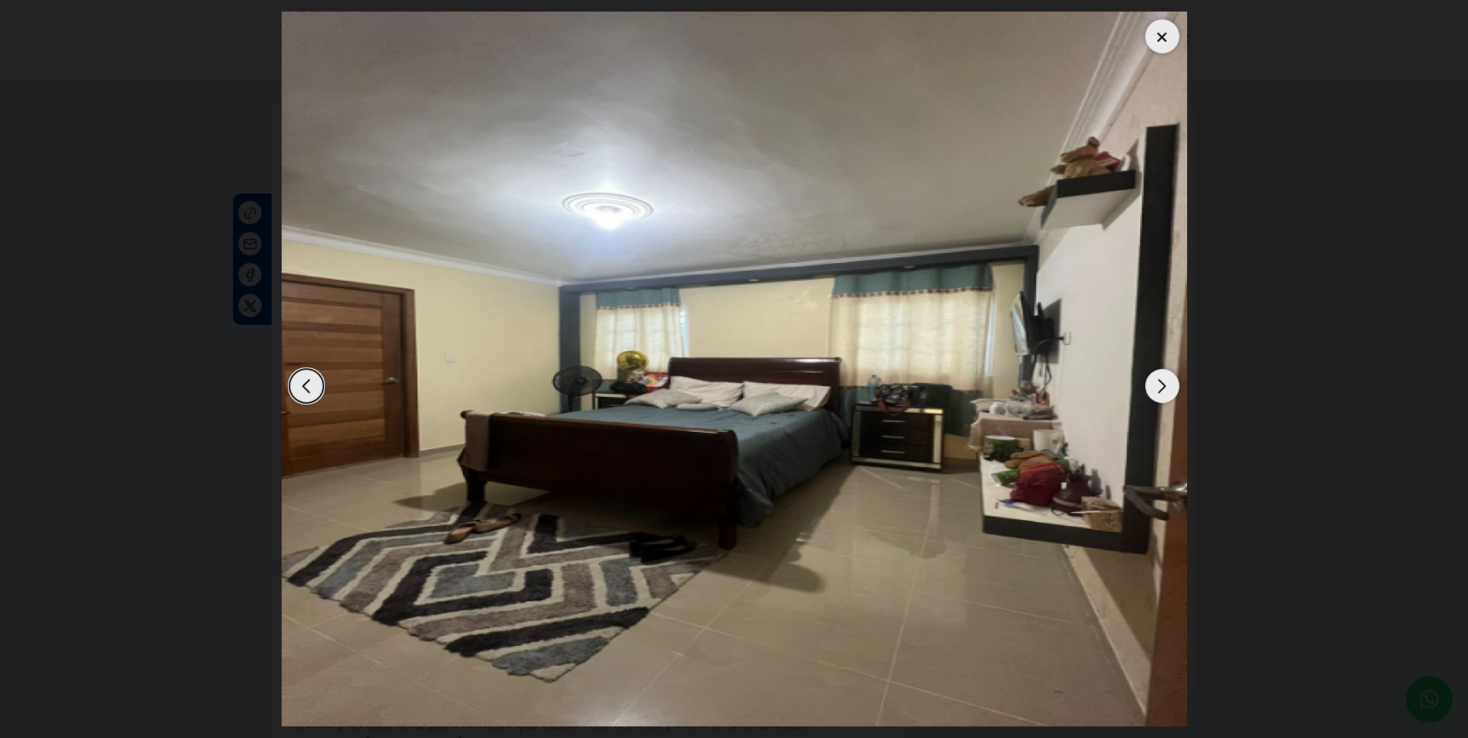
click at [1156, 388] on div "Next slide" at bounding box center [1162, 386] width 34 height 34
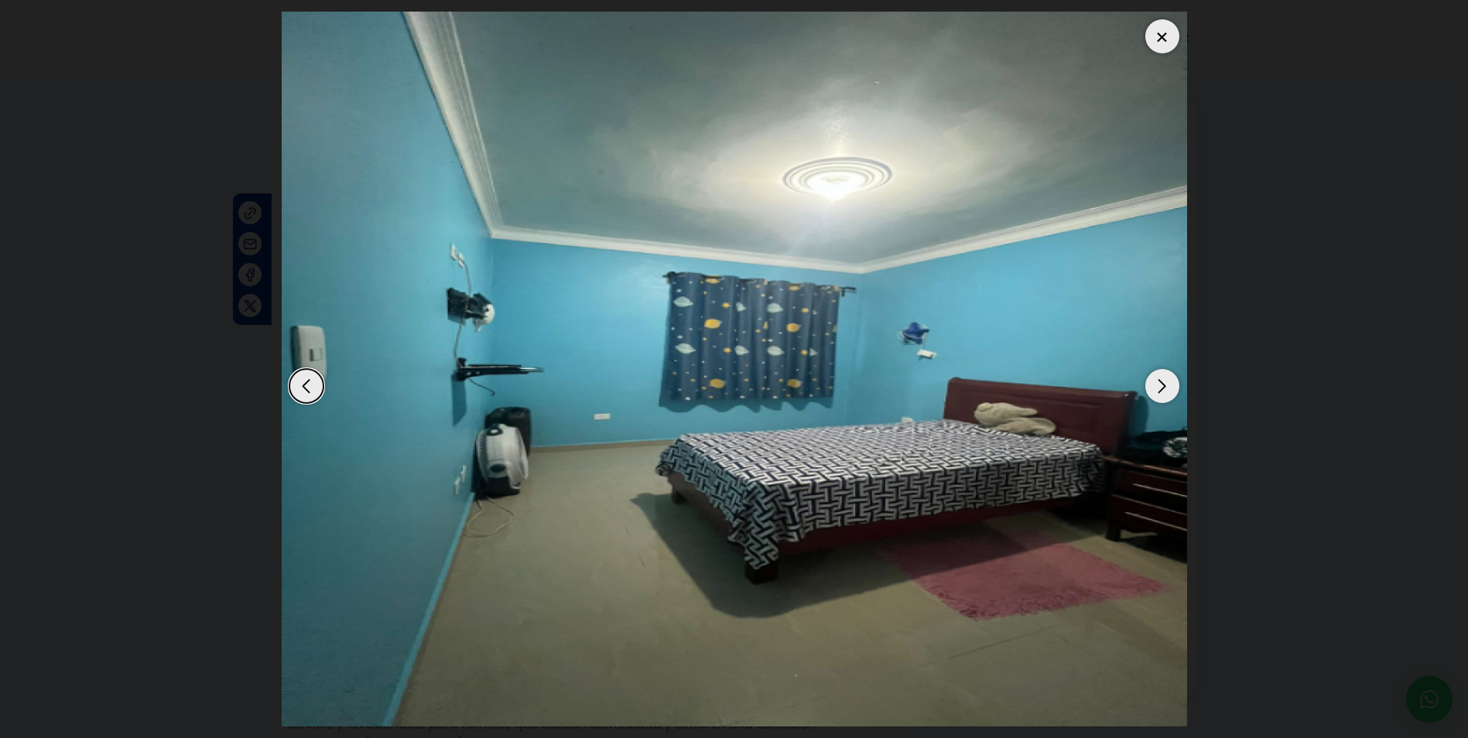
click at [1155, 388] on div "Next slide" at bounding box center [1162, 386] width 34 height 34
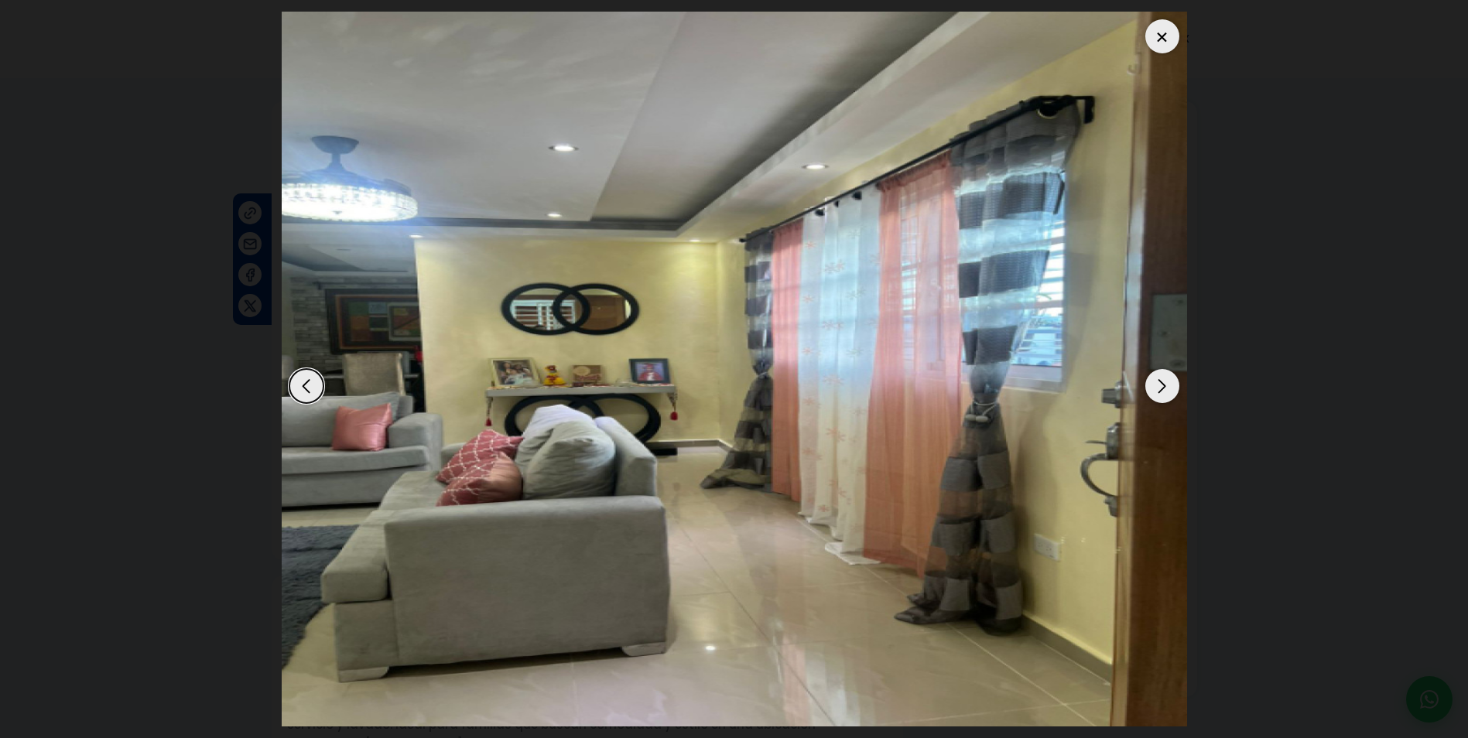
click at [1155, 388] on div "Next slide" at bounding box center [1162, 386] width 34 height 34
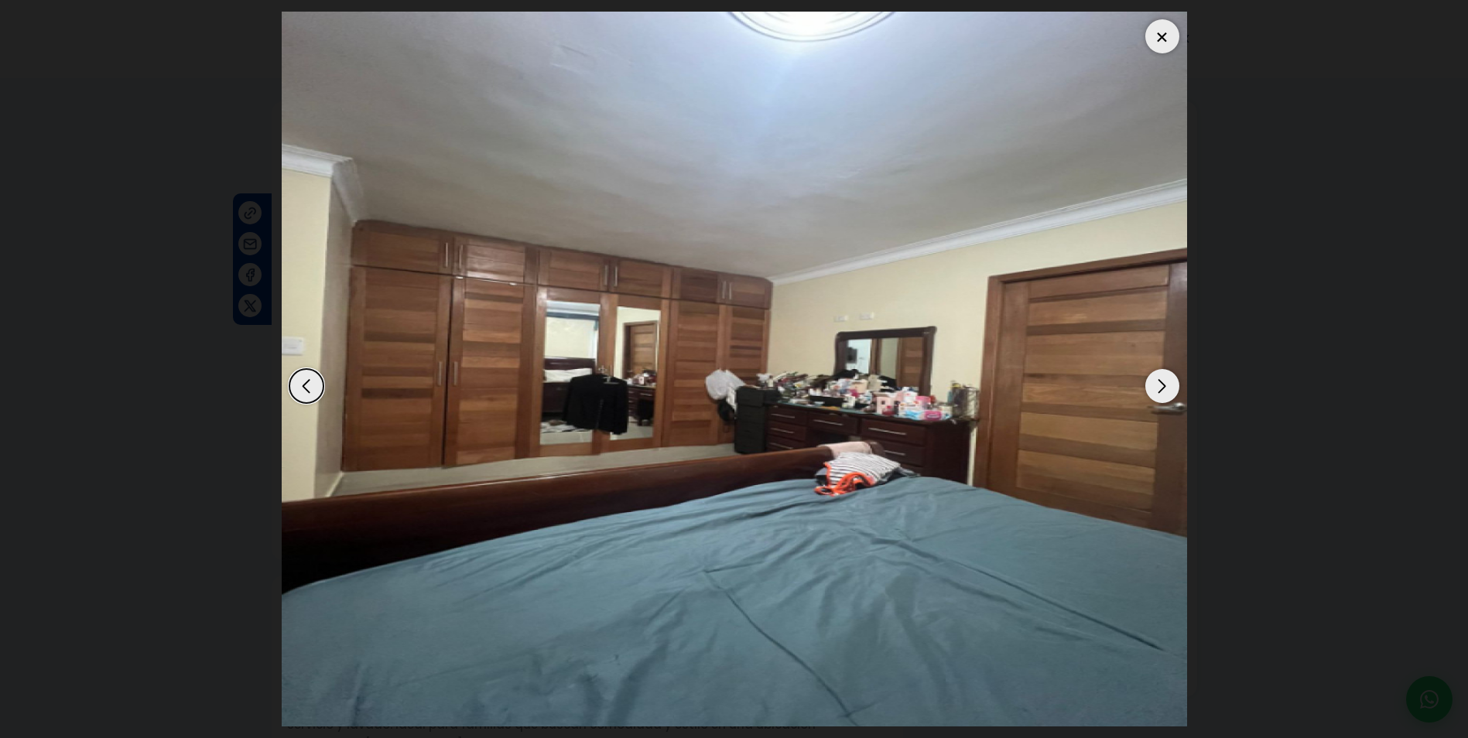
click at [1155, 388] on div "Next slide" at bounding box center [1162, 386] width 34 height 34
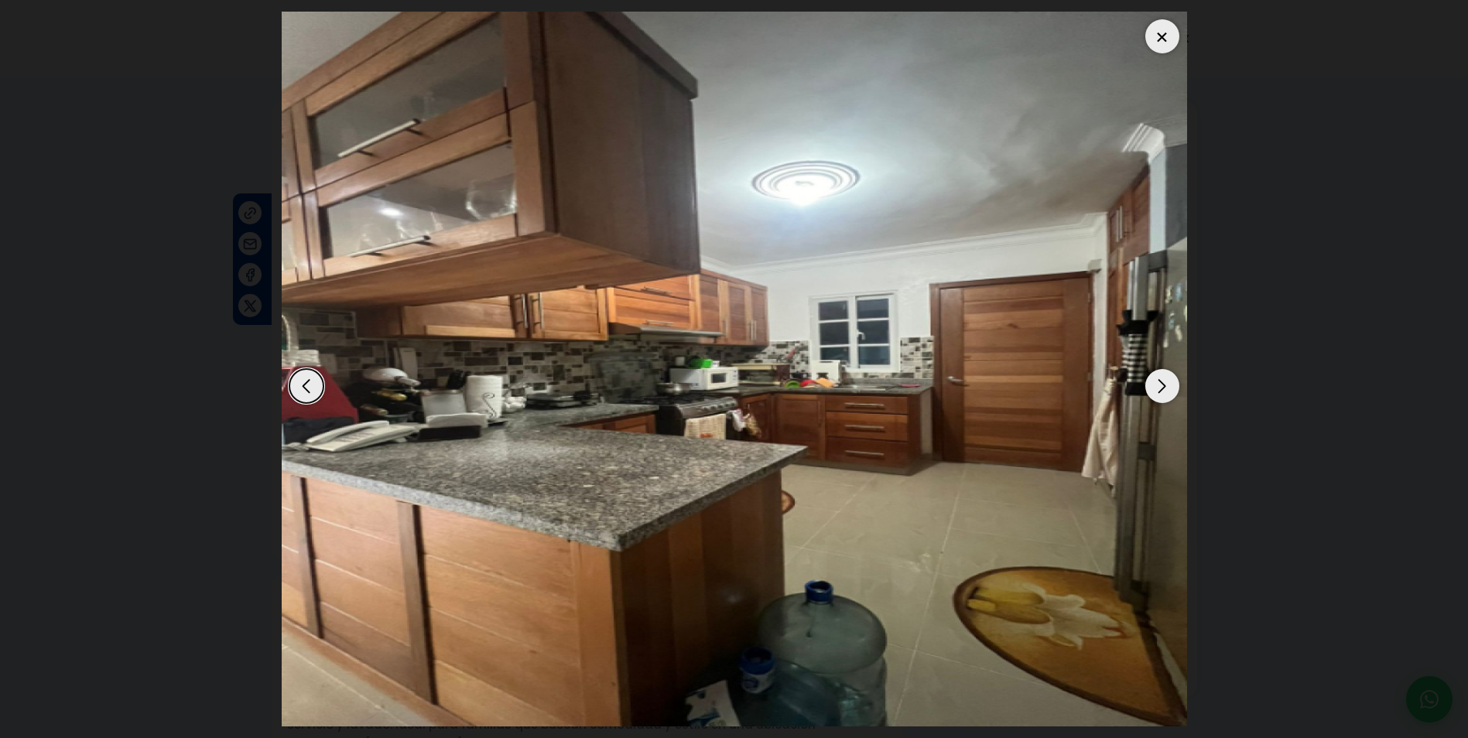
click at [1155, 388] on div "Next slide" at bounding box center [1162, 386] width 34 height 34
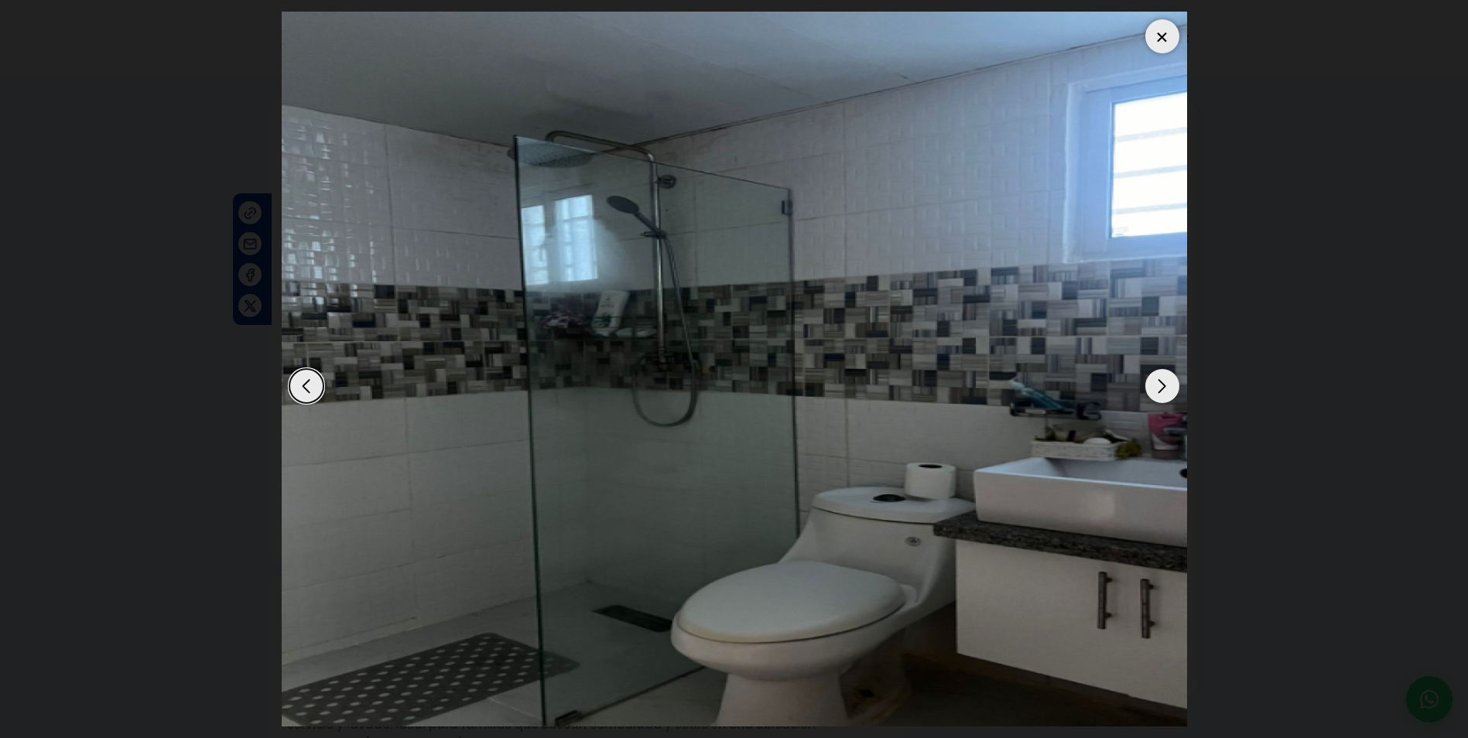
click at [1155, 388] on div "Next slide" at bounding box center [1162, 386] width 34 height 34
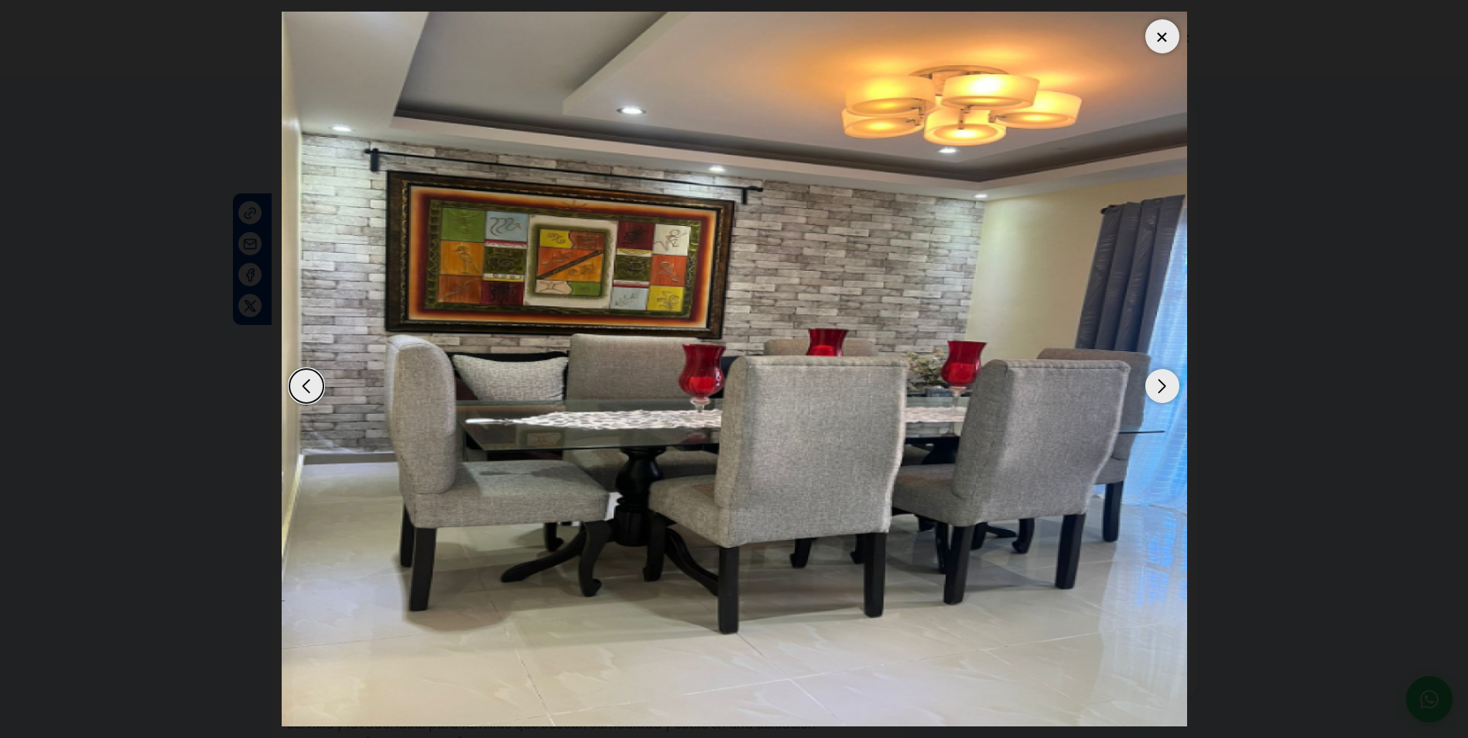
click at [1155, 388] on div "Next slide" at bounding box center [1162, 386] width 34 height 34
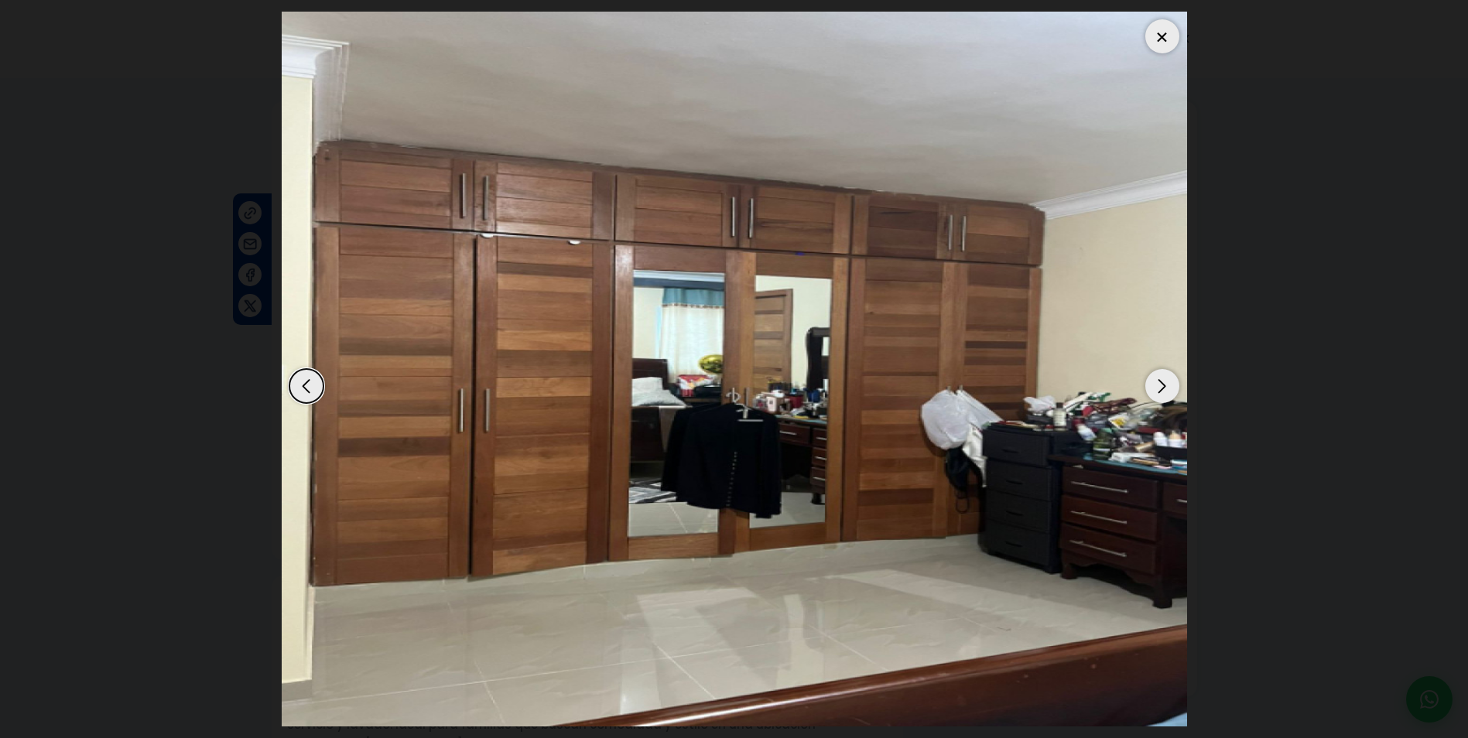
click at [1155, 388] on div "Next slide" at bounding box center [1162, 386] width 34 height 34
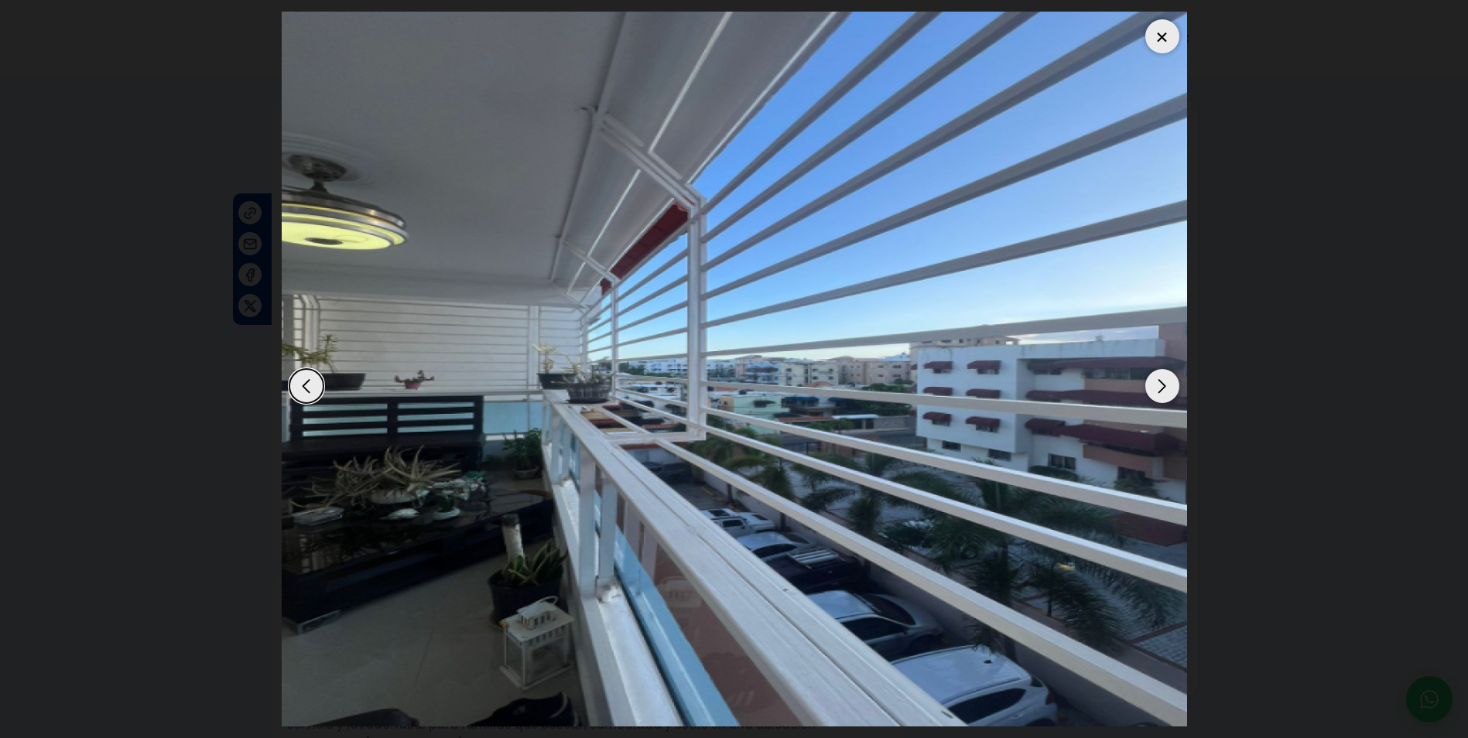
click at [1155, 388] on div "Next slide" at bounding box center [1162, 386] width 34 height 34
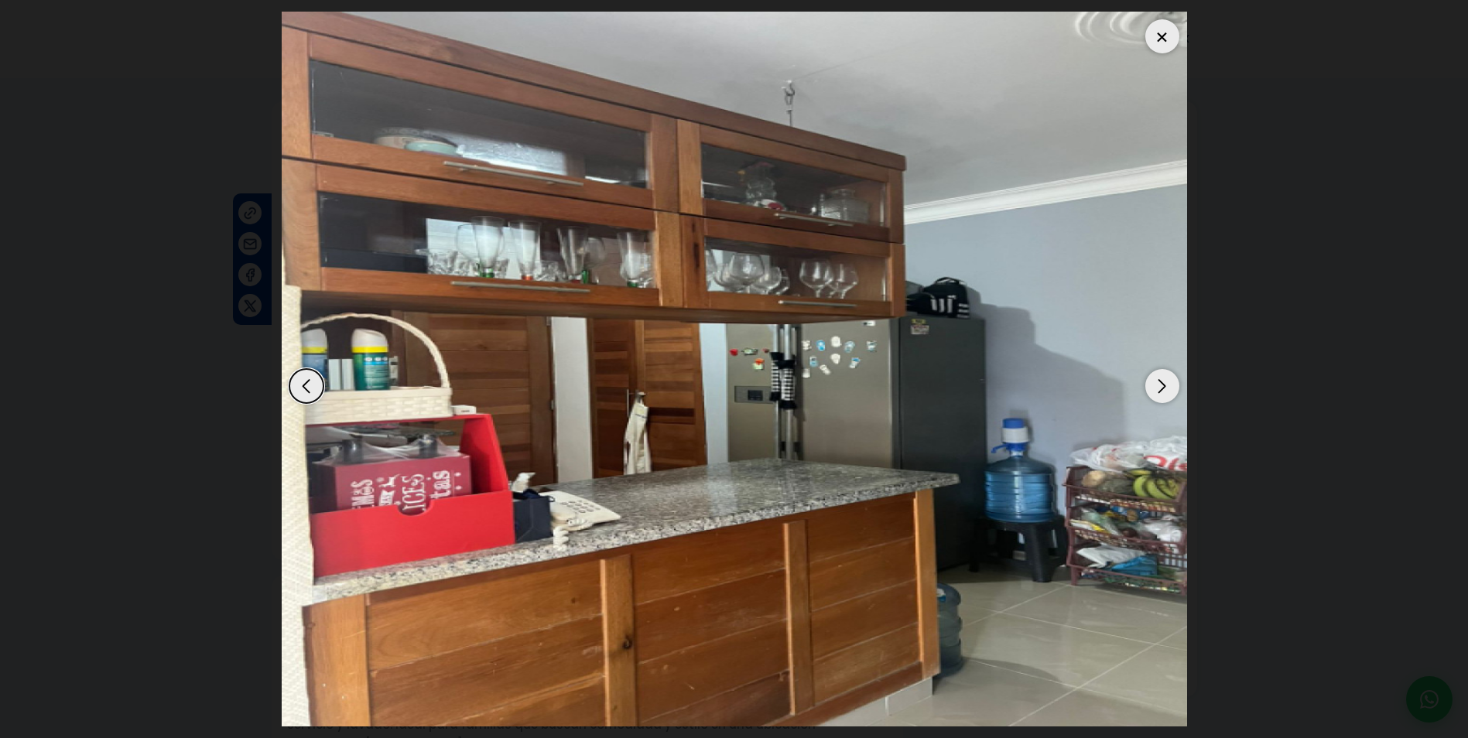
click at [1155, 388] on div "Next slide" at bounding box center [1162, 386] width 34 height 34
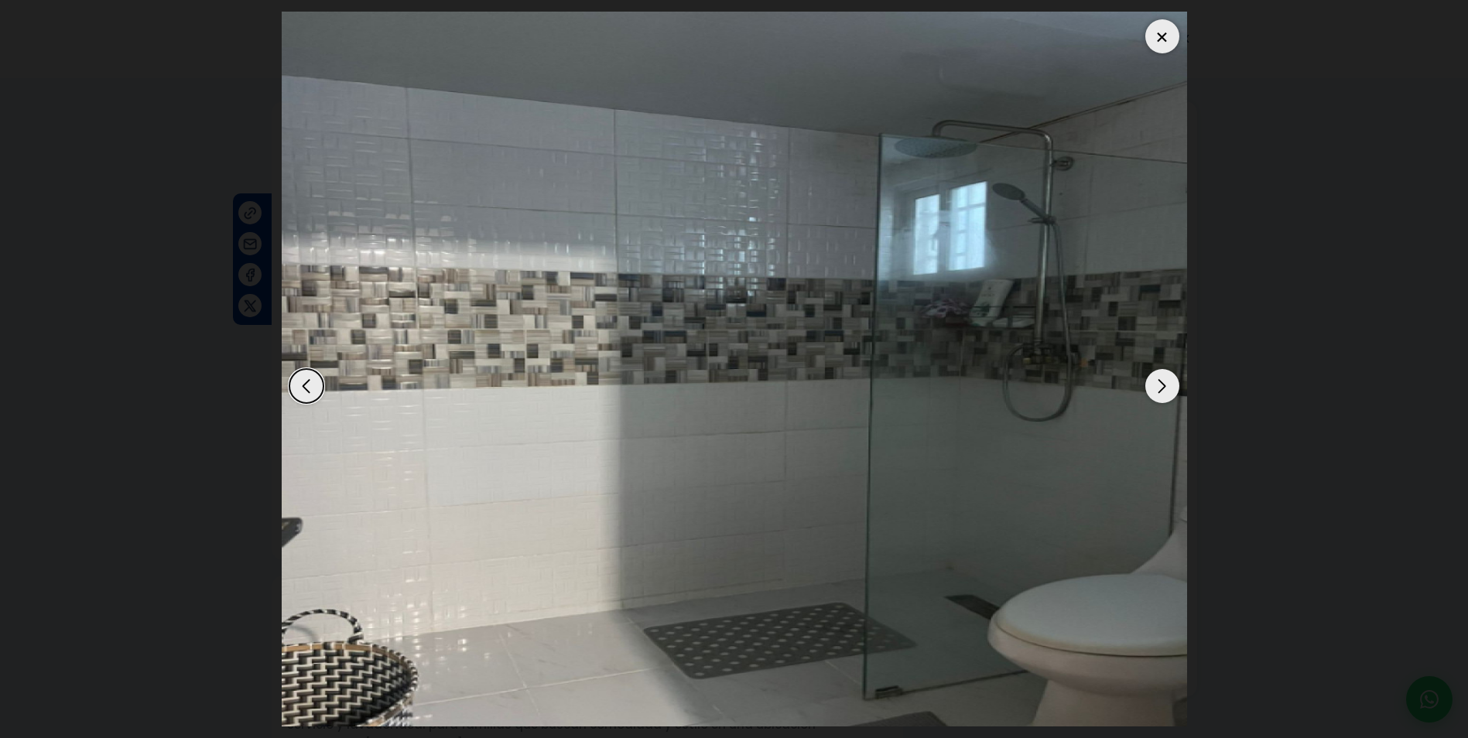
click at [1155, 388] on div "Next slide" at bounding box center [1162, 386] width 34 height 34
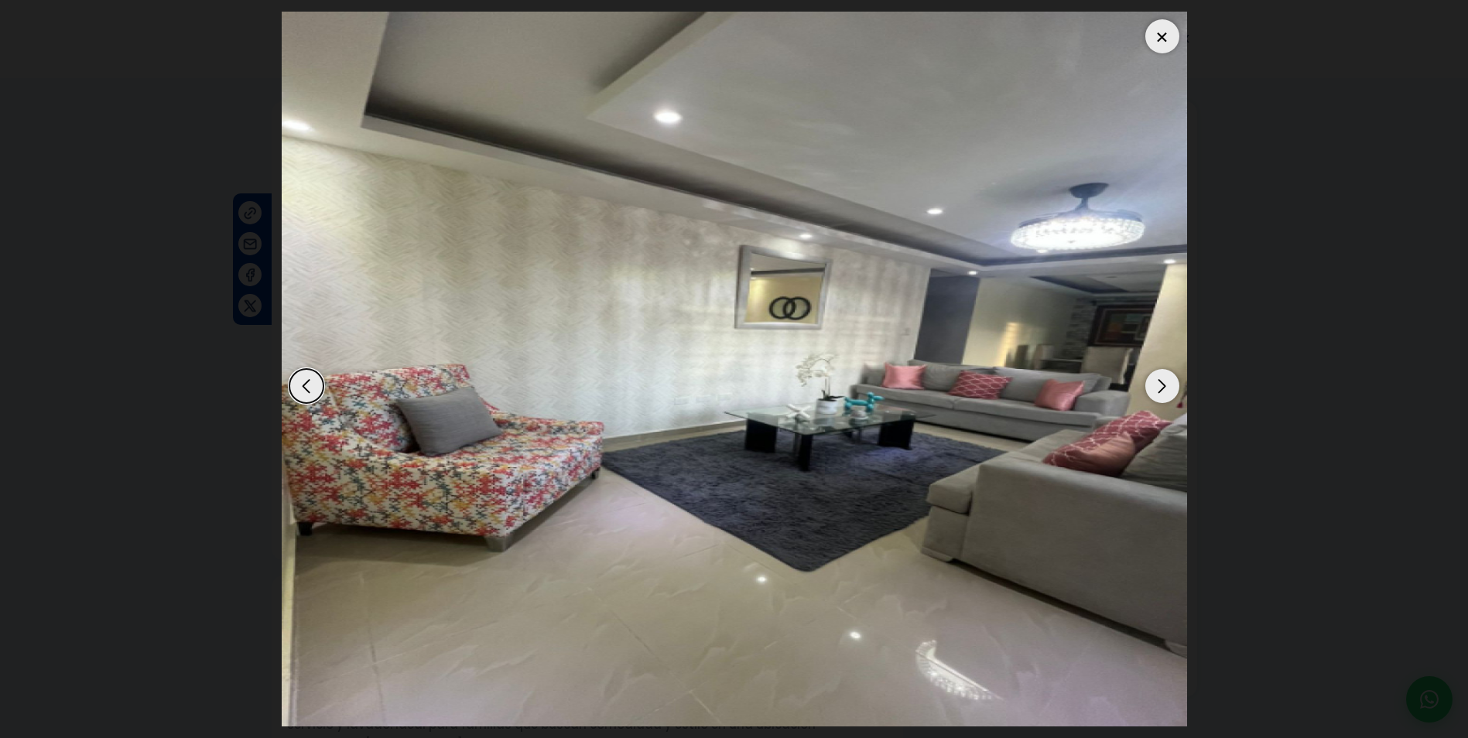
click at [1155, 388] on div "Next slide" at bounding box center [1162, 386] width 34 height 34
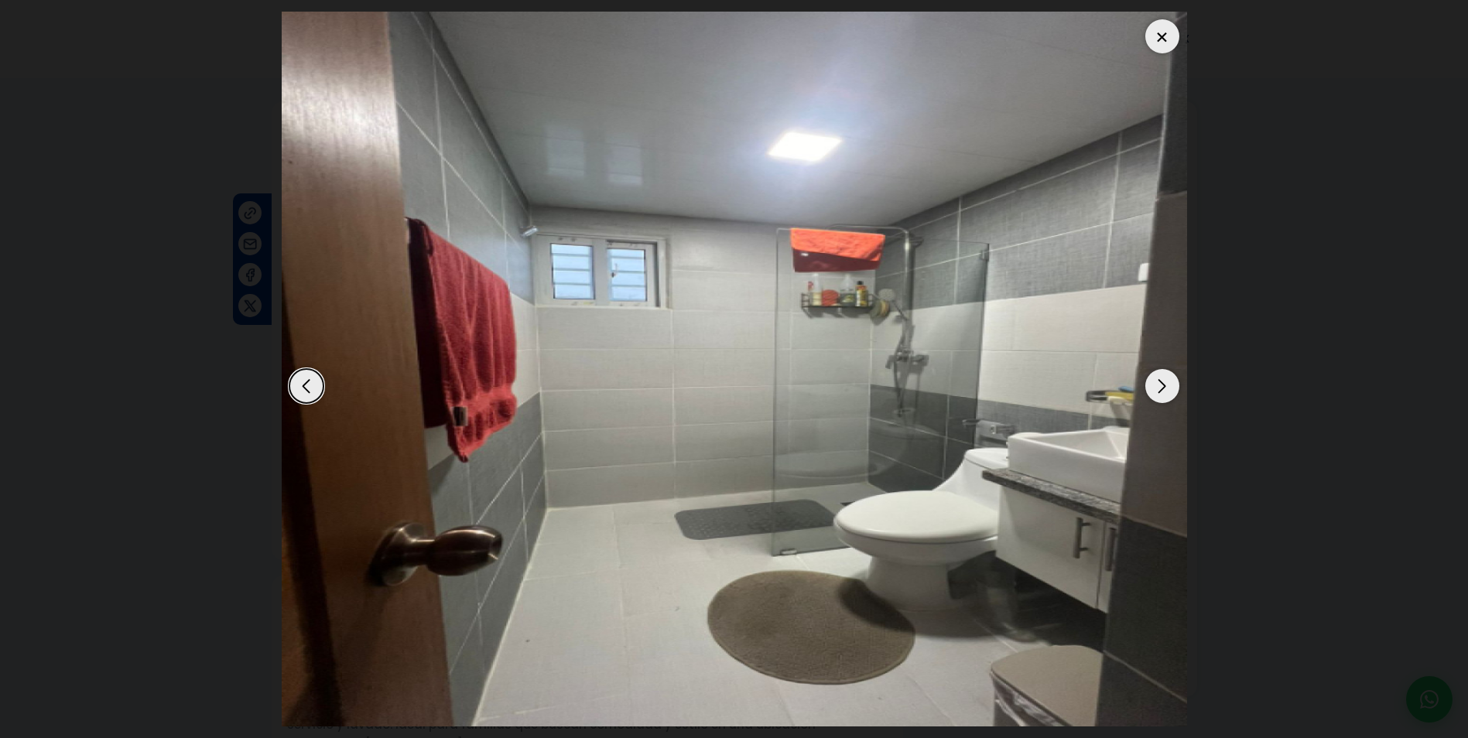
click at [1155, 388] on div "Next slide" at bounding box center [1162, 386] width 34 height 34
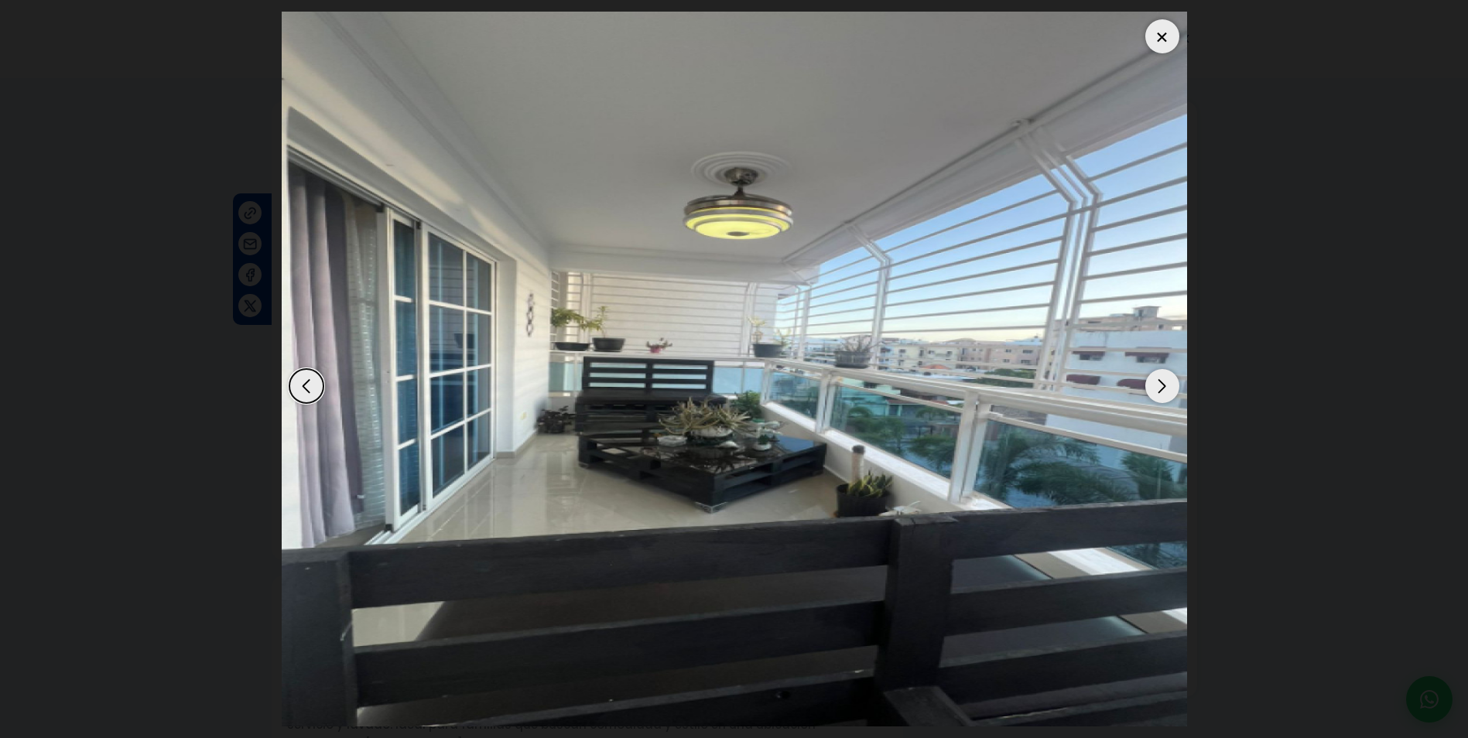
click at [1155, 388] on div "Next slide" at bounding box center [1162, 386] width 34 height 34
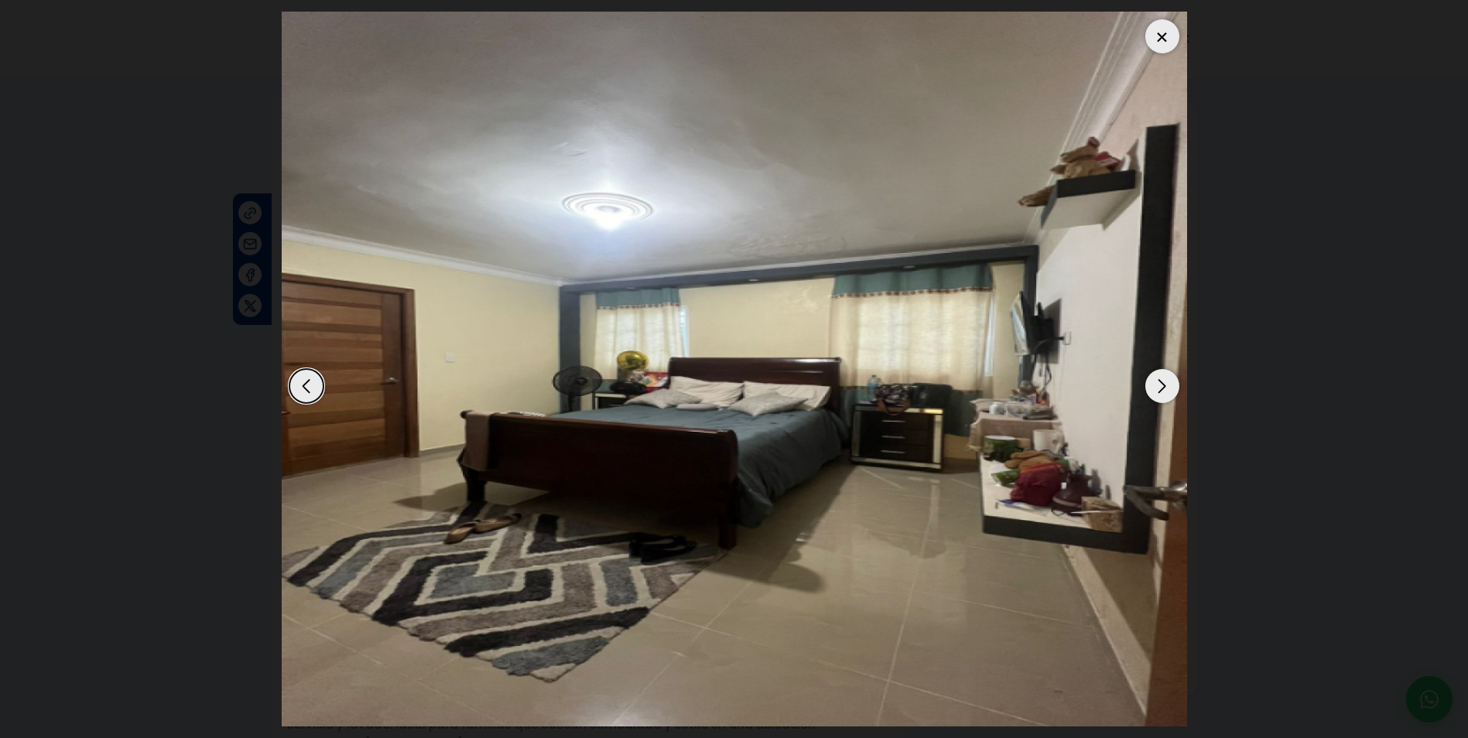
click at [1155, 388] on div "Next slide" at bounding box center [1162, 386] width 34 height 34
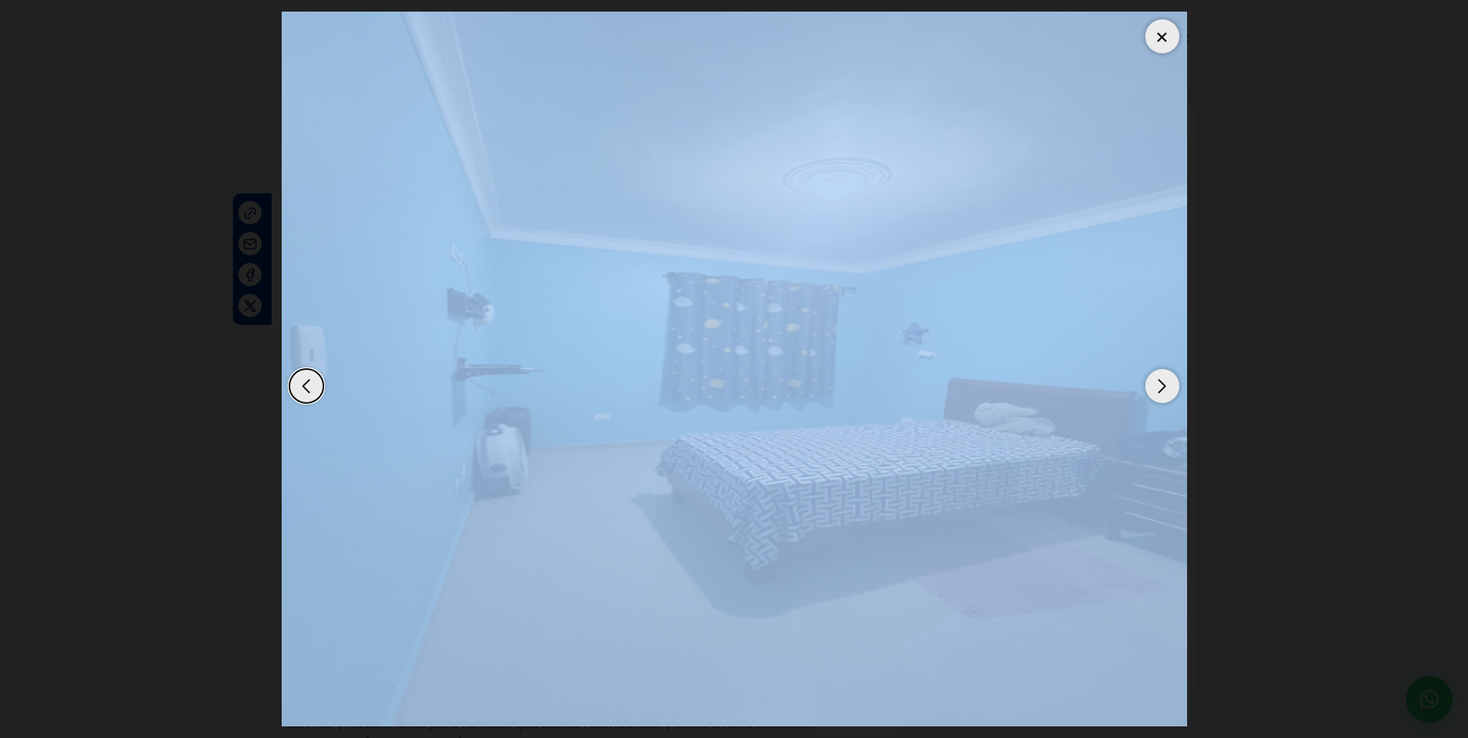
click at [1155, 388] on div "Next slide" at bounding box center [1162, 386] width 34 height 34
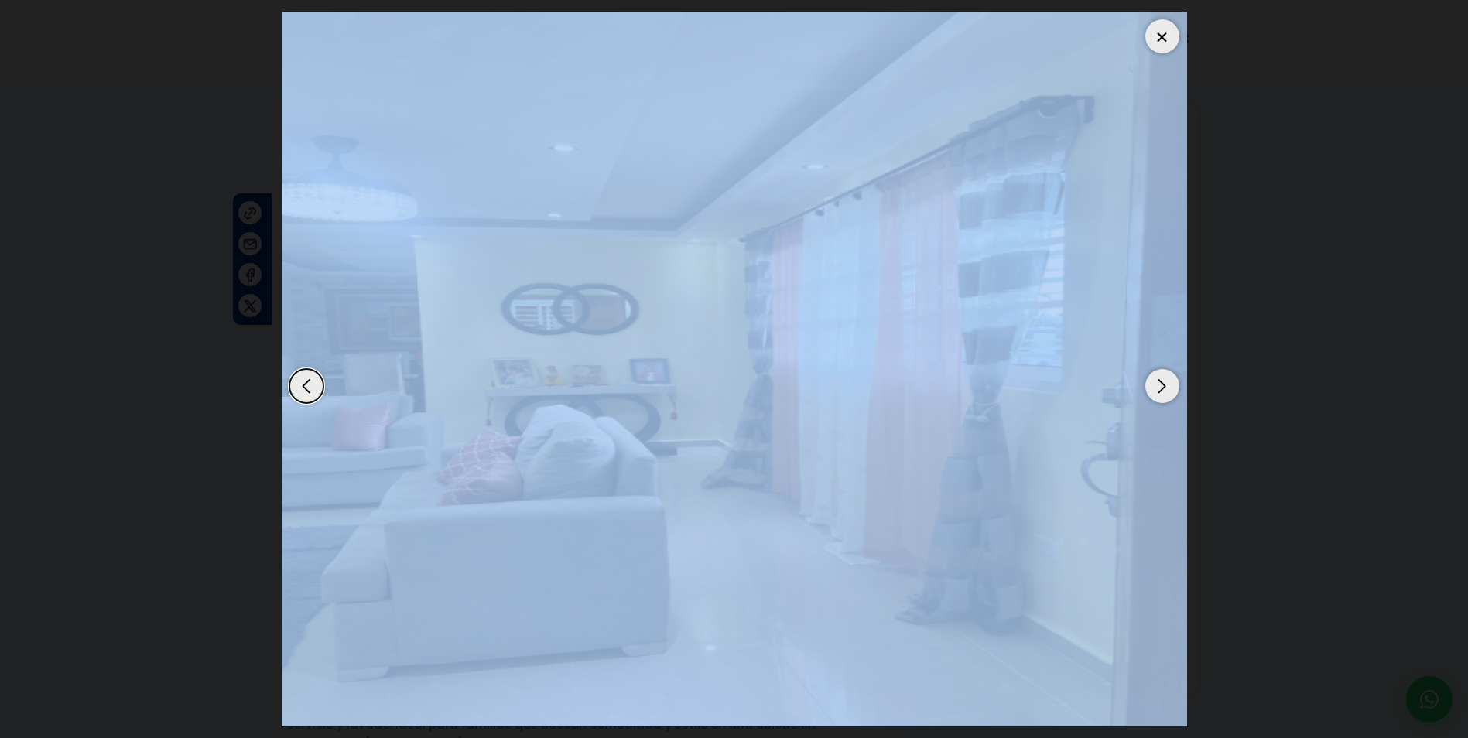
click at [1157, 36] on div at bounding box center [1162, 36] width 34 height 34
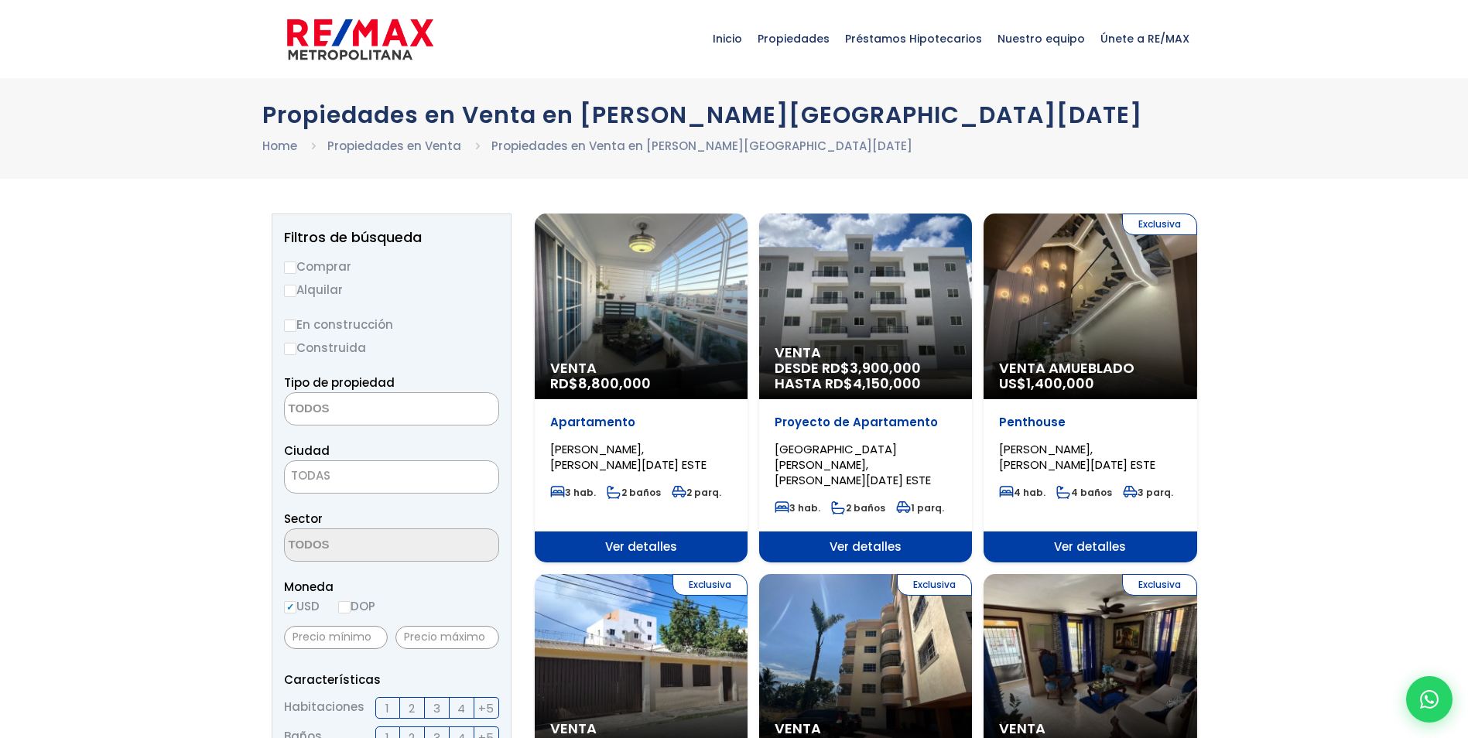
select select
click at [845, 309] on div "Venta DESDE RD$ 3,900,000 HASTA RD$ 4,150,000" at bounding box center [865, 307] width 213 height 186
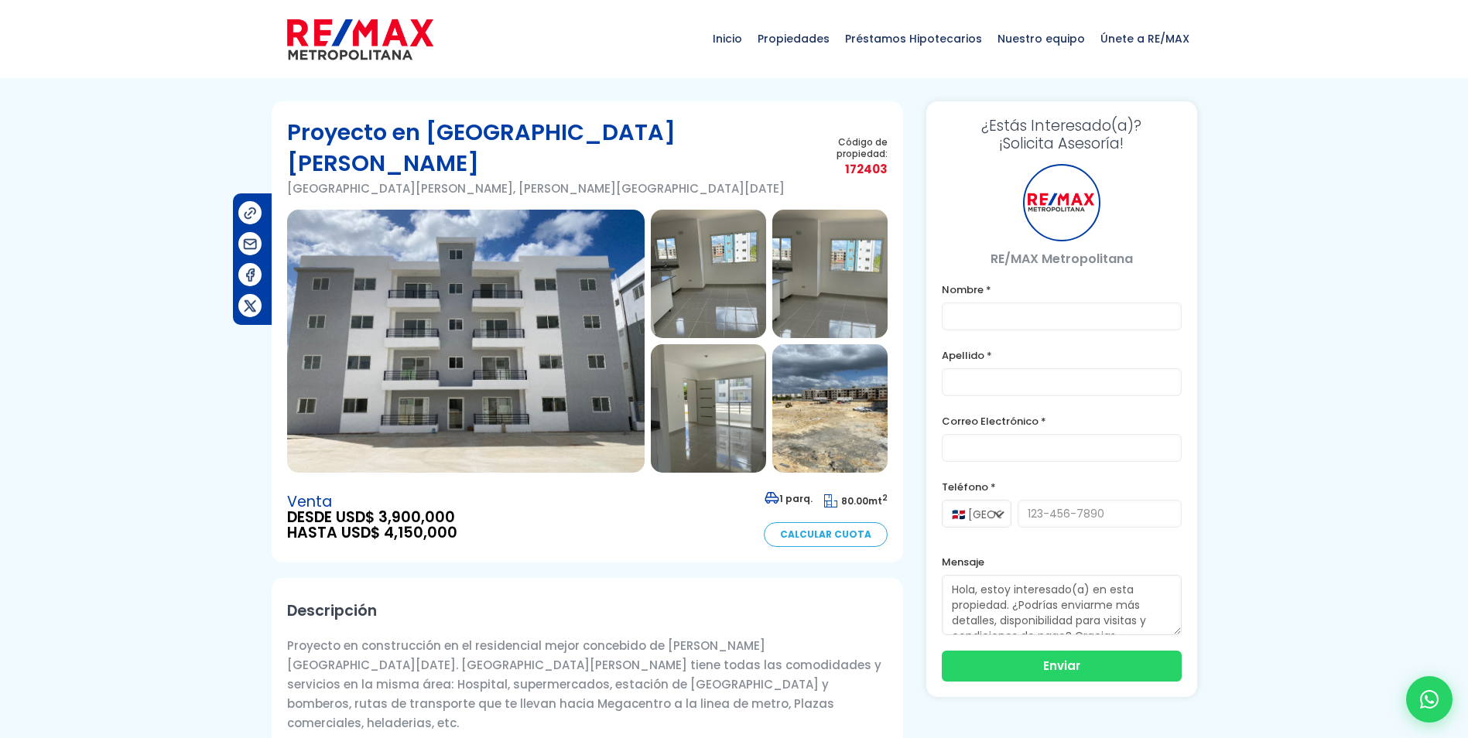
click at [540, 313] on img at bounding box center [466, 341] width 358 height 263
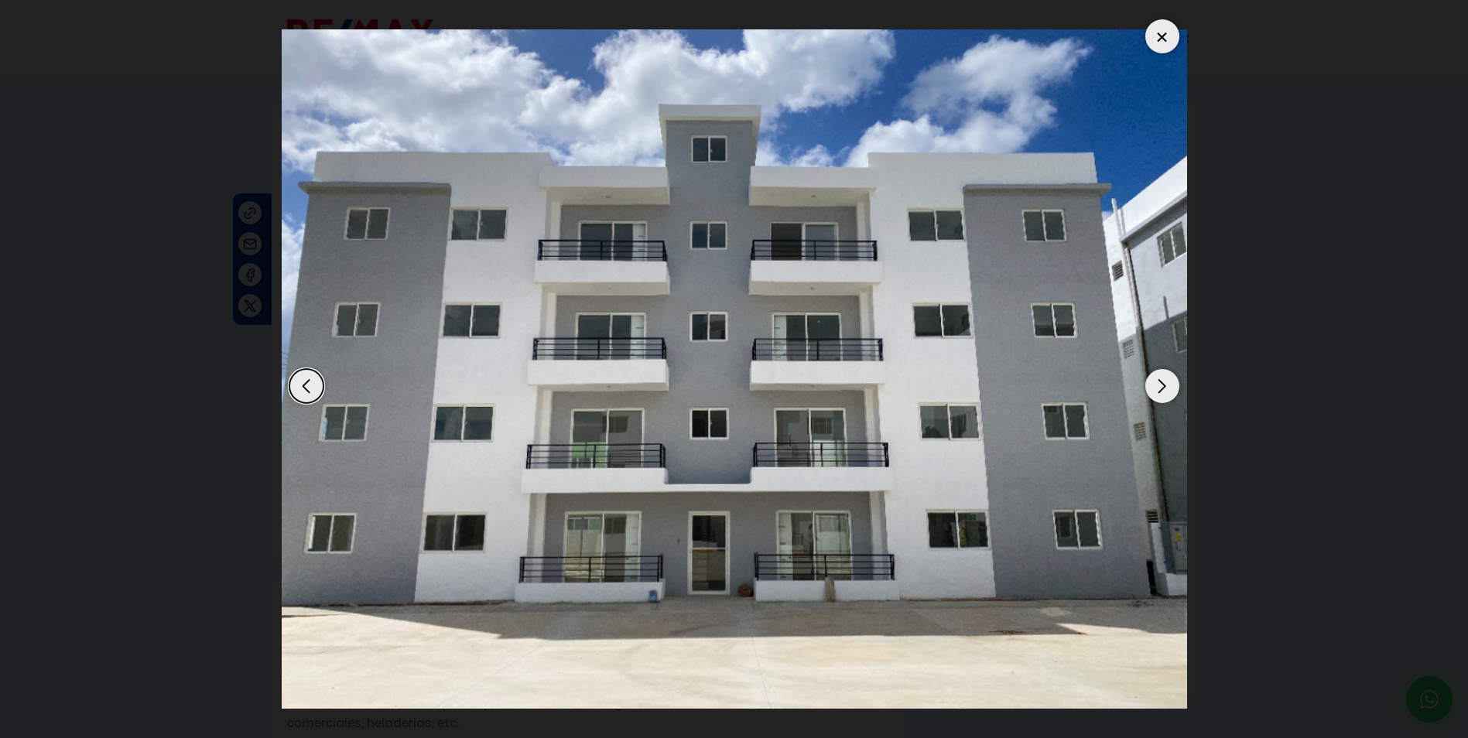
click at [1161, 386] on div "Next slide" at bounding box center [1162, 386] width 34 height 34
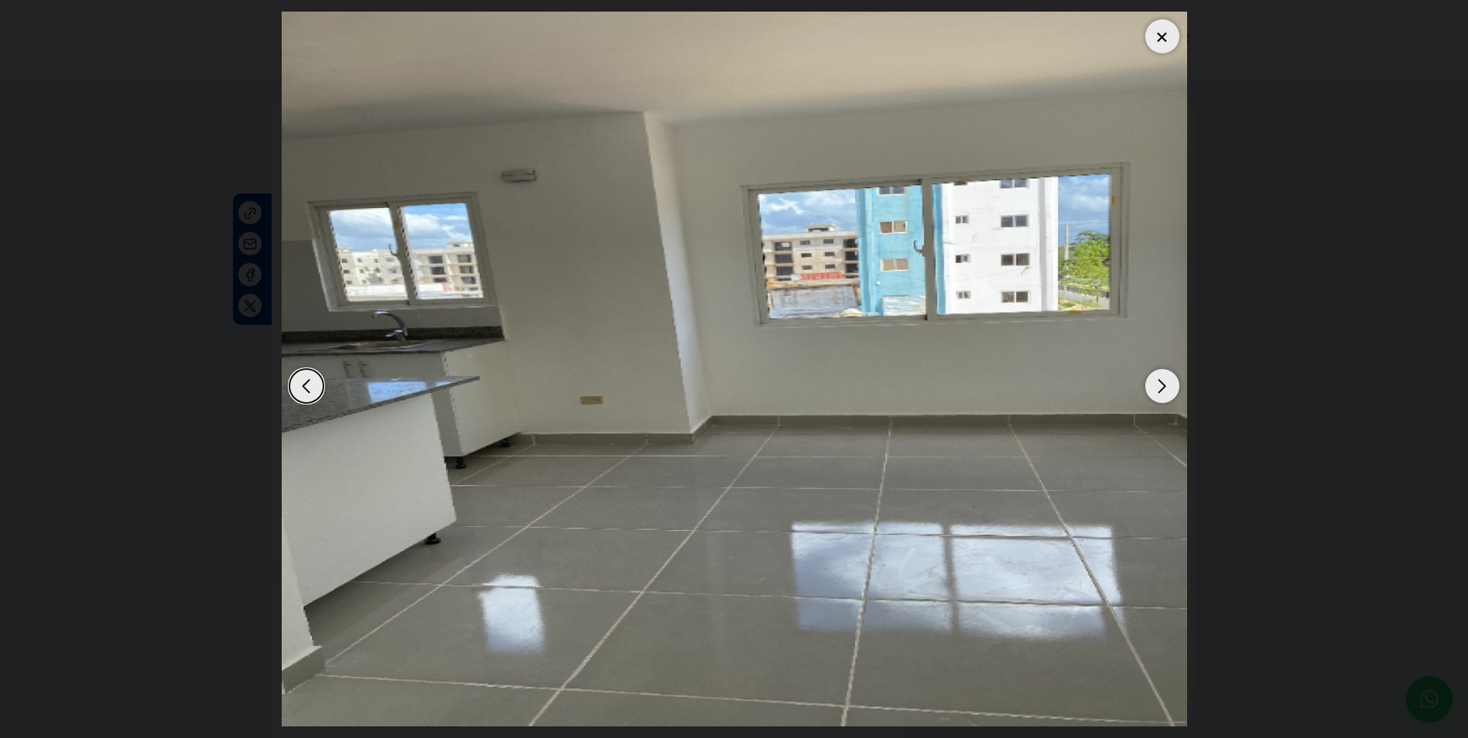
click at [1161, 386] on div "Next slide" at bounding box center [1162, 386] width 34 height 34
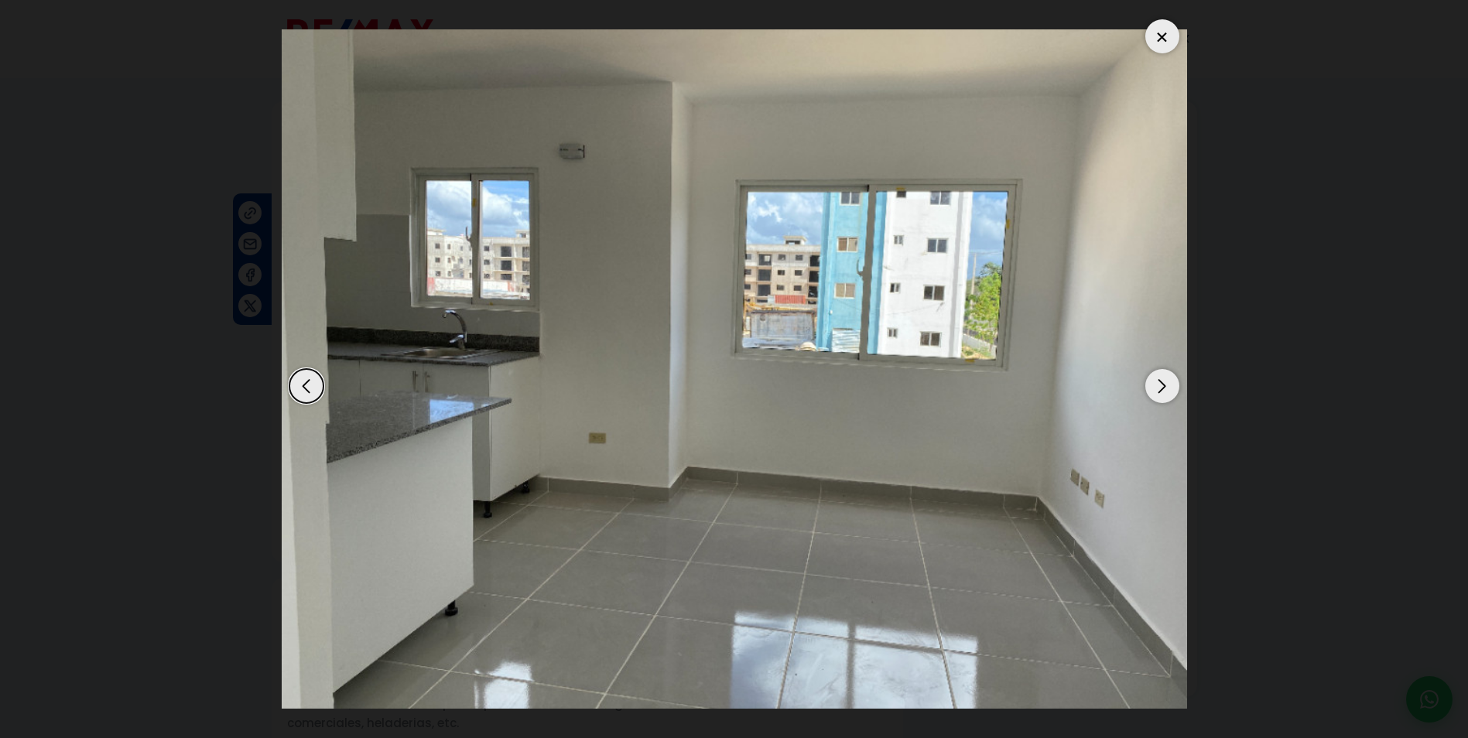
click at [1161, 386] on div "Next slide" at bounding box center [1162, 386] width 34 height 34
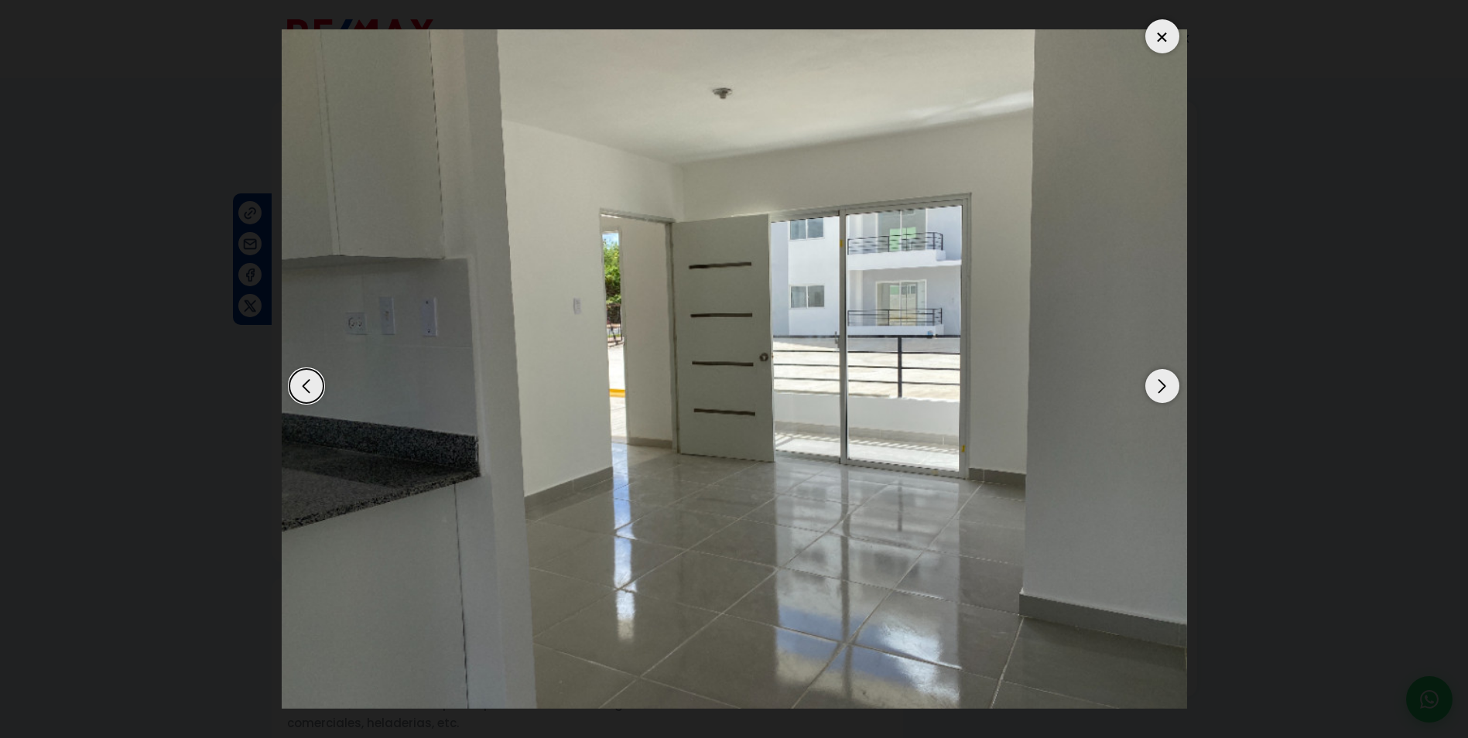
click at [1161, 386] on div "Next slide" at bounding box center [1162, 386] width 34 height 34
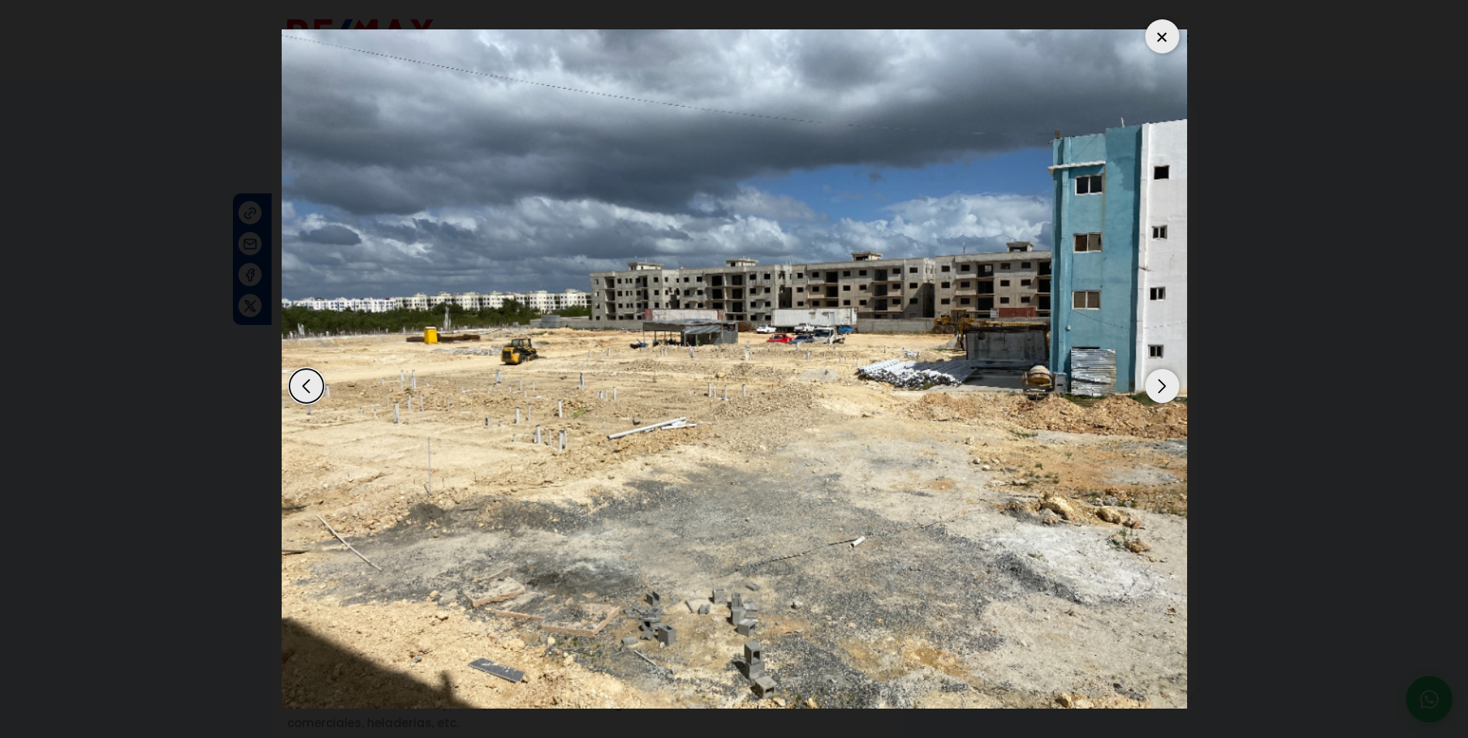
click at [1161, 386] on div "Next slide" at bounding box center [1162, 386] width 34 height 34
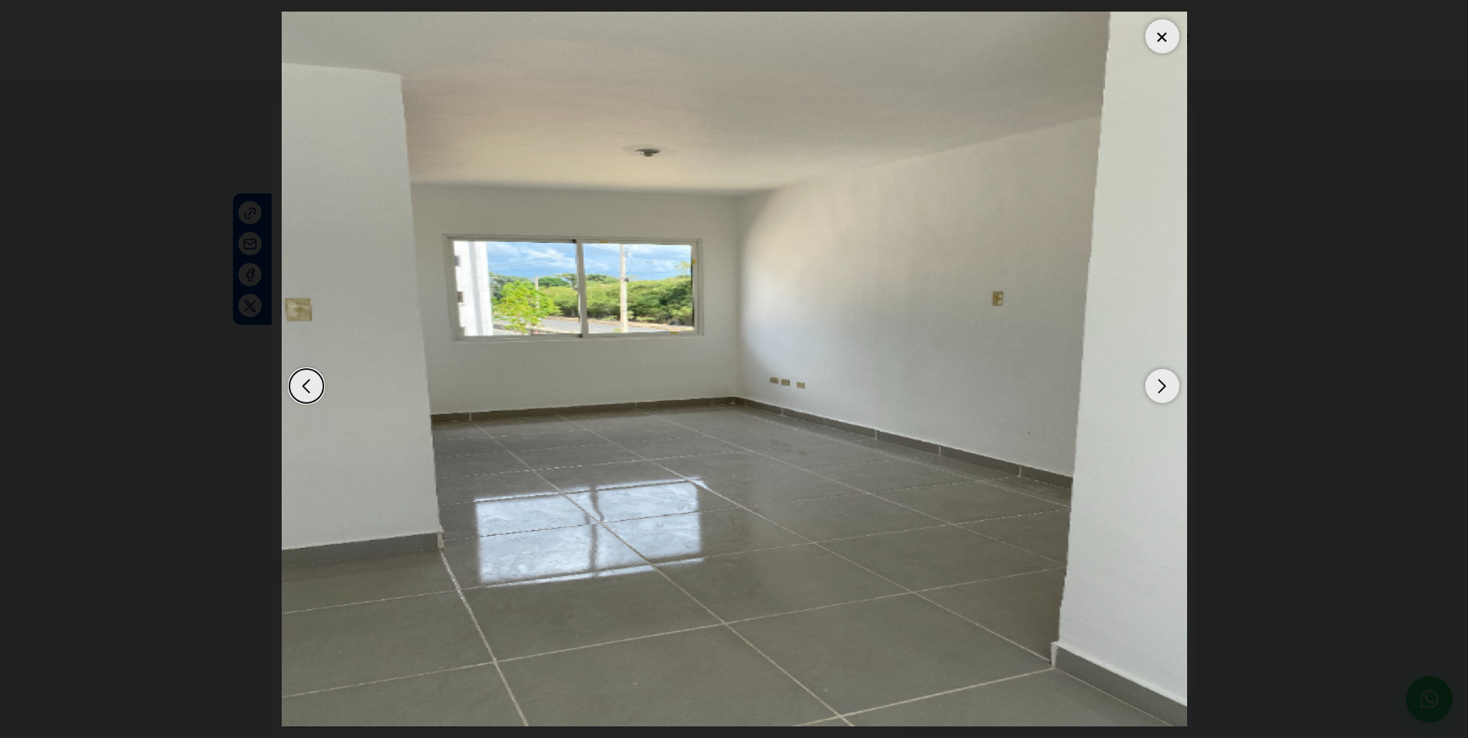
click at [1161, 386] on div "Next slide" at bounding box center [1162, 386] width 34 height 34
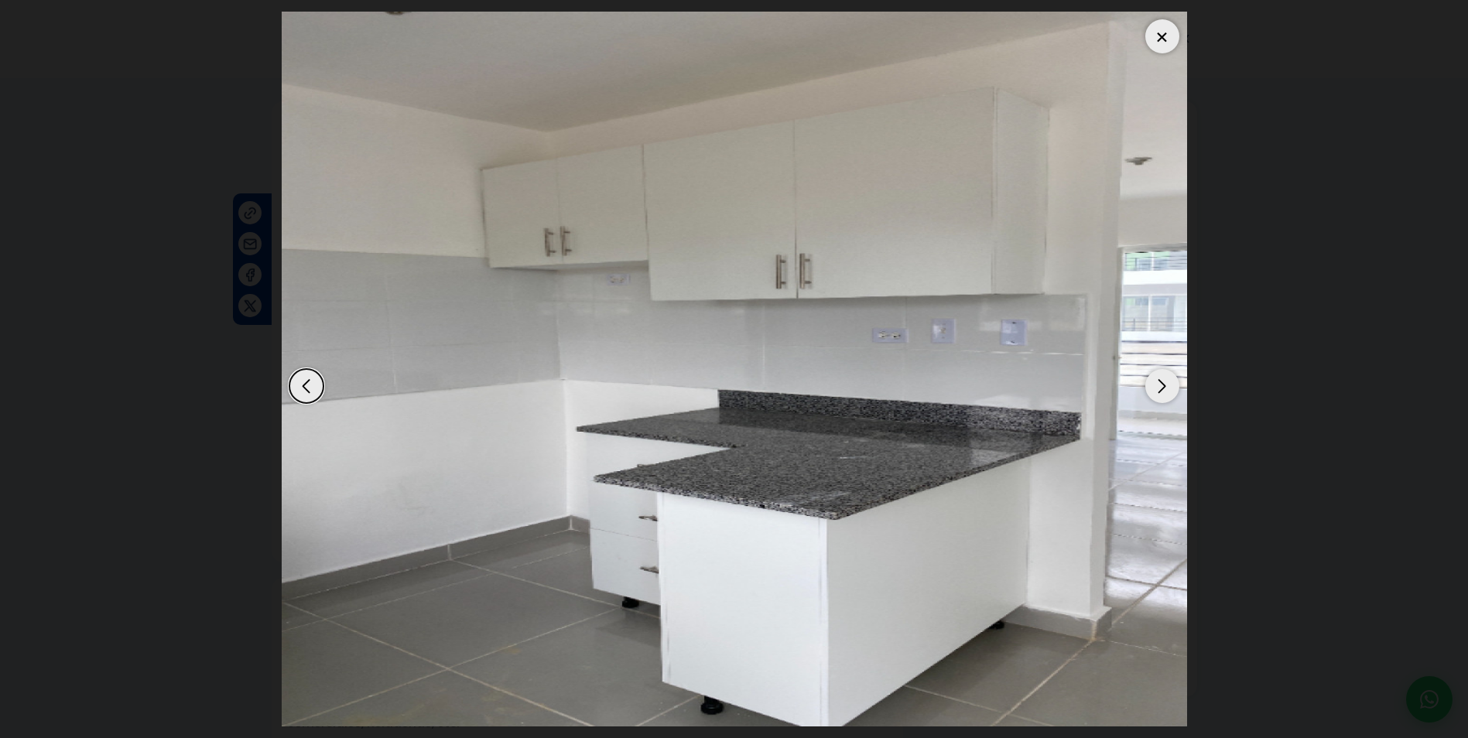
click at [1161, 386] on div "Next slide" at bounding box center [1162, 386] width 34 height 34
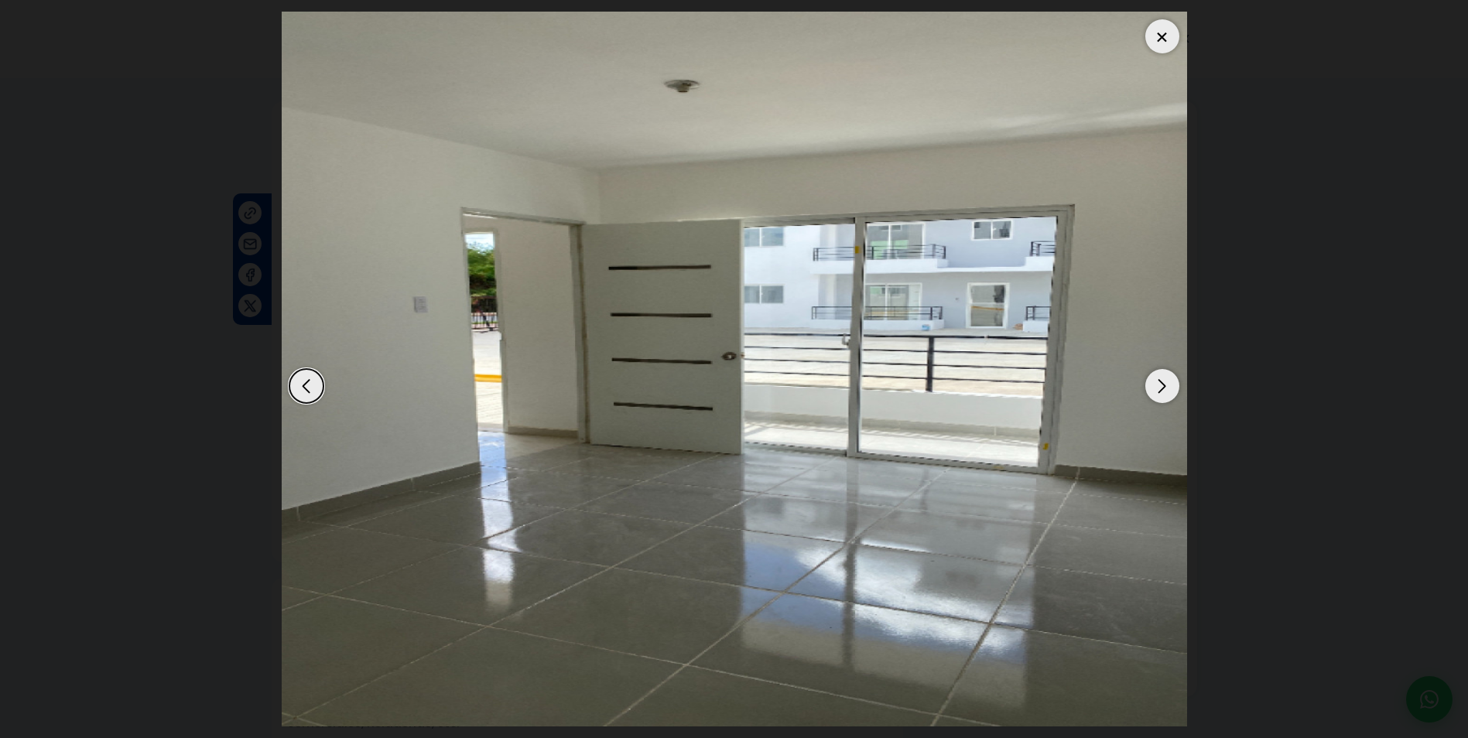
click at [1161, 386] on div "Next slide" at bounding box center [1162, 386] width 34 height 34
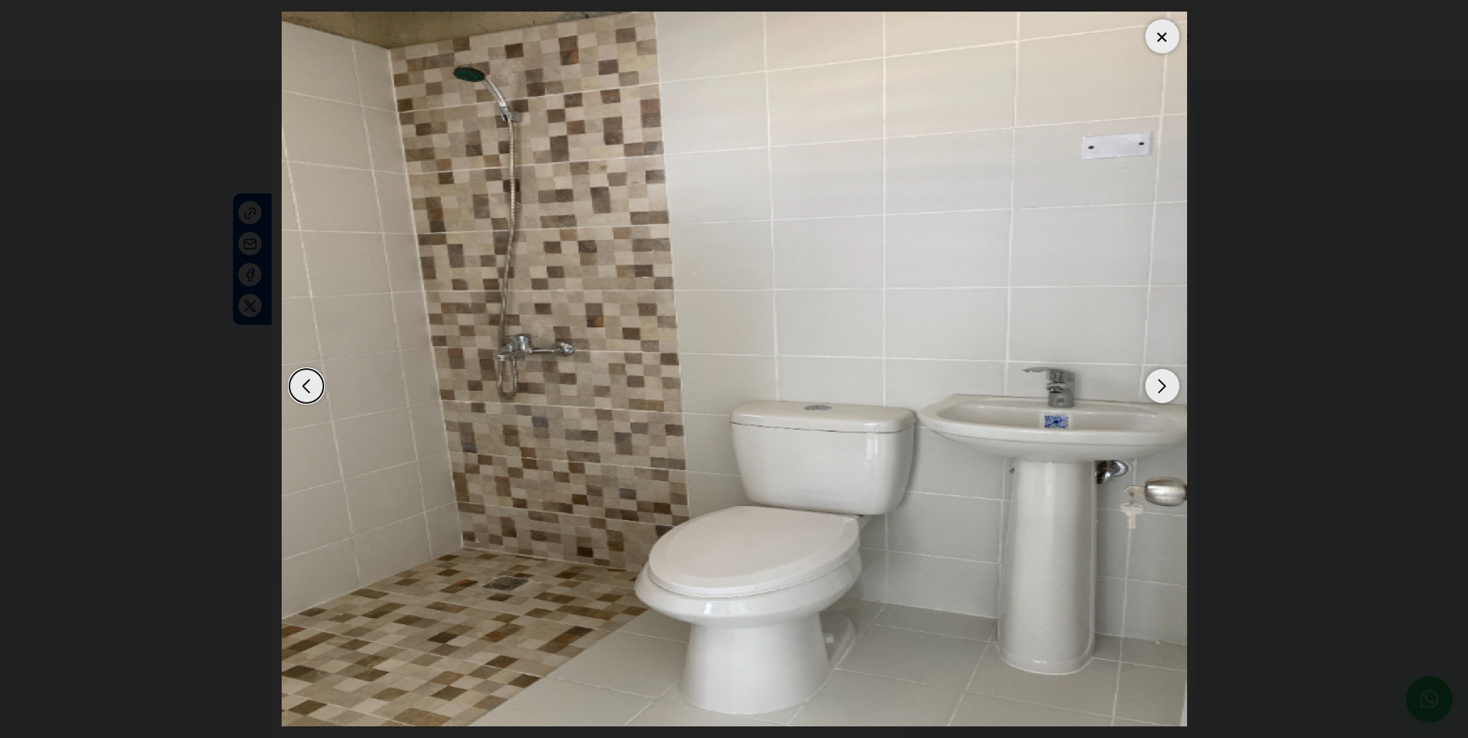
click at [1161, 386] on div "Next slide" at bounding box center [1162, 386] width 34 height 34
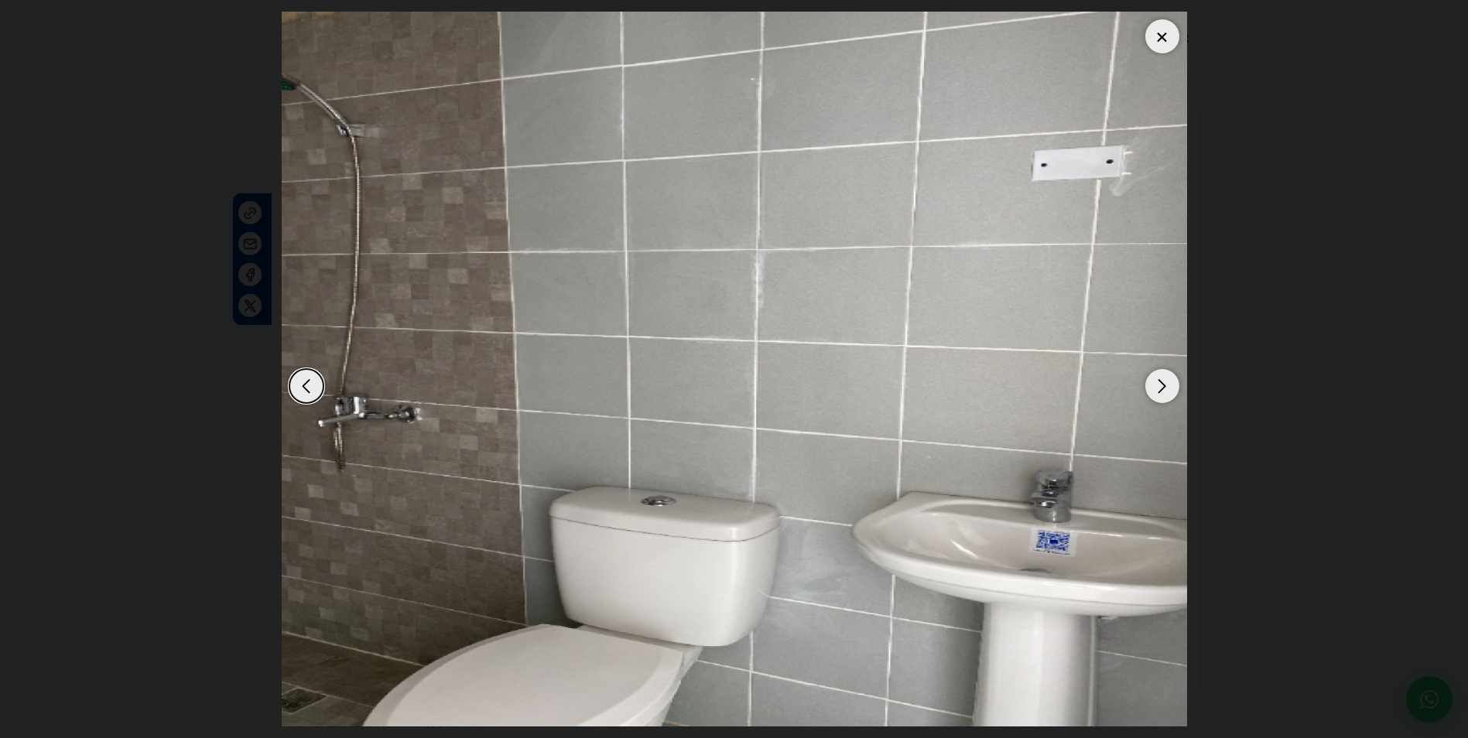
click at [1161, 386] on div "Next slide" at bounding box center [1162, 386] width 34 height 34
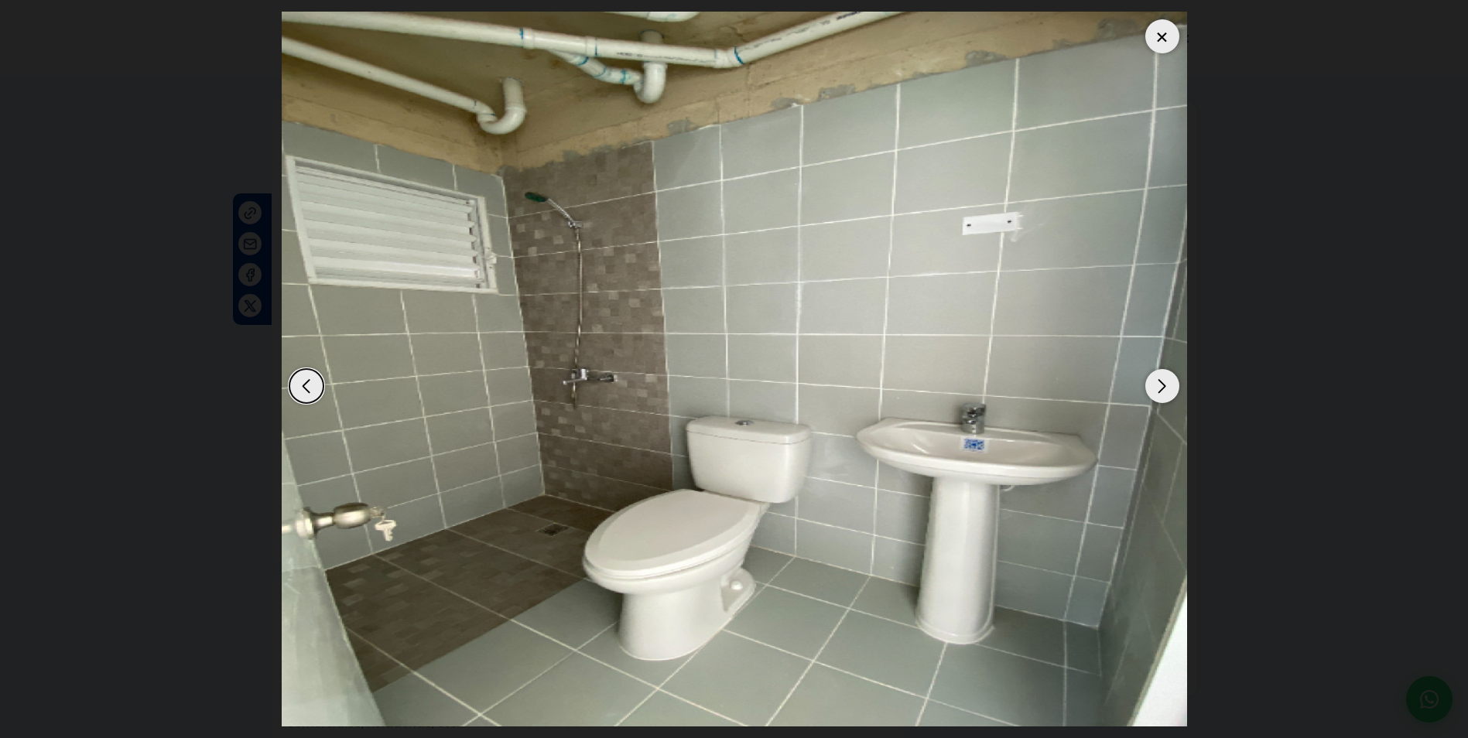
click at [1161, 386] on div "Next slide" at bounding box center [1162, 386] width 34 height 34
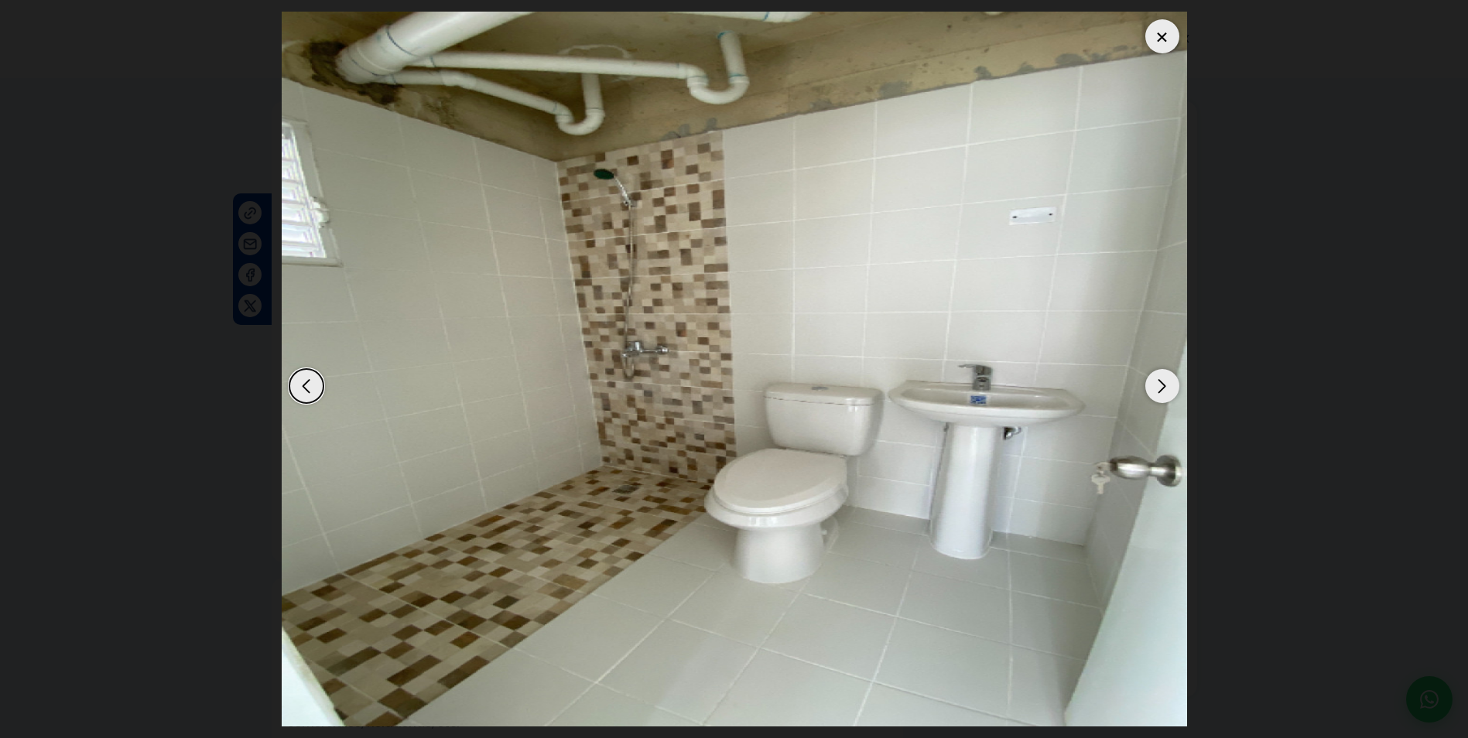
click at [1161, 386] on div "Next slide" at bounding box center [1162, 386] width 34 height 34
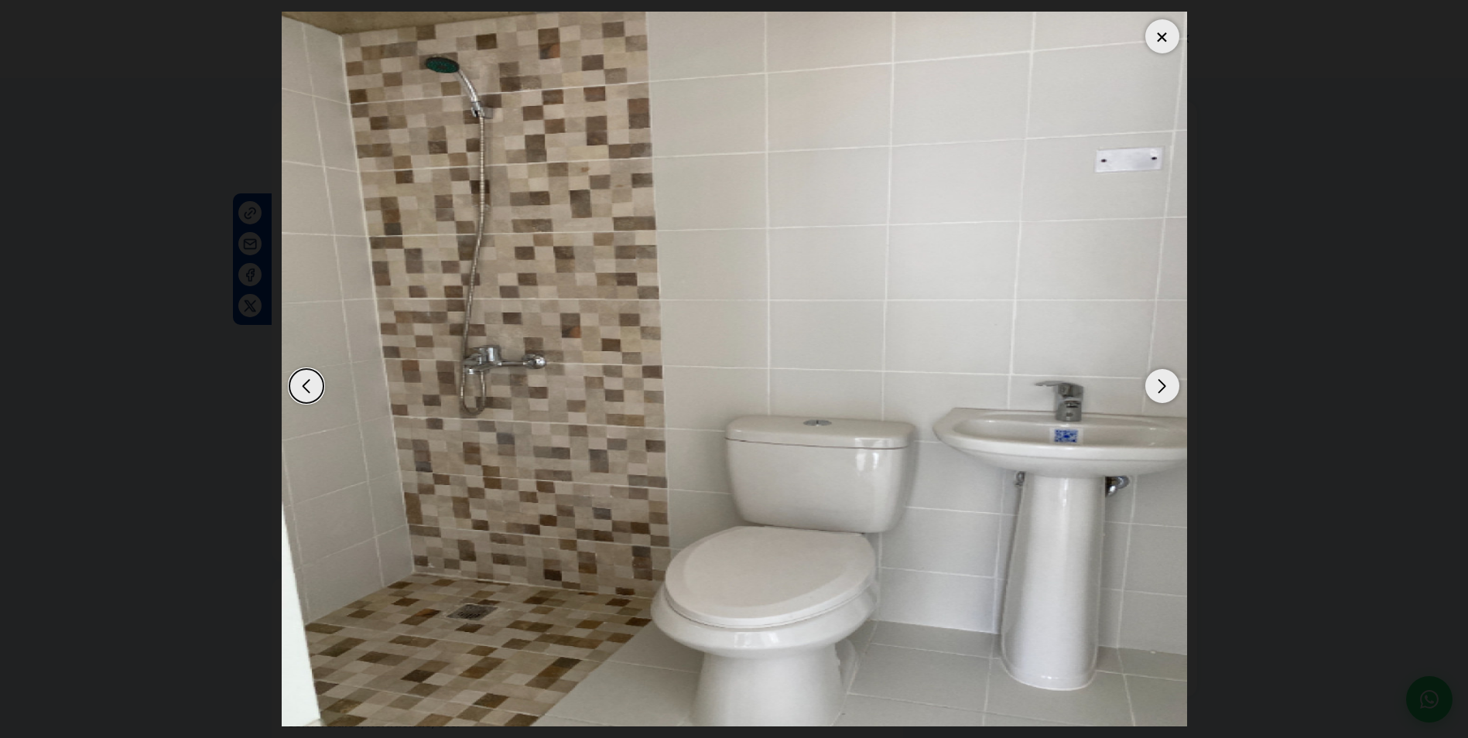
click at [1161, 386] on div "Next slide" at bounding box center [1162, 386] width 34 height 34
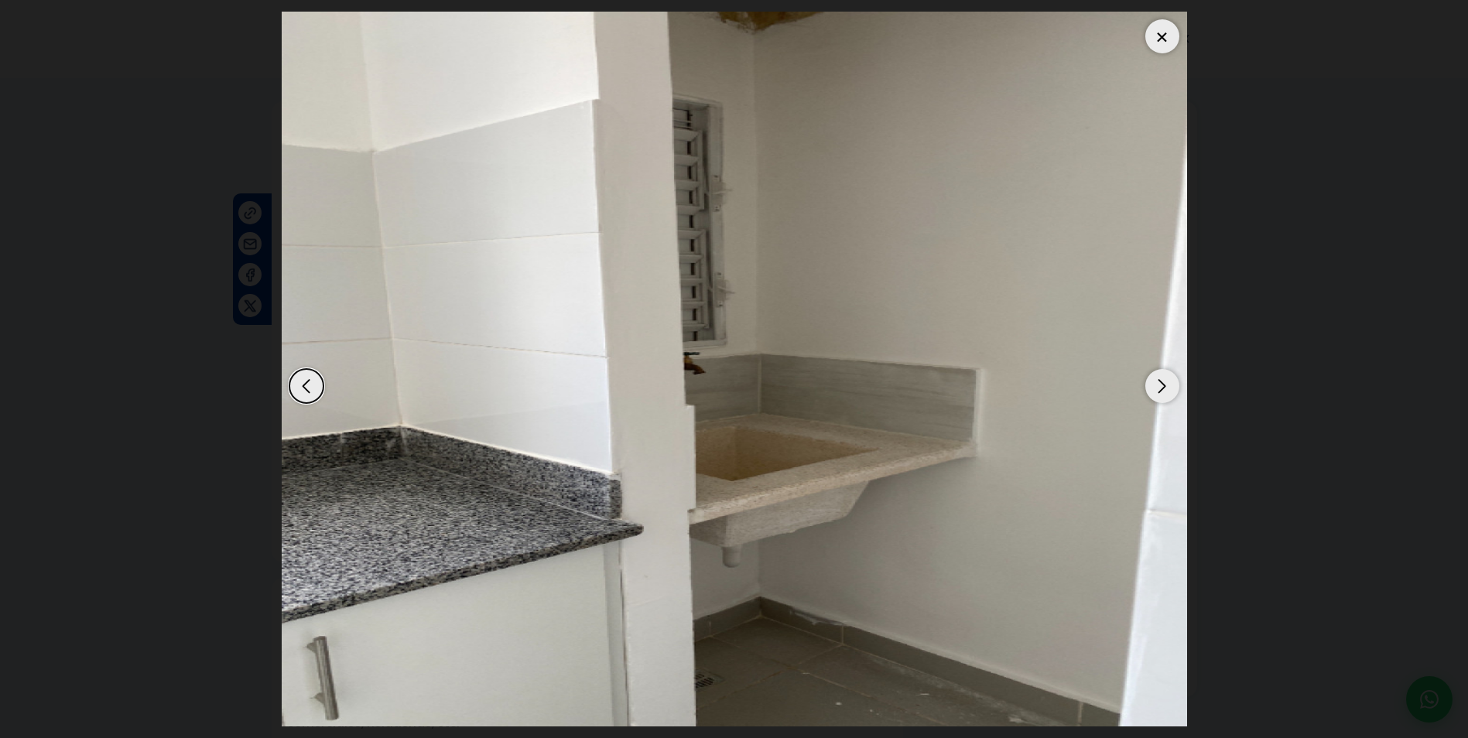
click at [1161, 386] on div "Next slide" at bounding box center [1162, 386] width 34 height 34
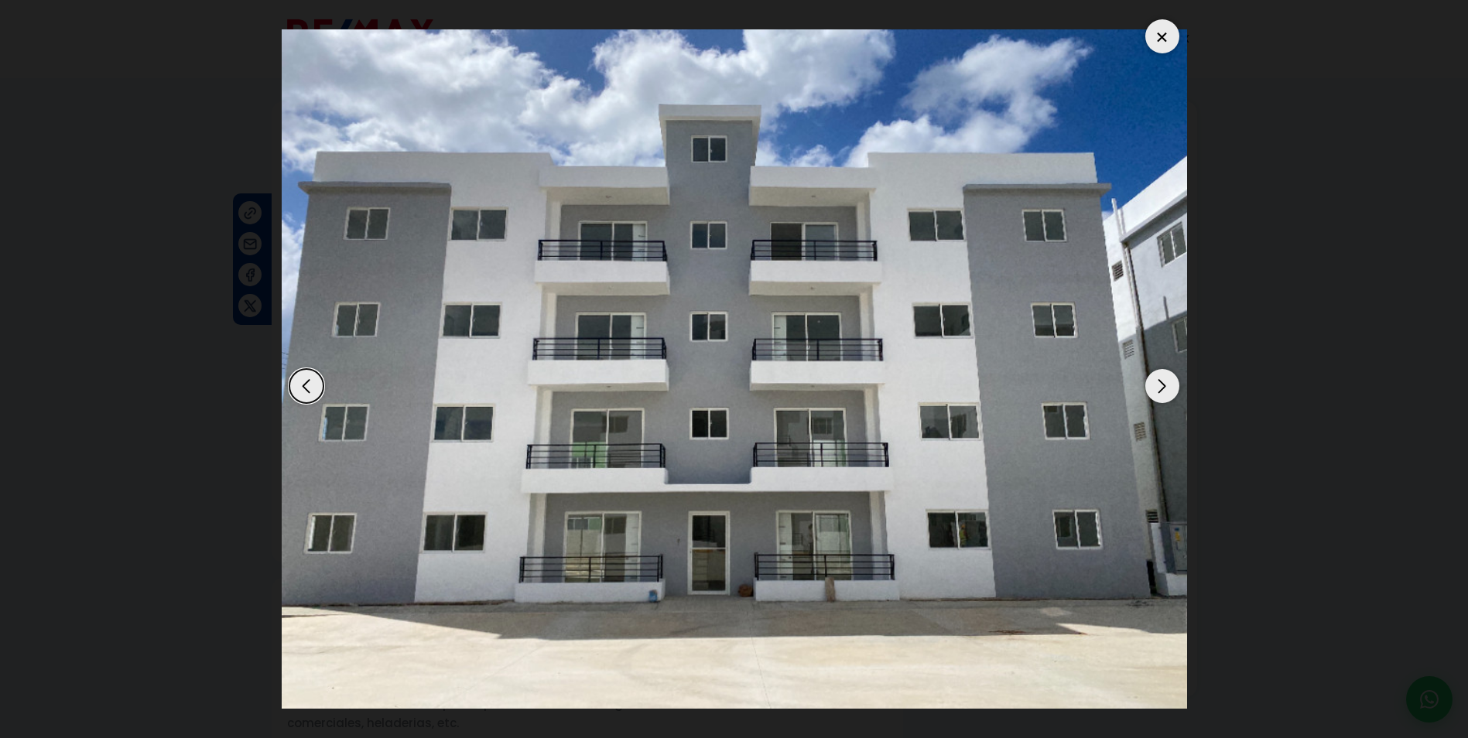
click at [1161, 386] on div "Next slide" at bounding box center [1162, 386] width 34 height 34
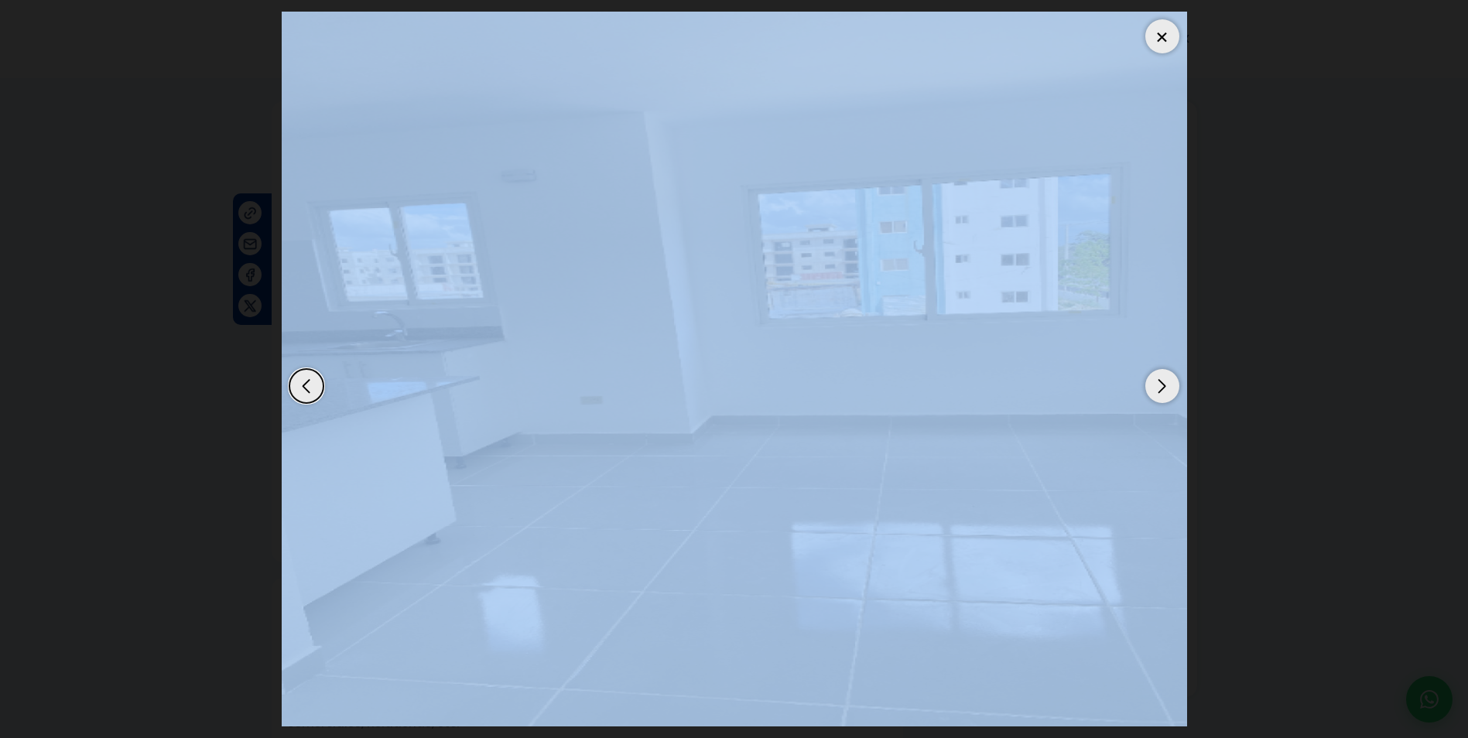
click at [1161, 386] on div "Next slide" at bounding box center [1162, 386] width 34 height 34
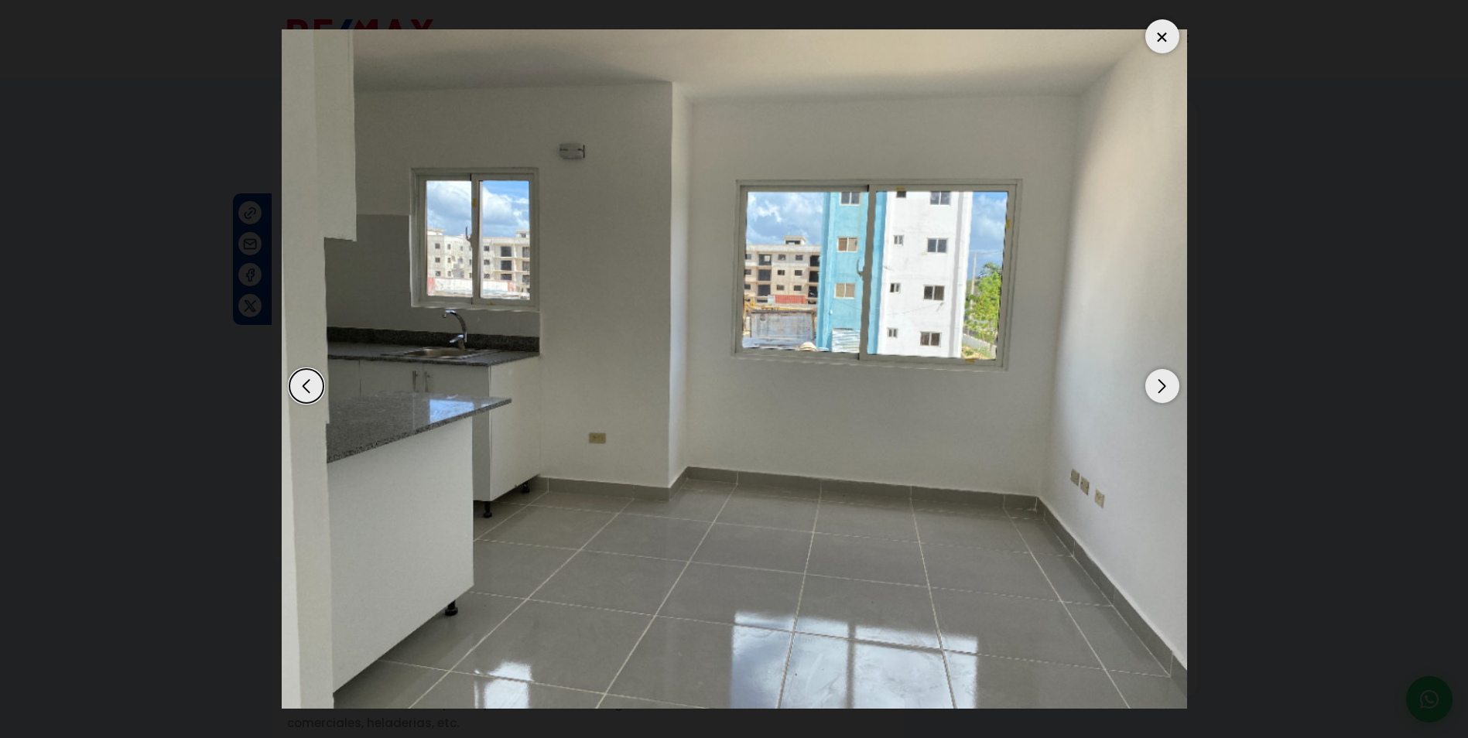
click at [1161, 386] on div "Next slide" at bounding box center [1162, 386] width 34 height 34
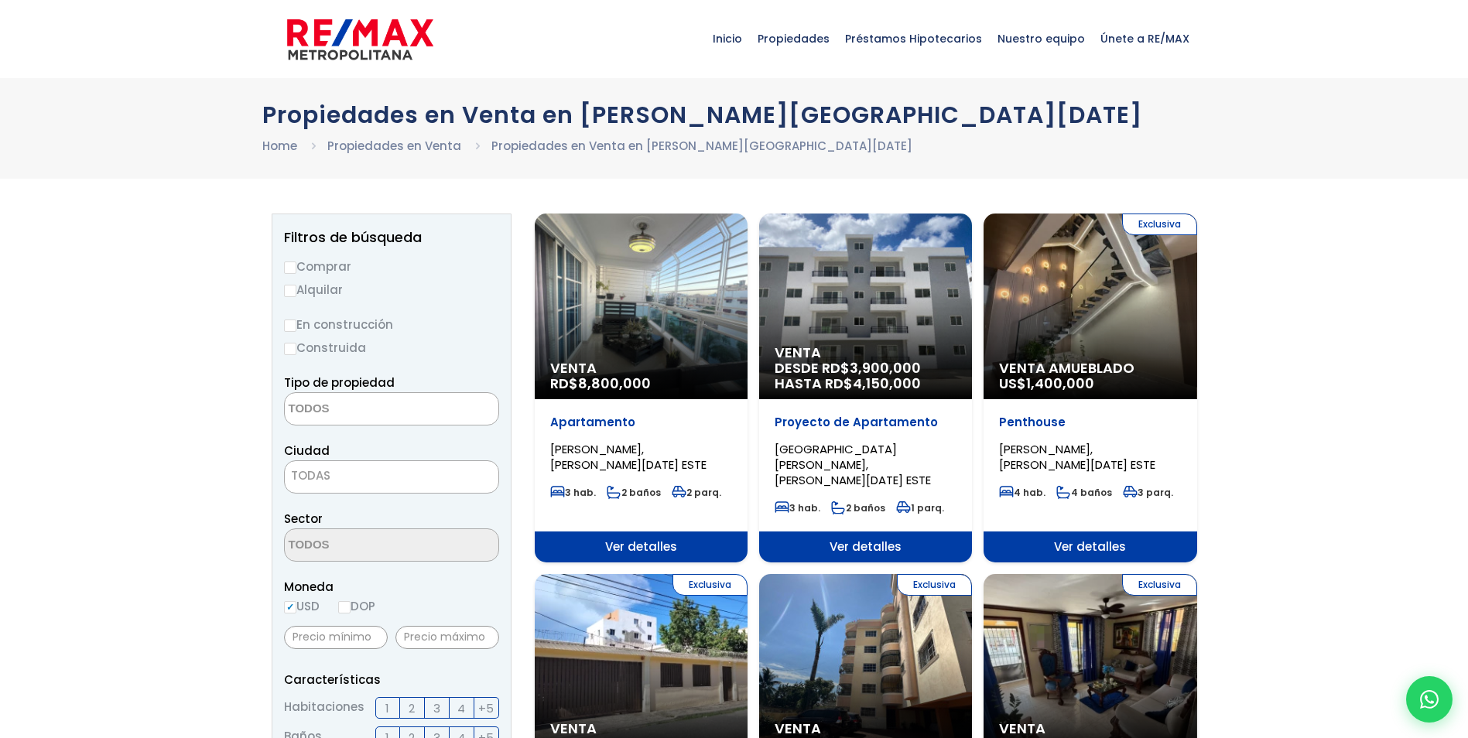
select select
click at [347, 606] on input "DOP" at bounding box center [344, 607] width 12 height 12
radio input "true"
click at [292, 605] on input "USD" at bounding box center [290, 607] width 12 height 12
radio input "true"
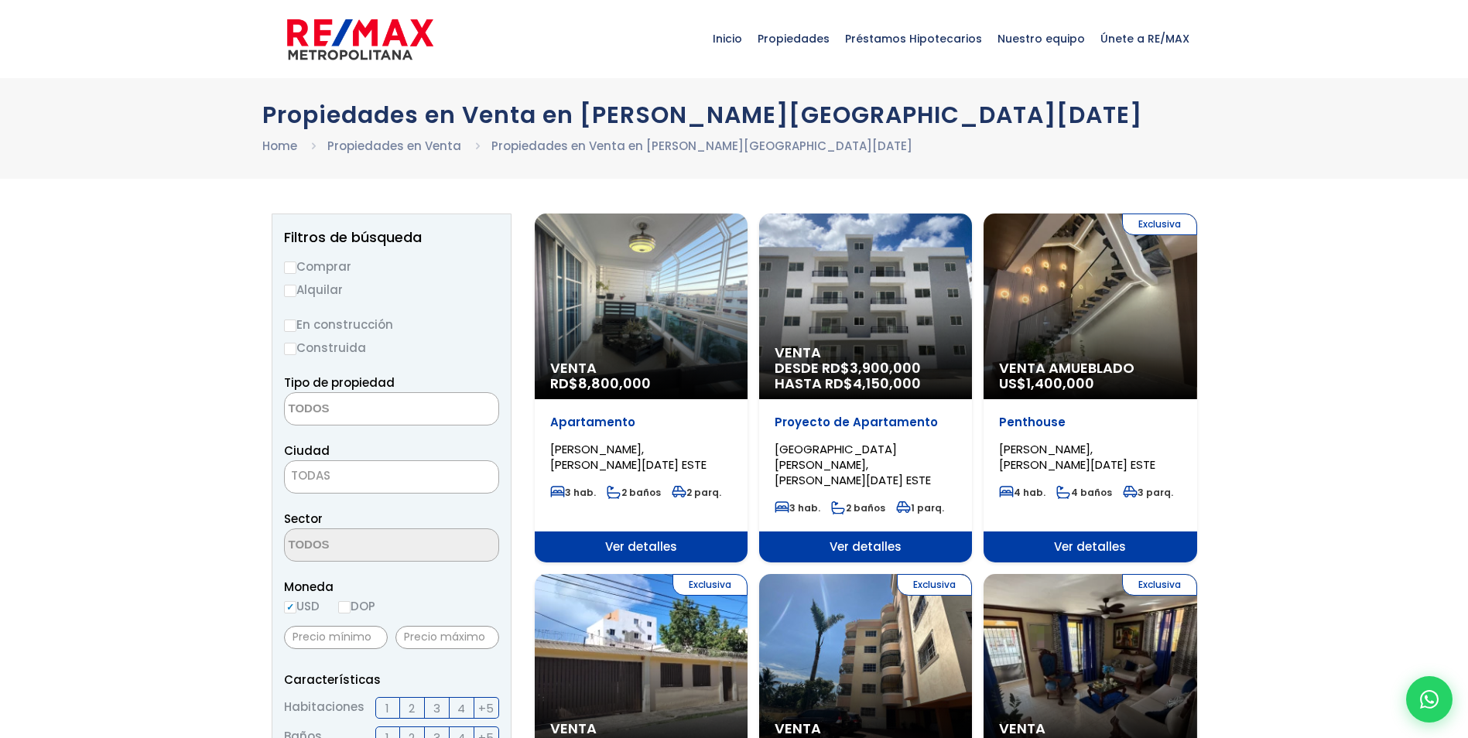
click at [289, 269] on input "Comprar" at bounding box center [290, 268] width 12 height 12
radio input "true"
click at [291, 354] on input "Construida" at bounding box center [290, 349] width 12 height 12
radio input "true"
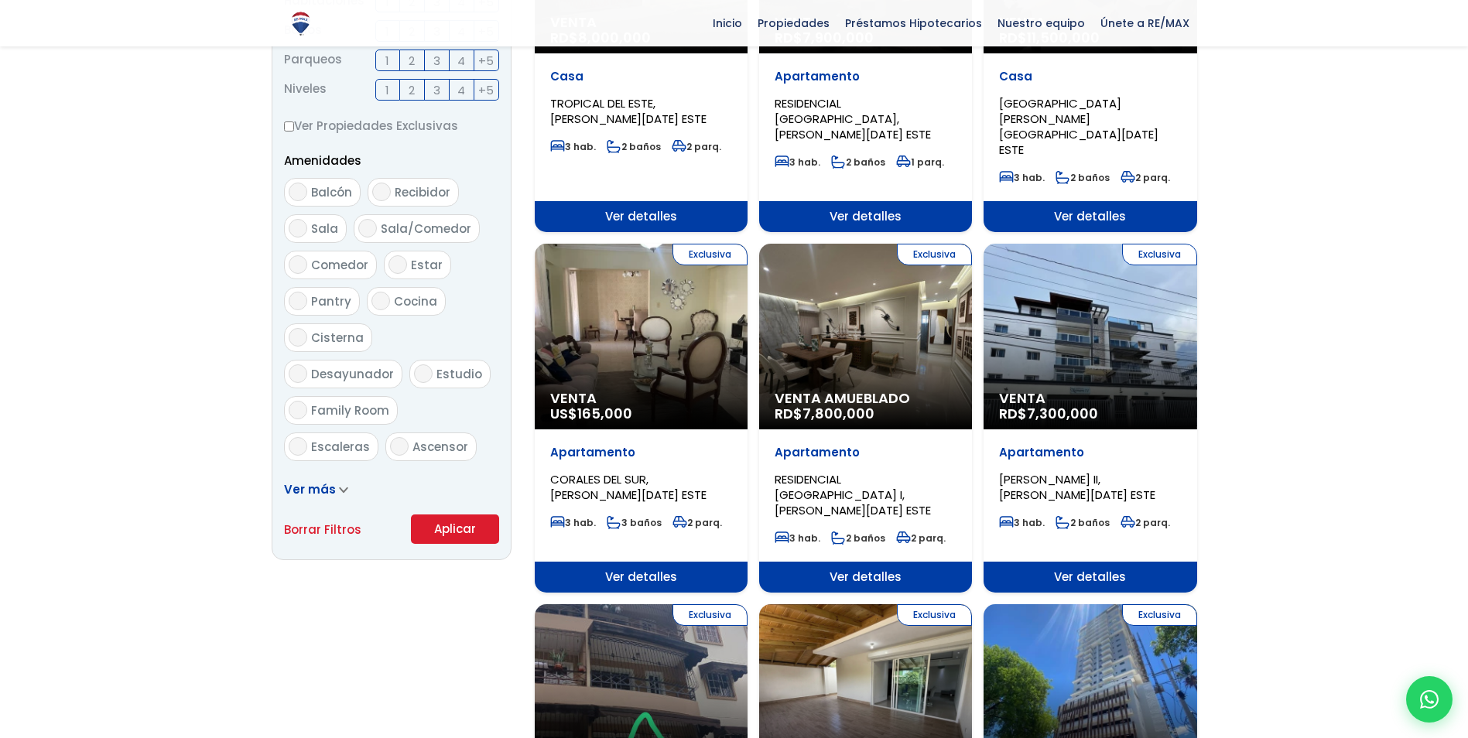
scroll to position [774, 0]
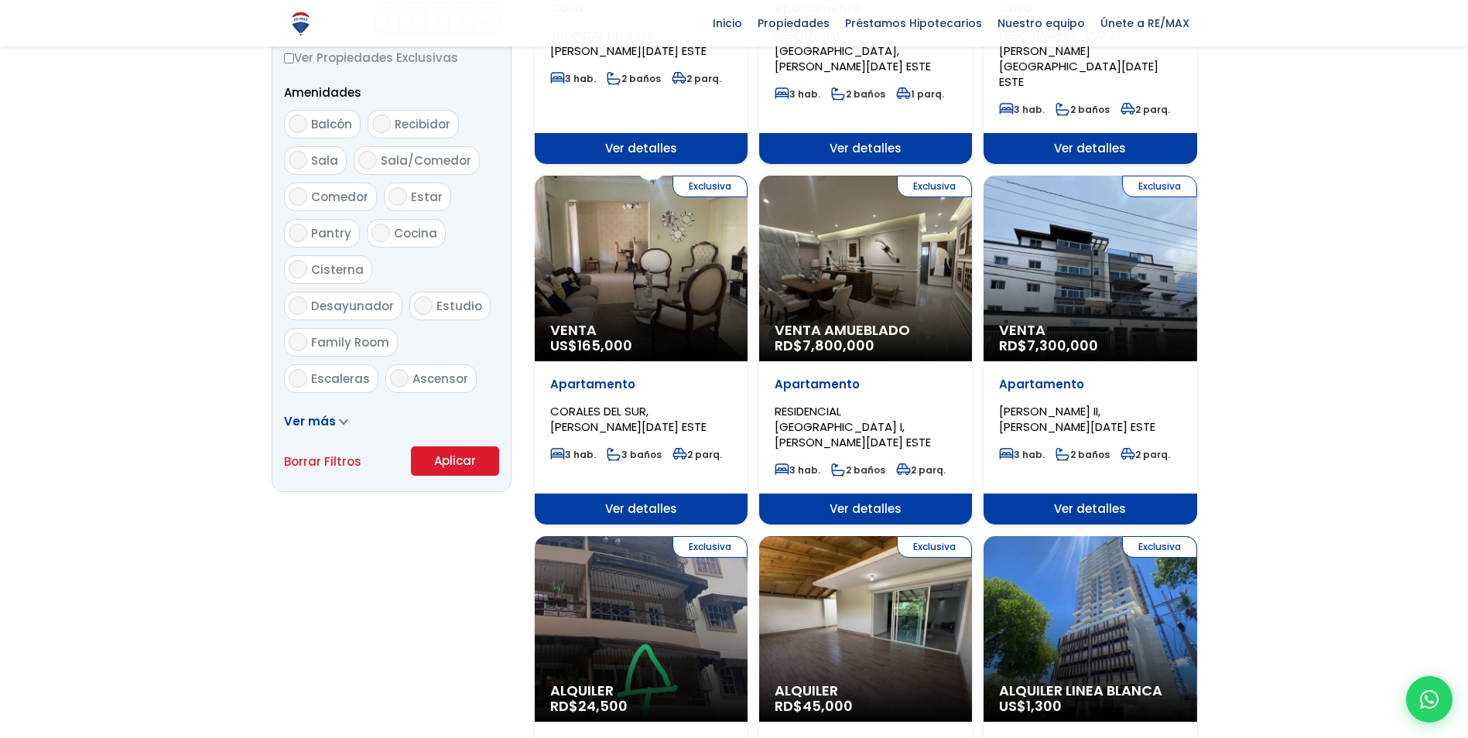
click at [443, 459] on button "Aplicar" at bounding box center [455, 461] width 88 height 29
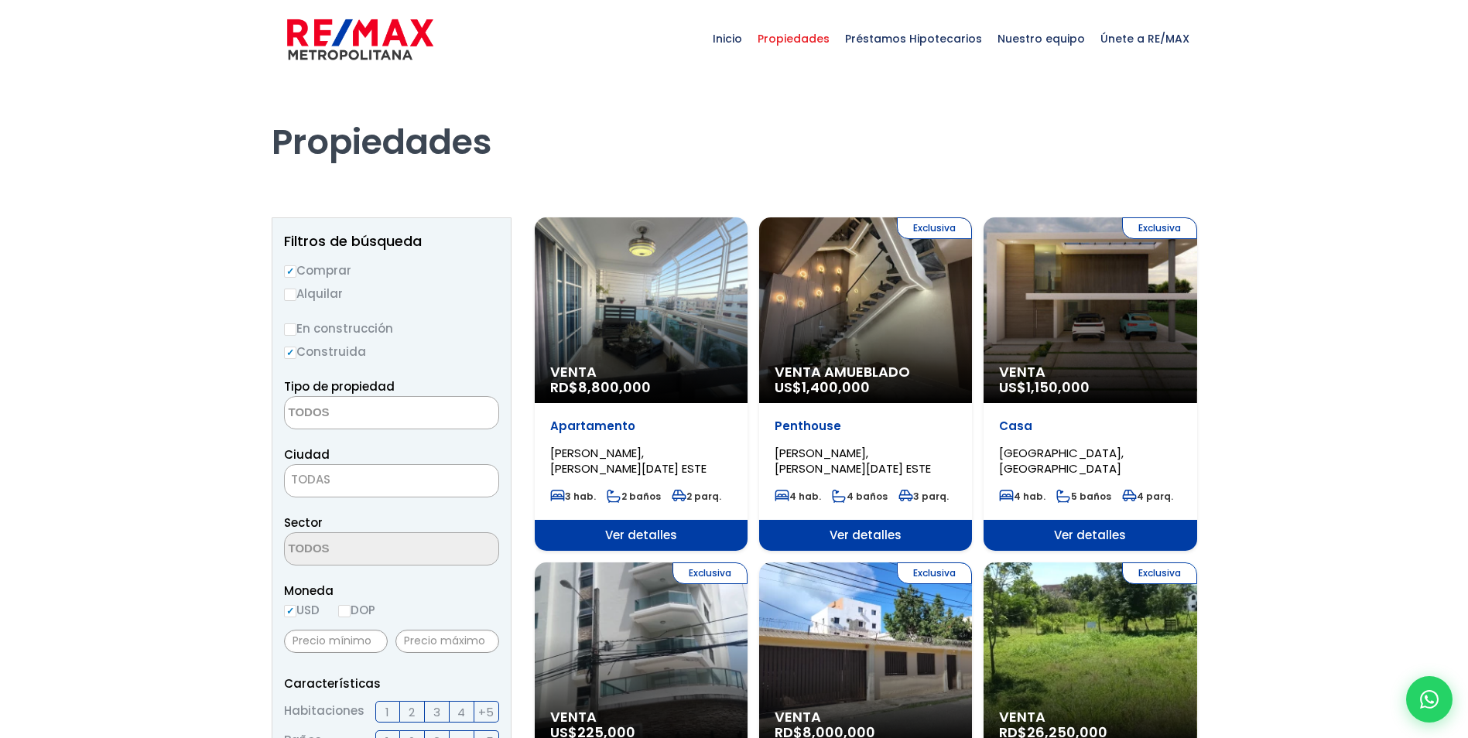
select select
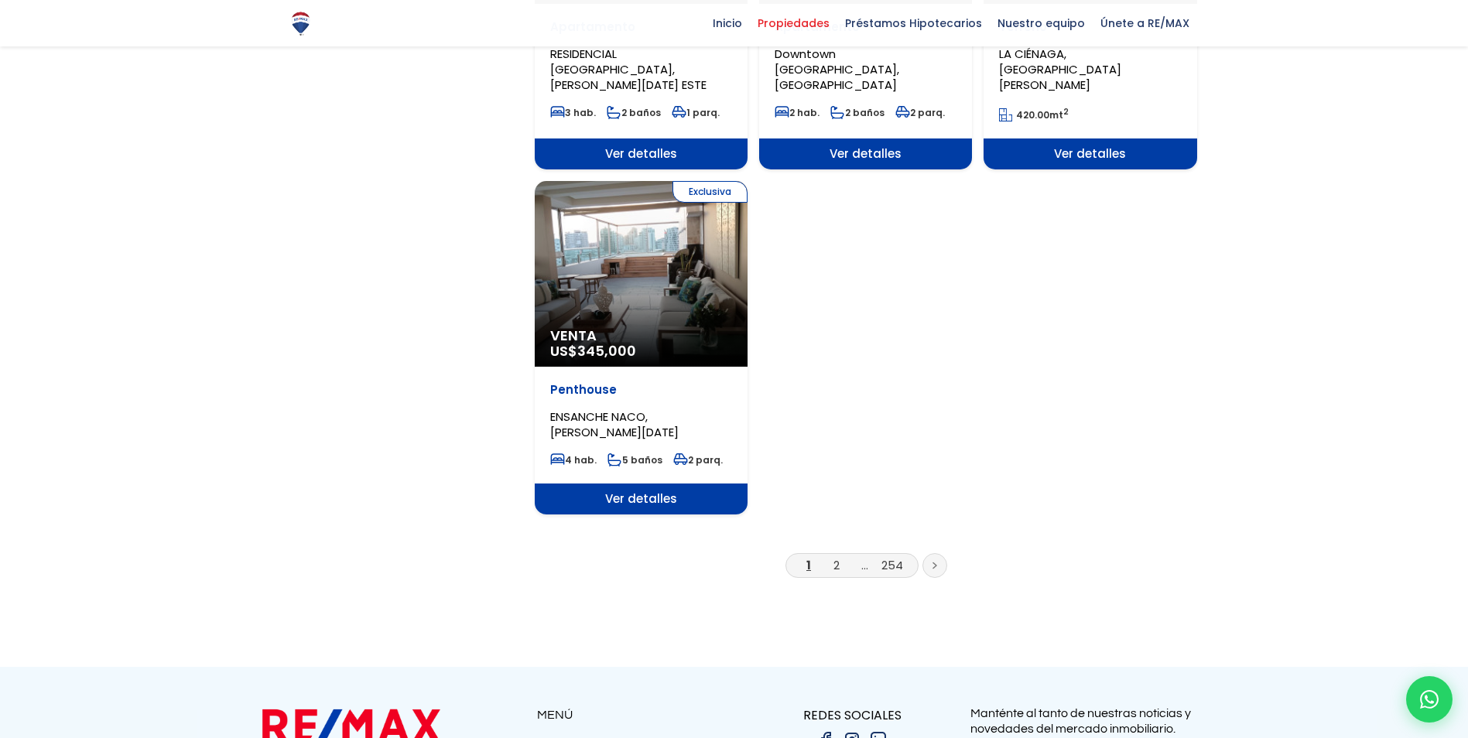
scroll to position [1857, 0]
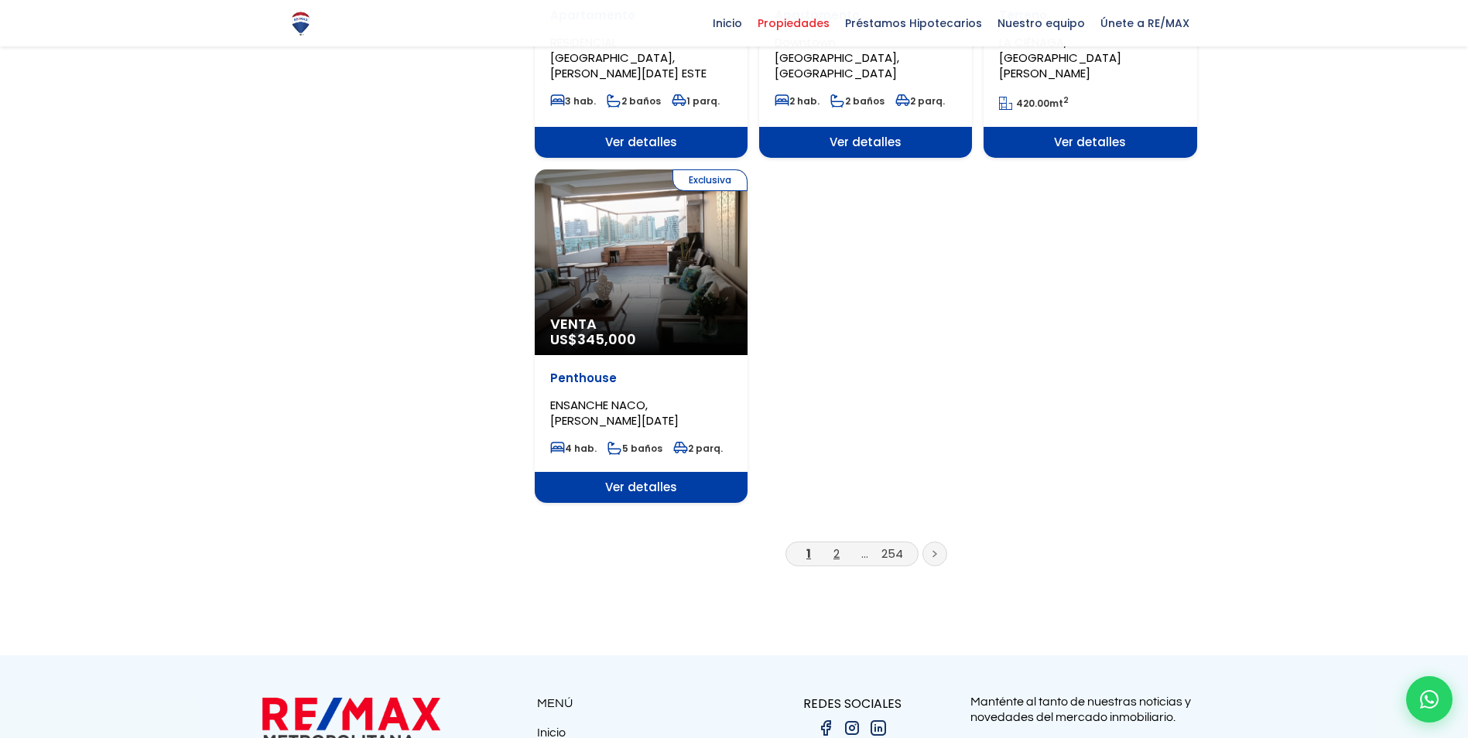
click at [838, 546] on link "2" at bounding box center [836, 554] width 6 height 16
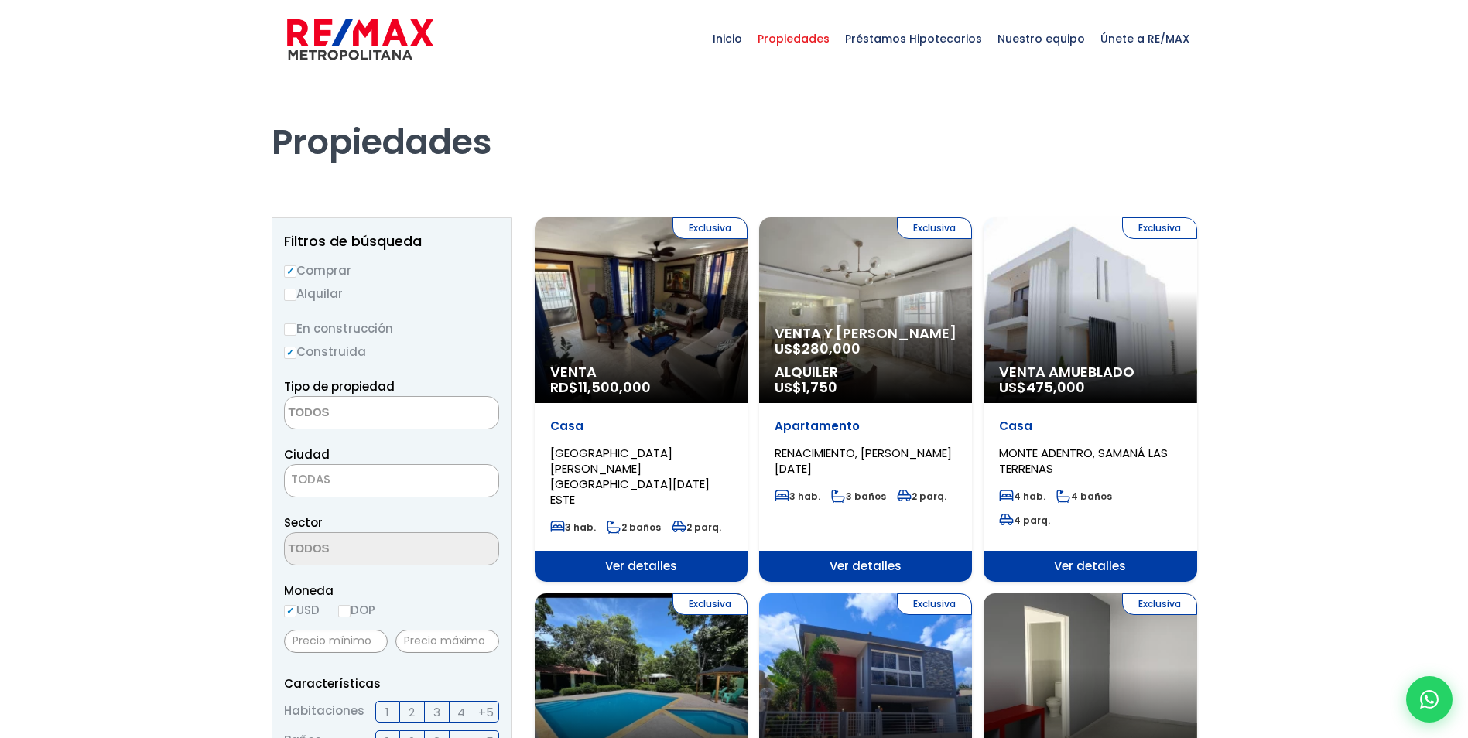
select select
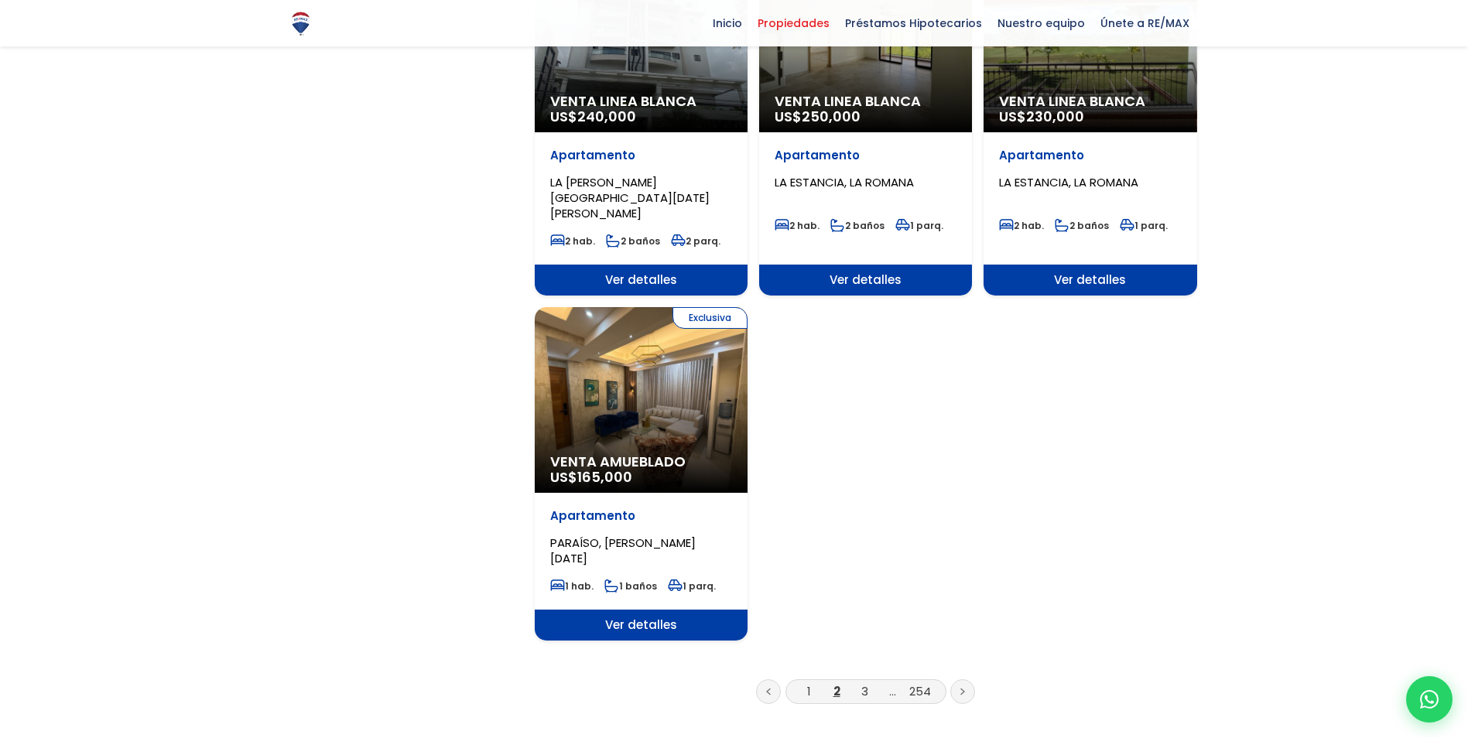
scroll to position [1780, 0]
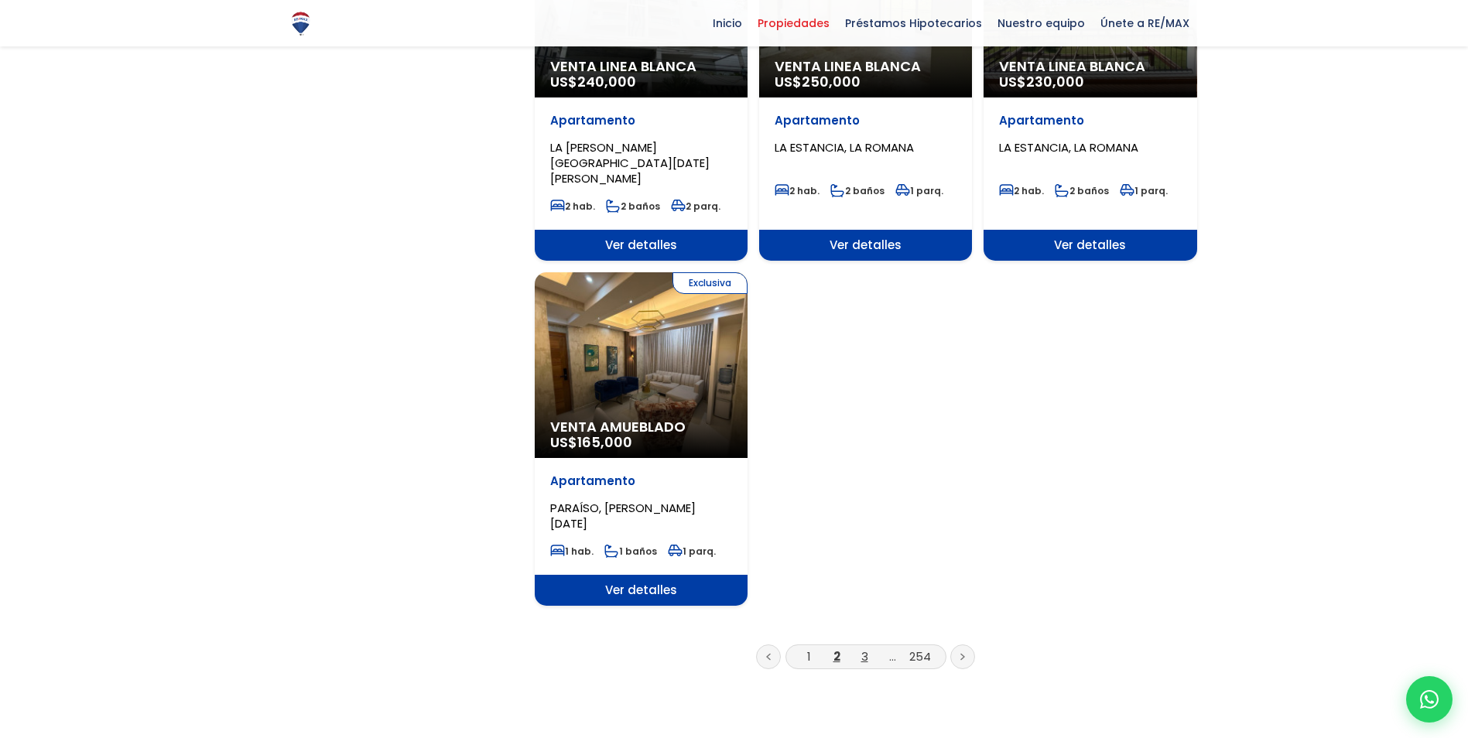
click at [862, 648] on link "3" at bounding box center [864, 656] width 7 height 16
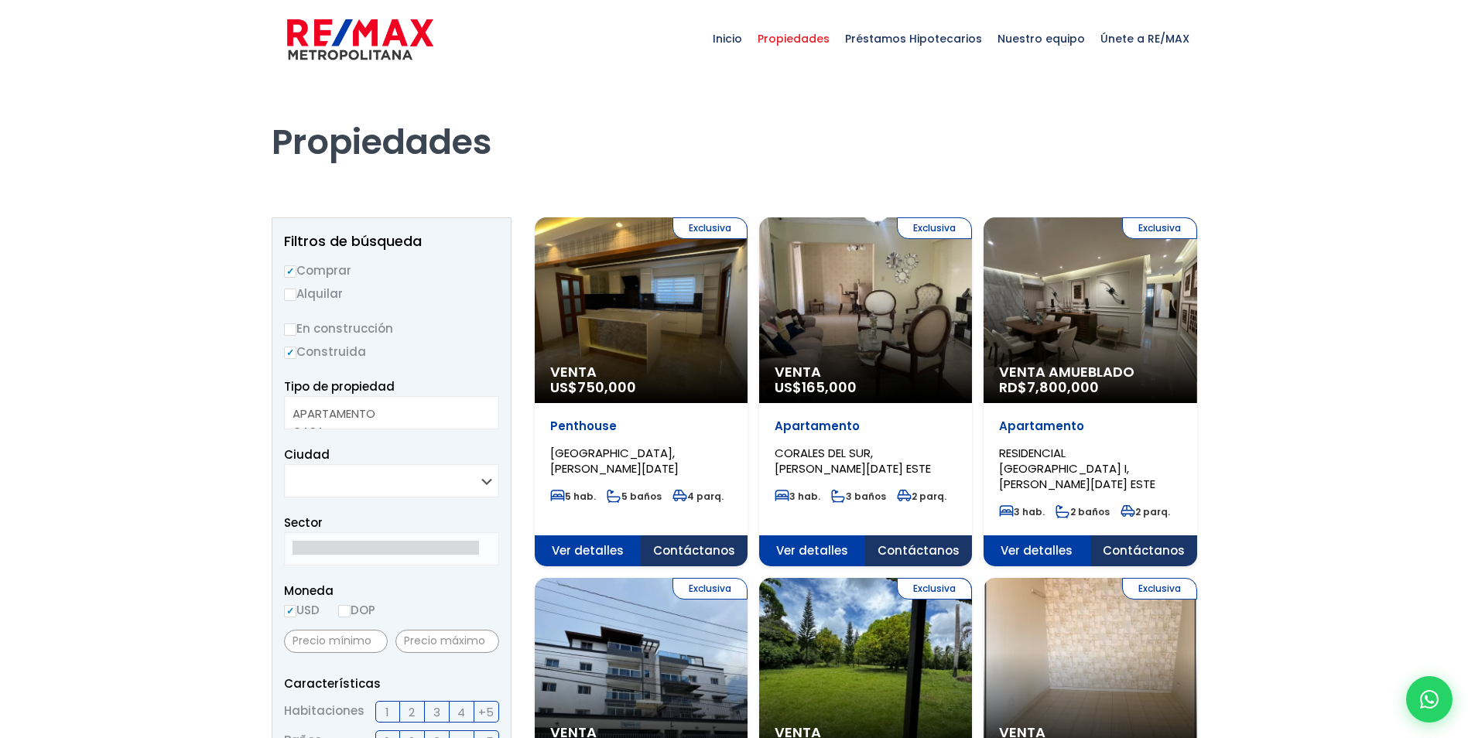
select select
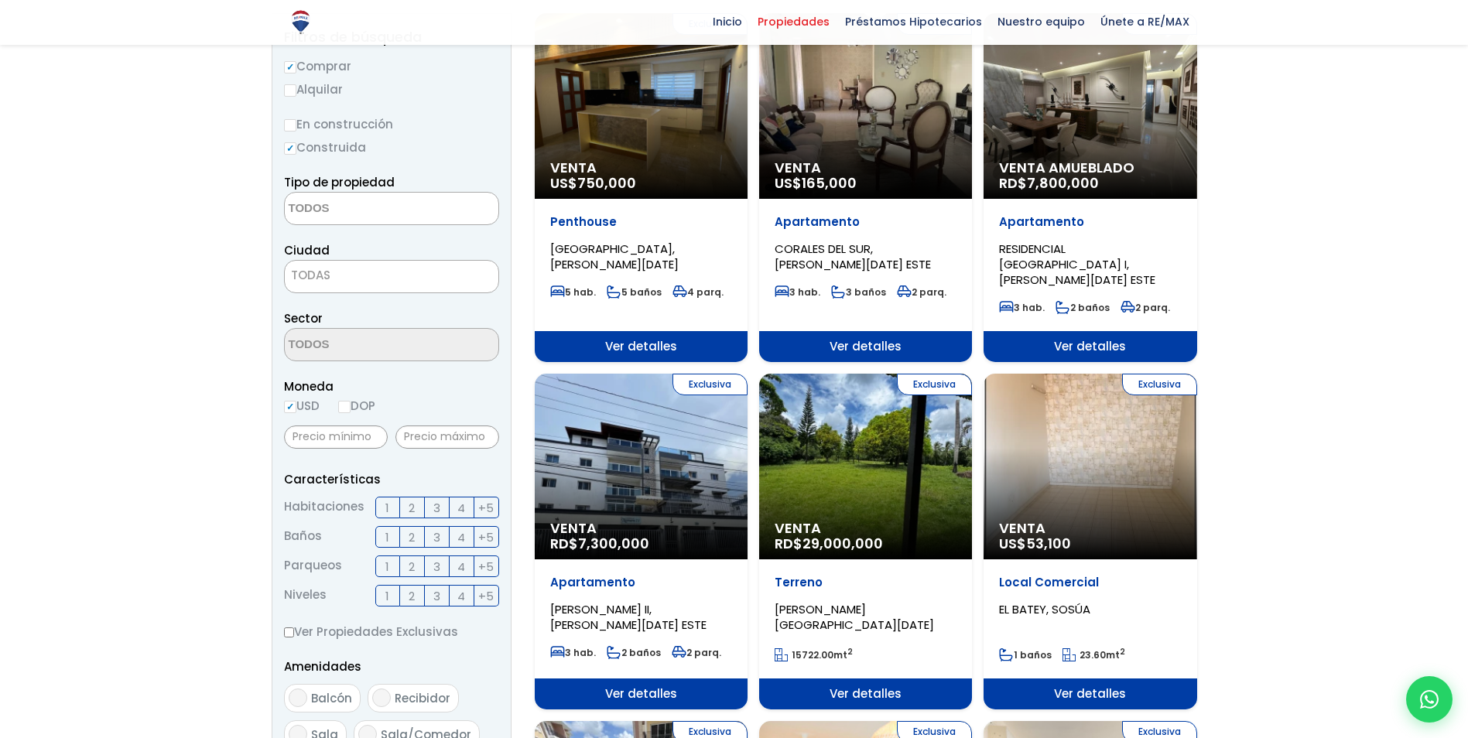
scroll to position [232, 0]
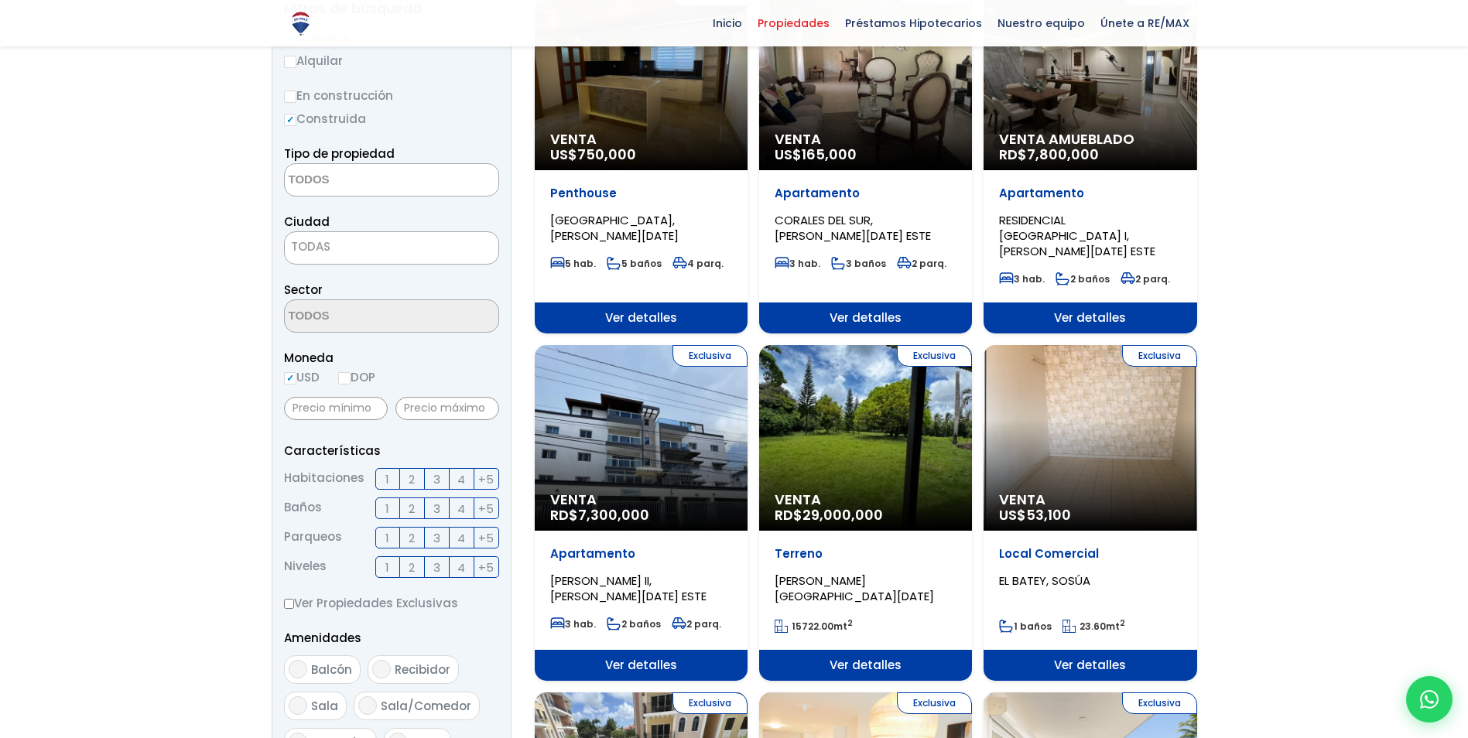
click at [1102, 408] on div "Exclusiva Venta US$ 53,100" at bounding box center [1090, 438] width 213 height 186
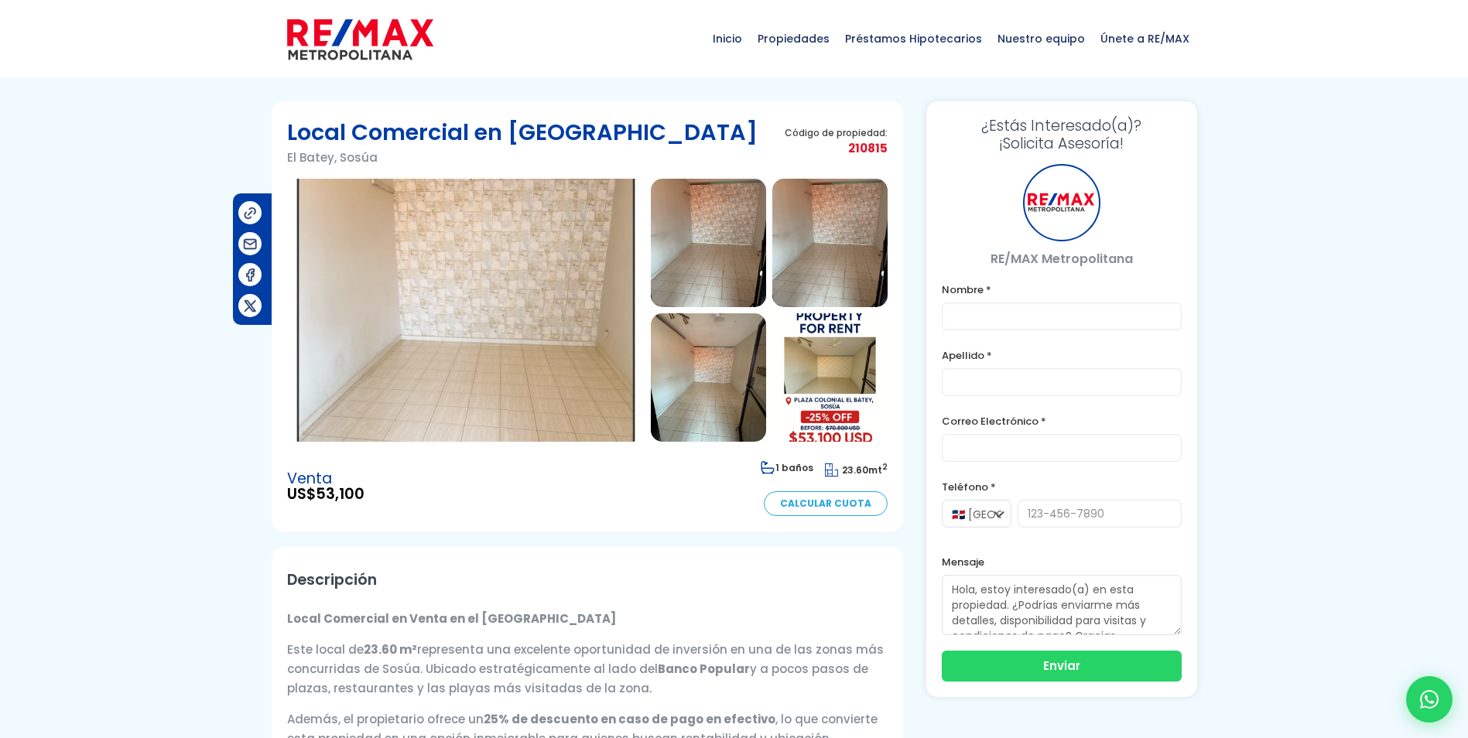
click at [498, 290] on img at bounding box center [466, 310] width 358 height 263
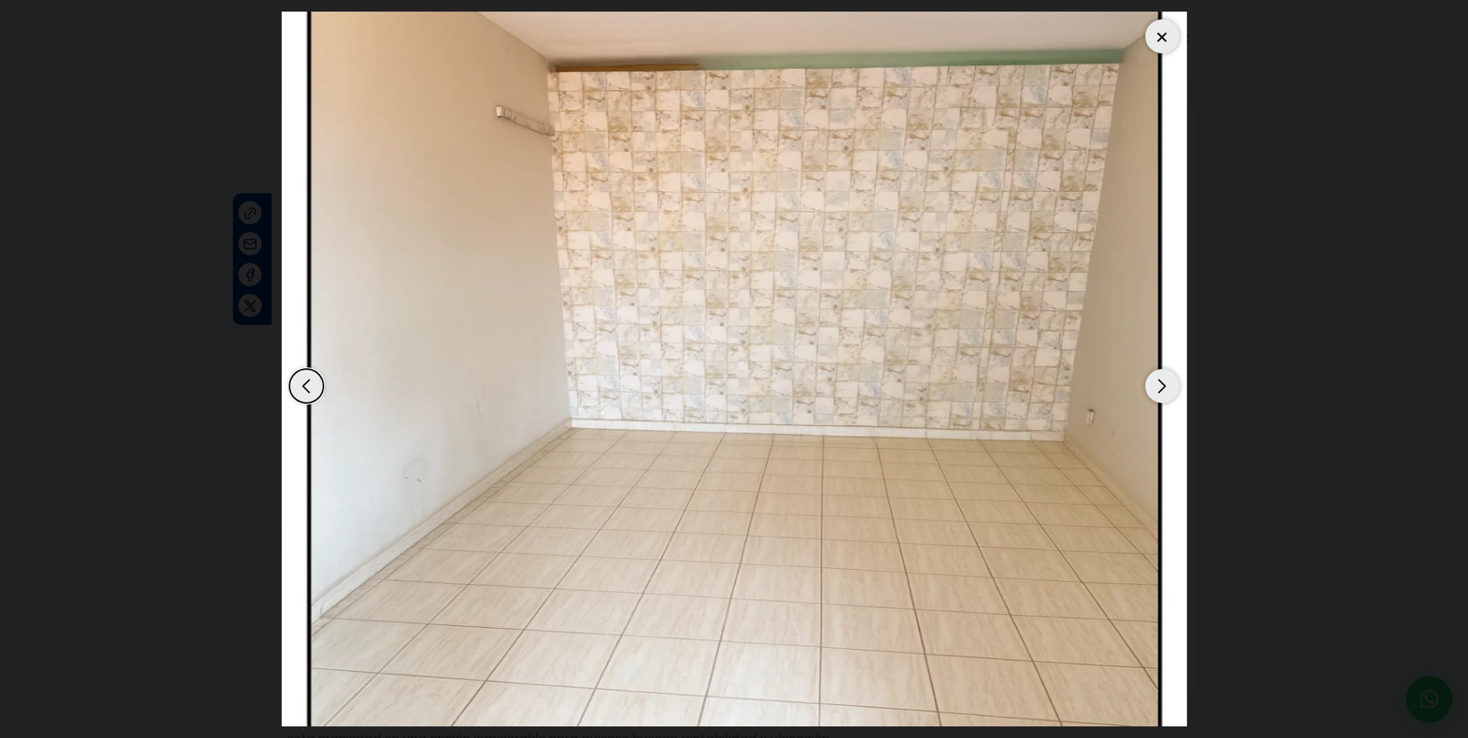
click at [1161, 386] on div "Next slide" at bounding box center [1162, 386] width 34 height 34
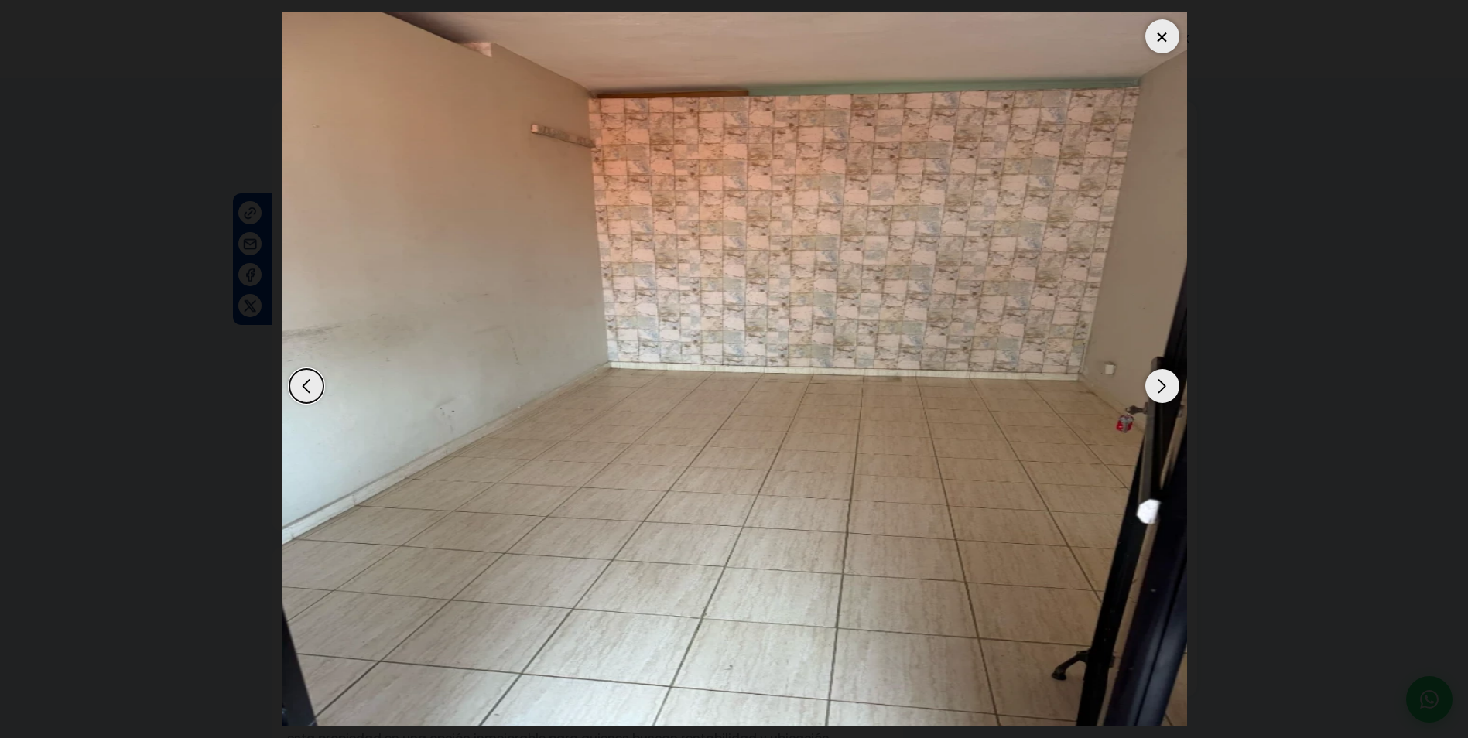
click at [1161, 386] on div "Next slide" at bounding box center [1162, 386] width 34 height 34
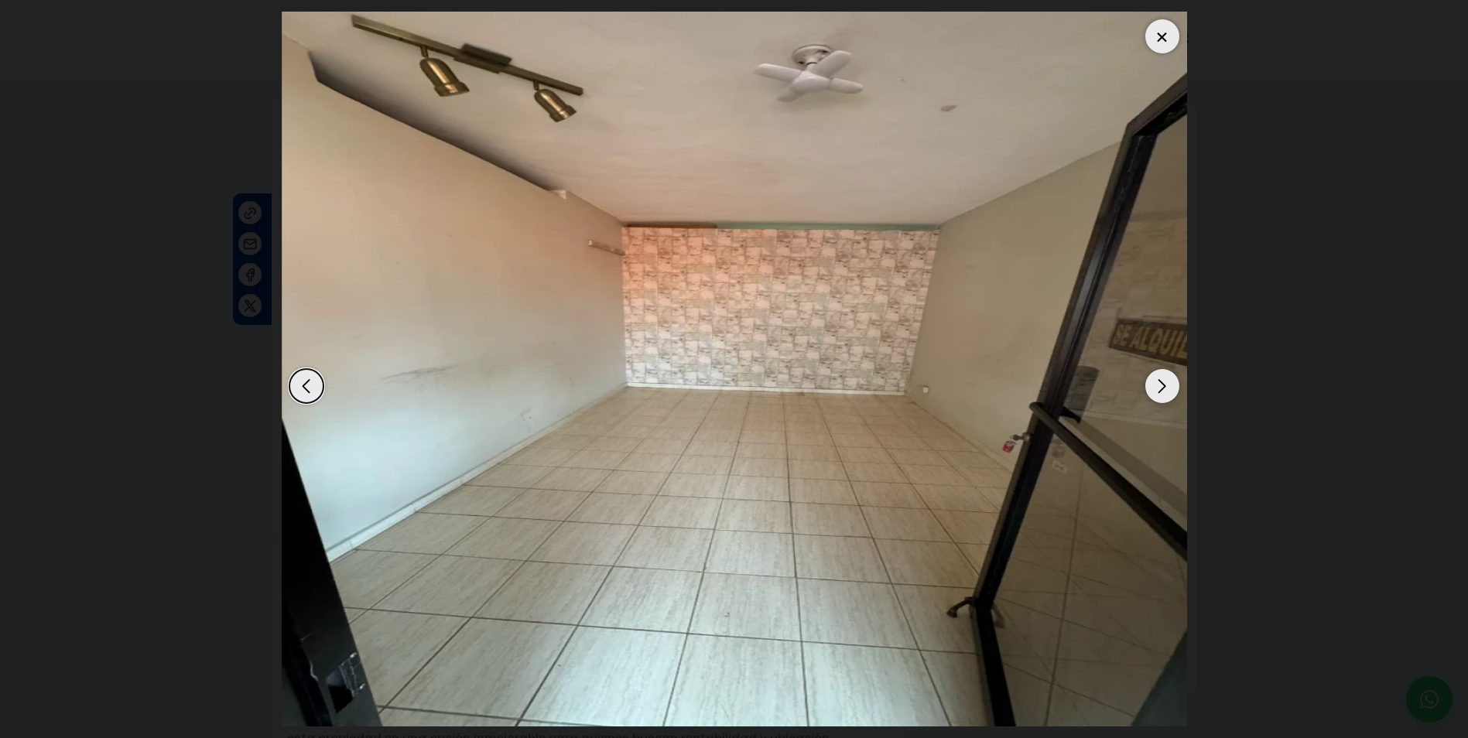
click at [1161, 386] on div "Next slide" at bounding box center [1162, 386] width 34 height 34
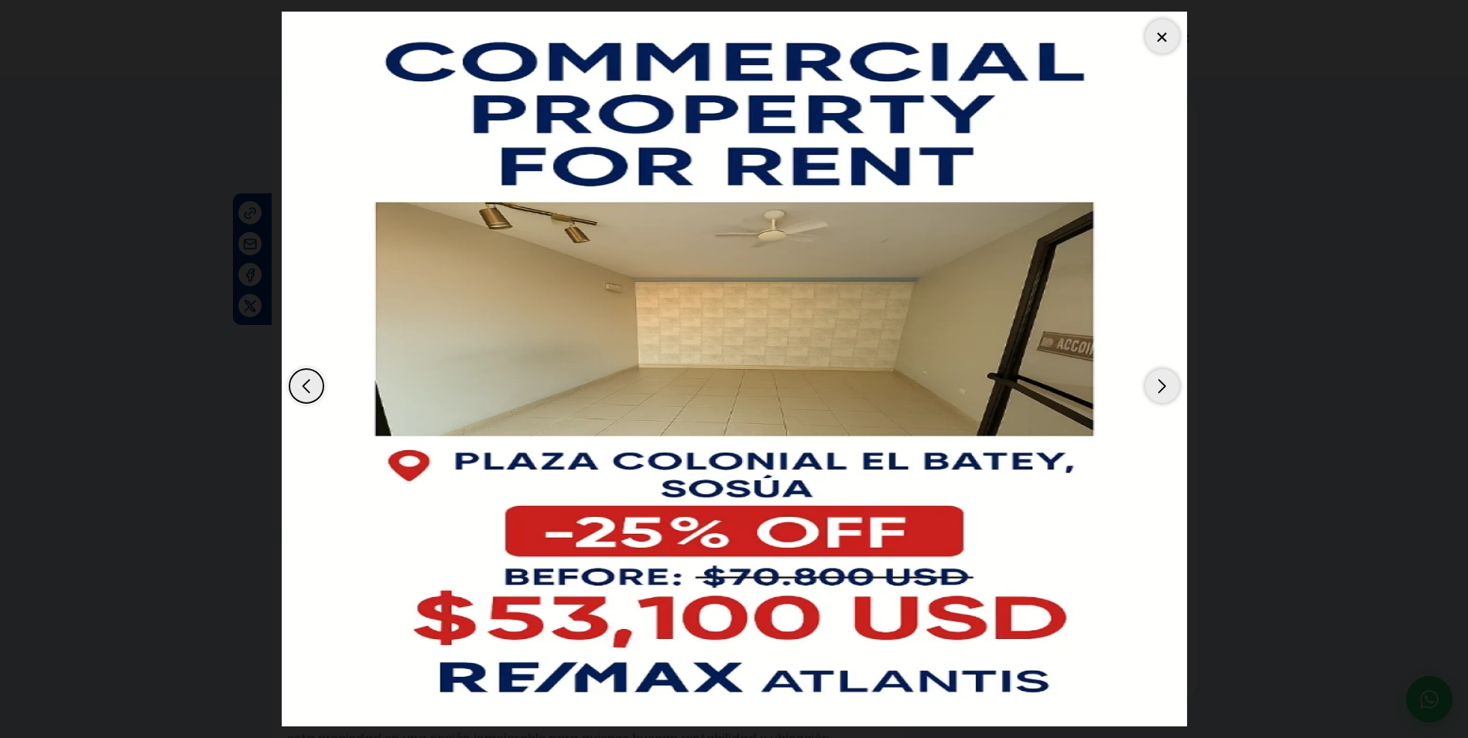
click at [1161, 386] on div "Next slide" at bounding box center [1162, 386] width 34 height 34
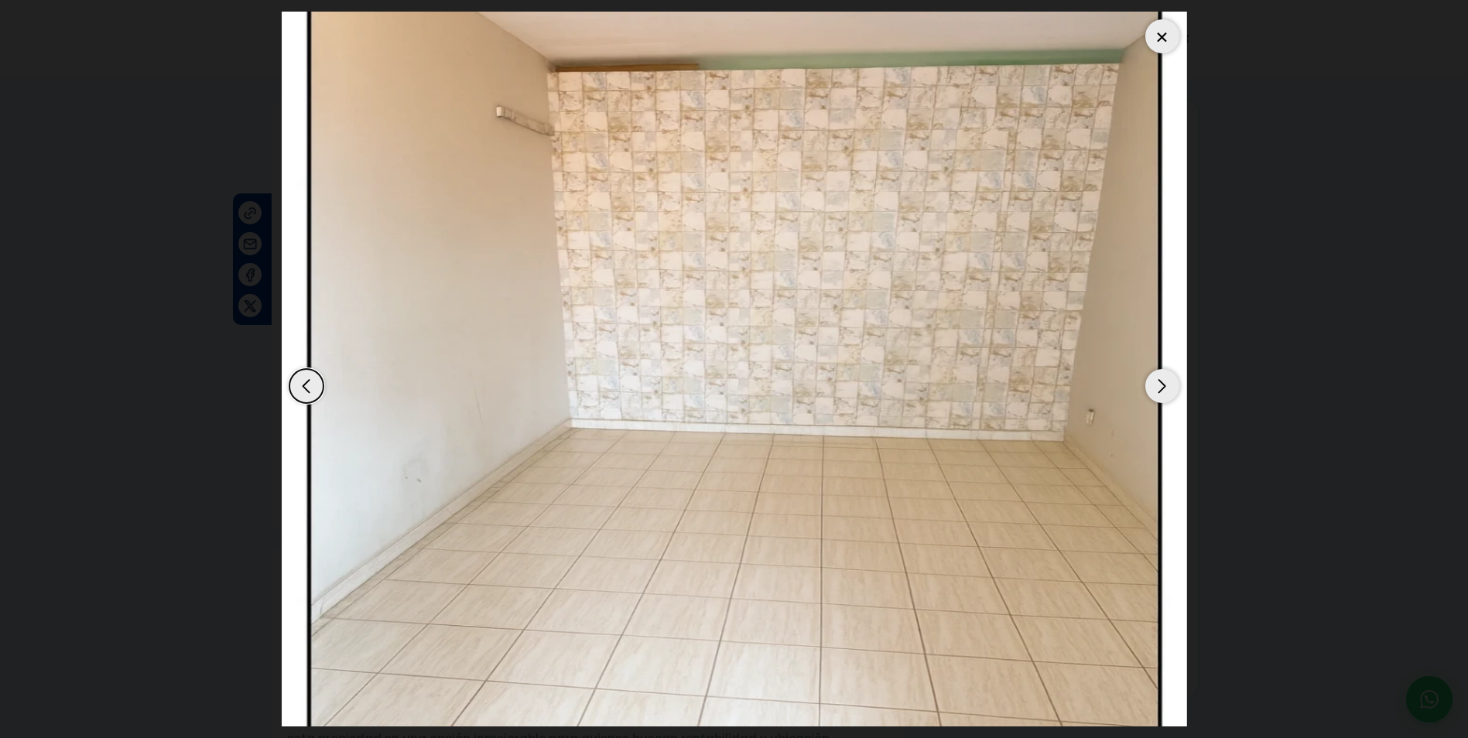
click at [1161, 386] on div "Next slide" at bounding box center [1162, 386] width 34 height 34
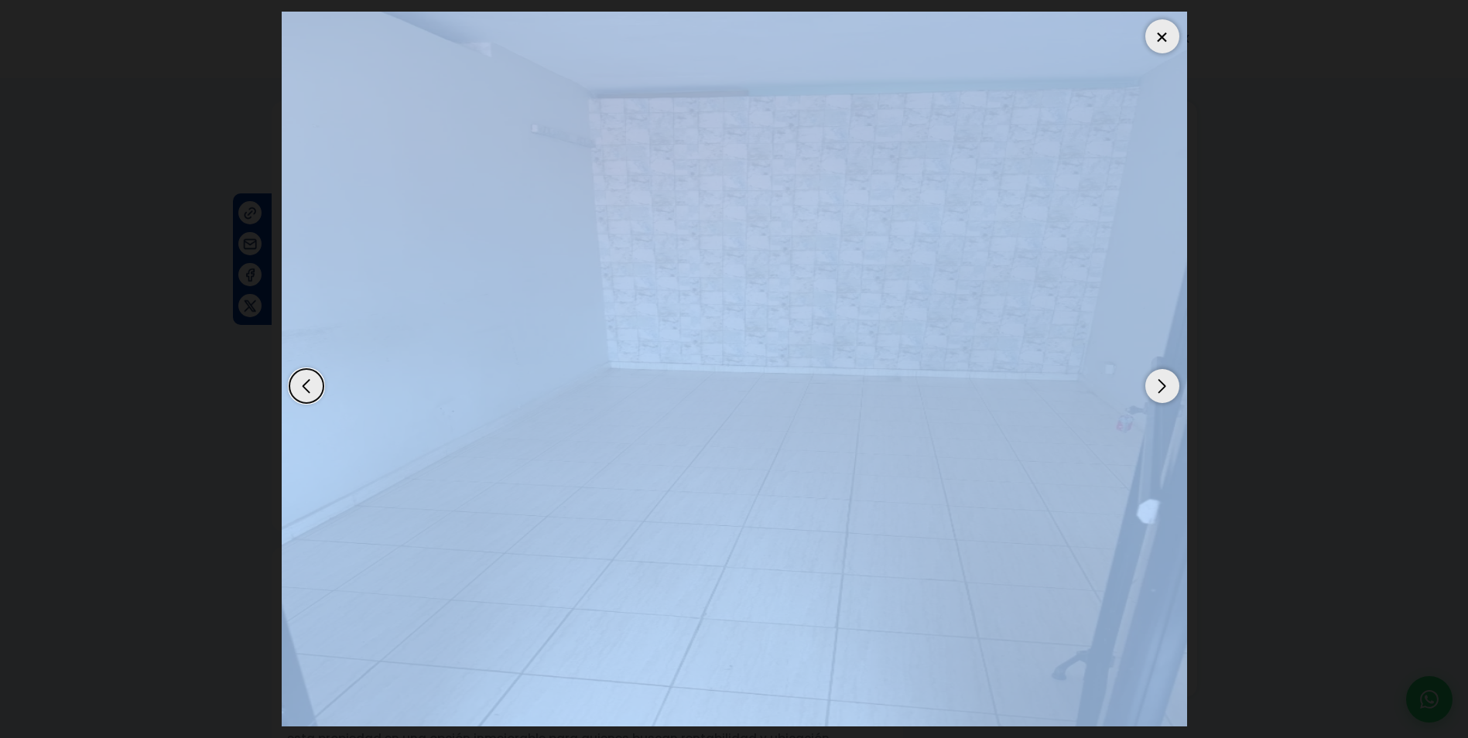
click at [1161, 386] on div "Next slide" at bounding box center [1162, 386] width 34 height 34
click at [1155, 30] on div at bounding box center [1162, 36] width 34 height 34
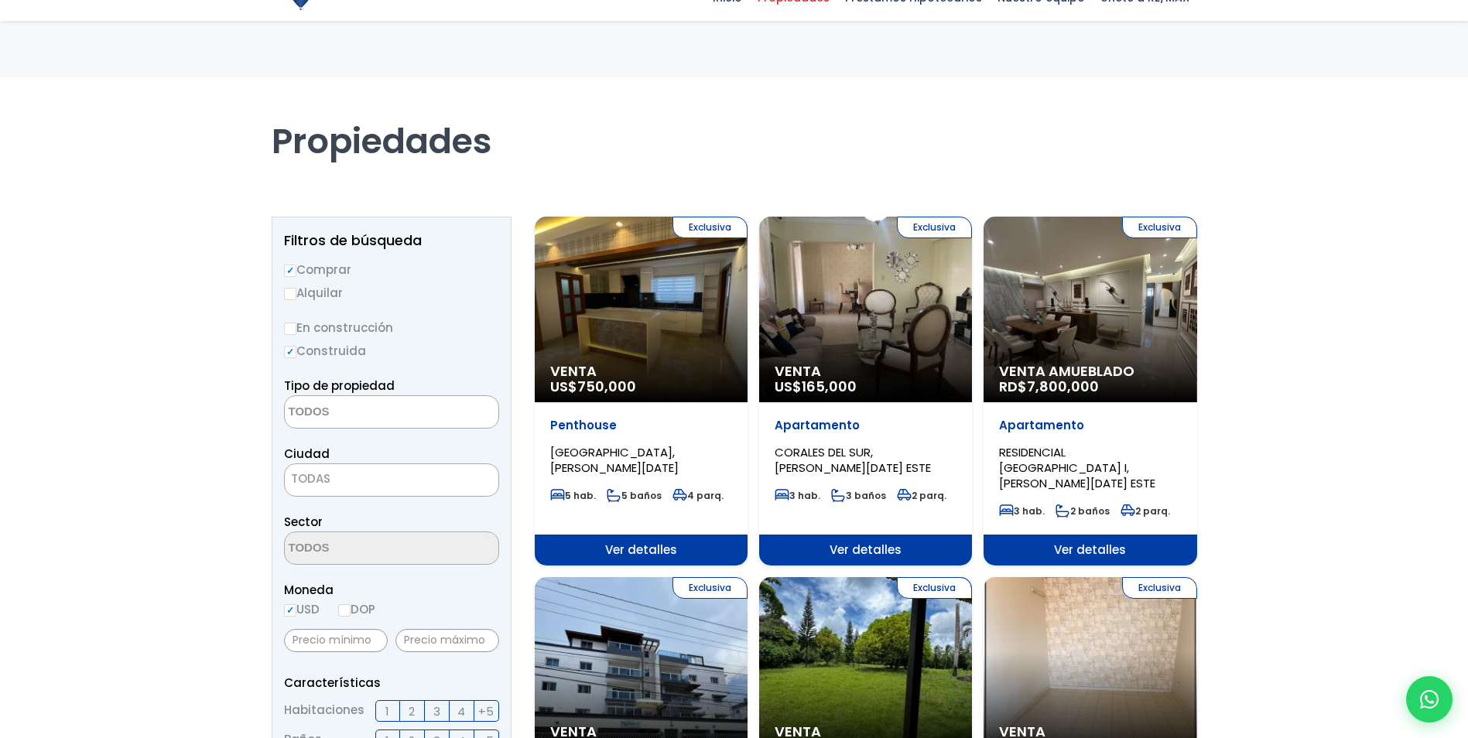
select select
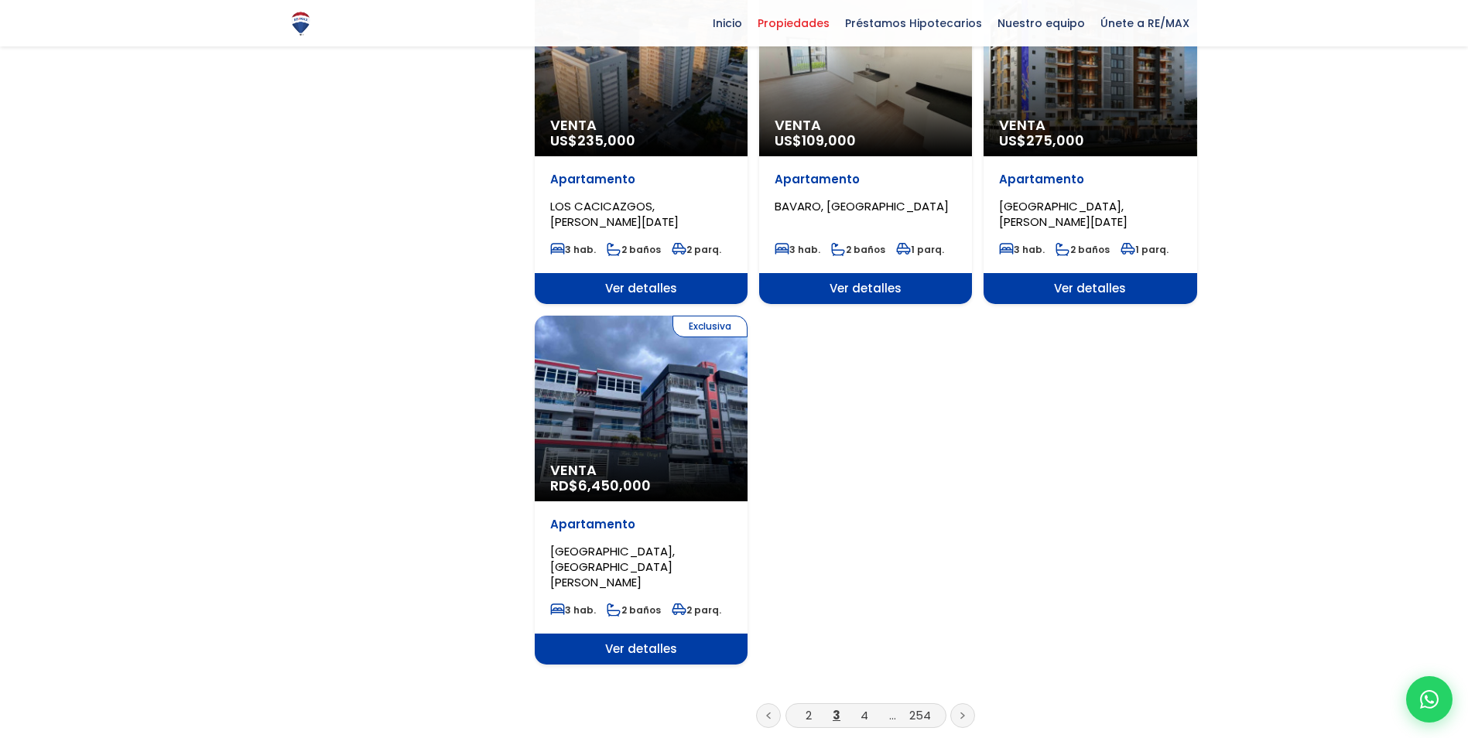
scroll to position [1703, 0]
